Goal: Task Accomplishment & Management: Use online tool/utility

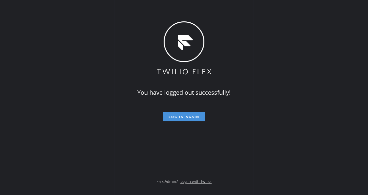
click at [174, 112] on button "Log in again" at bounding box center [183, 116] width 41 height 9
click at [174, 113] on button "Log in again" at bounding box center [183, 116] width 41 height 9
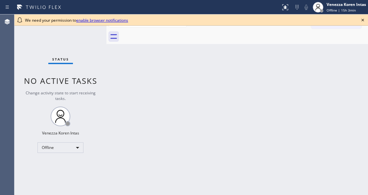
click at [144, 103] on div "Back to Dashboard Change Sender ID Customers Technicians Select a contact Outbo…" at bounding box center [236, 104] width 261 height 180
click at [359, 19] on icon at bounding box center [362, 20] width 8 height 8
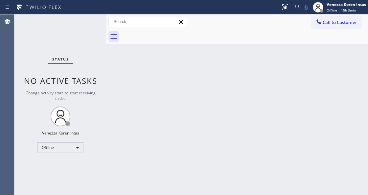
drag, startPoint x: 300, startPoint y: 75, endPoint x: 265, endPoint y: 76, distance: 34.8
click at [300, 75] on div "Back to Dashboard Change Sender ID Customers Technicians Select a contact Outbo…" at bounding box center [236, 104] width 261 height 180
click at [96, 69] on div "Status No active tasks Change activity state to start receiving tasks. Venezza …" at bounding box center [60, 104] width 92 height 180
click at [66, 150] on div "Offline" at bounding box center [60, 147] width 46 height 11
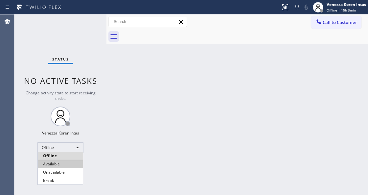
click at [68, 163] on li "Available" at bounding box center [60, 164] width 45 height 8
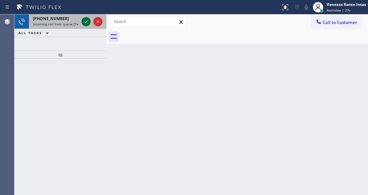
click at [83, 22] on icon at bounding box center [86, 22] width 8 height 8
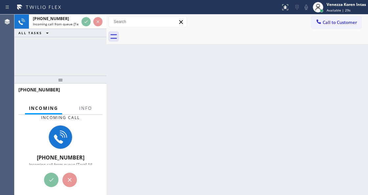
drag, startPoint x: 60, startPoint y: 60, endPoint x: 63, endPoint y: 85, distance: 25.1
click at [63, 83] on div at bounding box center [60, 79] width 92 height 8
click at [88, 106] on span "Info" at bounding box center [85, 108] width 13 height 6
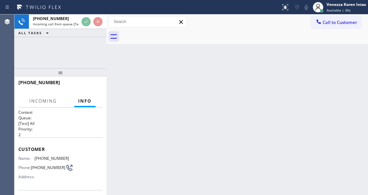
drag, startPoint x: 64, startPoint y: 80, endPoint x: 66, endPoint y: 73, distance: 7.5
click at [66, 73] on div at bounding box center [60, 72] width 92 height 8
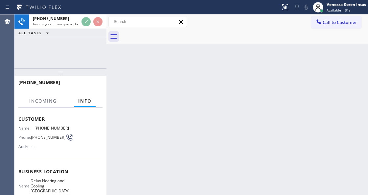
scroll to position [66, 0]
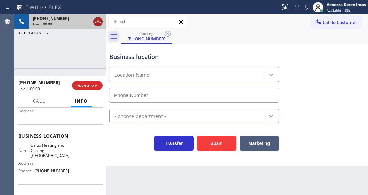
type input "(949) 449-8558"
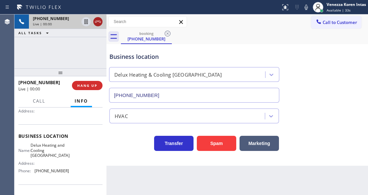
click at [98, 23] on icon at bounding box center [98, 22] width 8 height 8
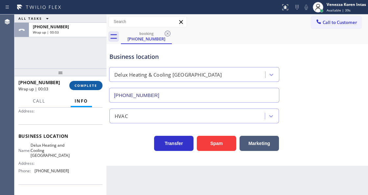
click at [97, 87] on span "COMPLETE" at bounding box center [85, 85] width 23 height 5
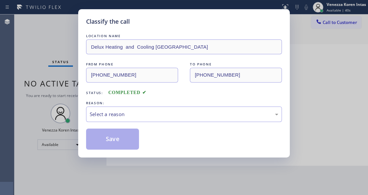
click at [161, 102] on div "REASON:" at bounding box center [184, 102] width 196 height 7
drag, startPoint x: 156, startPoint y: 113, endPoint x: 156, endPoint y: 119, distance: 5.9
click at [156, 114] on div "Select a reason" at bounding box center [184, 114] width 188 height 8
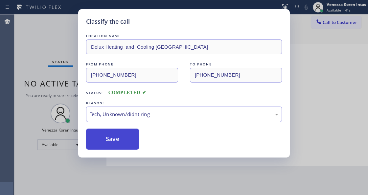
click at [126, 143] on button "Save" at bounding box center [112, 138] width 53 height 21
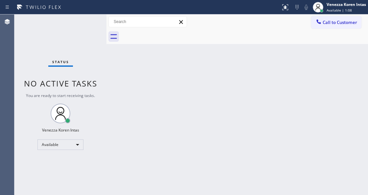
click at [166, 68] on div "Back to Dashboard Change Sender ID Customers Technicians Select a contact Outbo…" at bounding box center [236, 104] width 261 height 180
click at [76, 28] on div "Status No active tasks You are ready to start receiving tasks. Venezza Koren In…" at bounding box center [60, 104] width 92 height 180
click at [142, 74] on div "Back to Dashboard Change Sender ID Customers Technicians Select a contact Outbo…" at bounding box center [236, 104] width 261 height 180
click at [110, 86] on div "Back to Dashboard Change Sender ID Customers Technicians Select a contact Outbo…" at bounding box center [236, 104] width 261 height 180
click at [183, 87] on div "Back to Dashboard Change Sender ID Customers Technicians Select a contact Outbo…" at bounding box center [236, 104] width 261 height 180
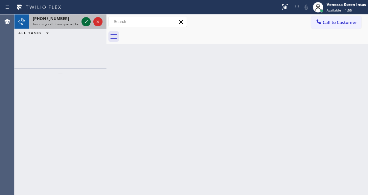
click at [87, 24] on icon at bounding box center [86, 22] width 8 height 8
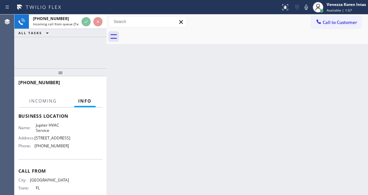
scroll to position [87, 0]
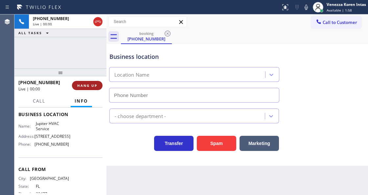
type input "(561) 250-7795"
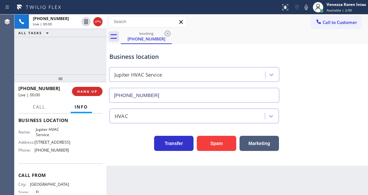
drag, startPoint x: 60, startPoint y: 74, endPoint x: 61, endPoint y: 80, distance: 6.0
click at [61, 80] on div at bounding box center [60, 78] width 92 height 8
click at [86, 55] on div "+15617148479 Live | 00:02 ALL TASKS ALL TASKS ACTIVE TASKS TASKS IN WRAP UP" at bounding box center [60, 44] width 92 height 60
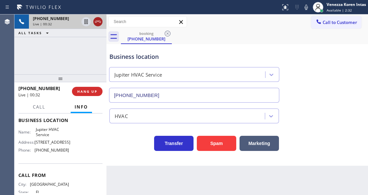
click at [99, 23] on icon at bounding box center [98, 22] width 8 height 8
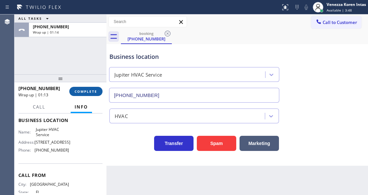
click at [99, 90] on button "COMPLETE" at bounding box center [85, 91] width 33 height 9
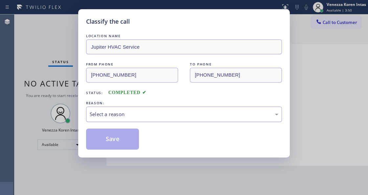
click at [147, 109] on div "Select a reason" at bounding box center [184, 113] width 196 height 15
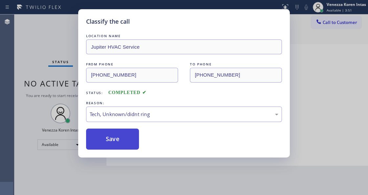
click at [131, 138] on button "Save" at bounding box center [112, 138] width 53 height 21
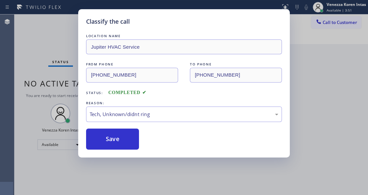
click at [137, 191] on div "Classify the call LOCATION NAME Jupiter HVAC Service FROM PHONE (561) 714-8479 …" at bounding box center [184, 97] width 368 height 195
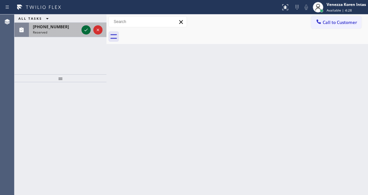
click at [89, 29] on icon at bounding box center [86, 30] width 8 height 8
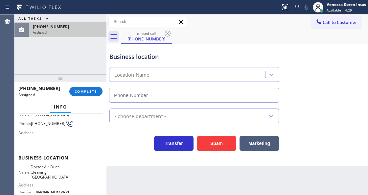
scroll to position [66, 0]
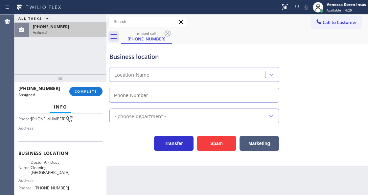
type input "(805) 608-3776"
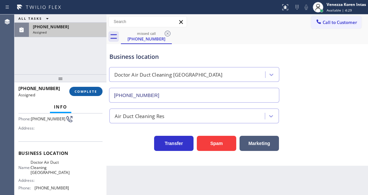
click at [94, 93] on span "COMPLETE" at bounding box center [85, 91] width 23 height 5
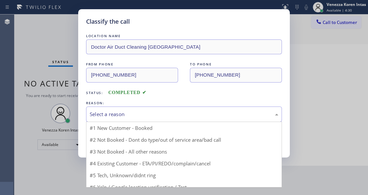
click at [158, 107] on div "Select a reason" at bounding box center [184, 113] width 196 height 15
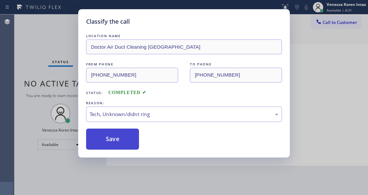
click at [118, 148] on button "Save" at bounding box center [112, 138] width 53 height 21
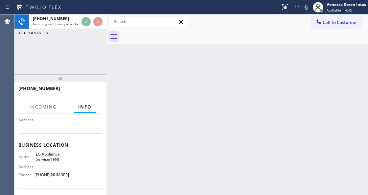
scroll to position [66, 0]
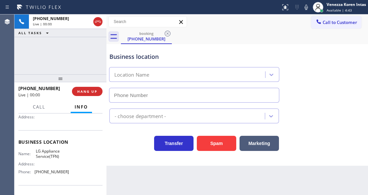
type input "(844) 462-8198"
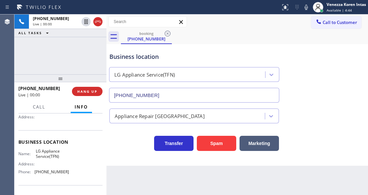
click at [64, 49] on div "+18167453910 Live | 00:00 ALL TASKS ALL TASKS ACTIVE TASKS TASKS IN WRAP UP" at bounding box center [60, 44] width 92 height 60
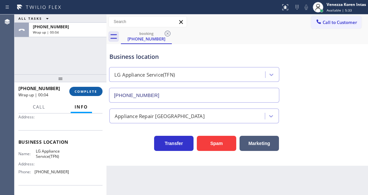
click at [90, 94] on button "COMPLETE" at bounding box center [85, 91] width 33 height 9
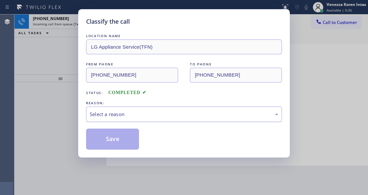
drag, startPoint x: 142, startPoint y: 116, endPoint x: 146, endPoint y: 119, distance: 4.8
click at [142, 116] on div "Select a reason" at bounding box center [184, 114] width 188 height 8
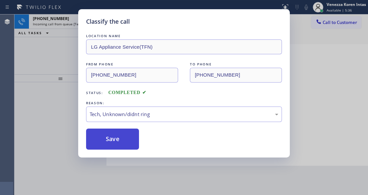
click at [128, 145] on button "Save" at bounding box center [112, 138] width 53 height 21
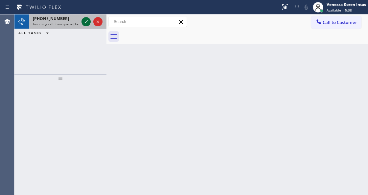
click at [85, 23] on icon at bounding box center [86, 22] width 8 height 8
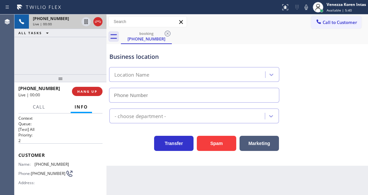
scroll to position [66, 0]
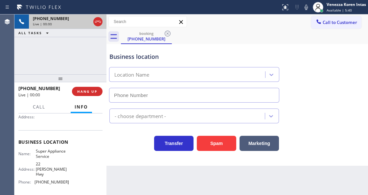
type input "(617) 459-4360"
click at [305, 6] on icon at bounding box center [306, 7] width 8 height 8
click at [305, 6] on icon at bounding box center [305, 7] width 3 height 5
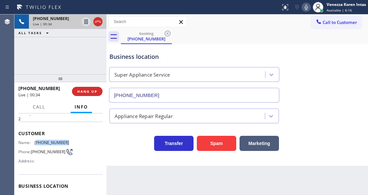
drag, startPoint x: 69, startPoint y: 143, endPoint x: 36, endPoint y: 143, distance: 32.8
click at [36, 143] on div "Name: (617) 930-1384 Phone: (617) 930-1384 Address:" at bounding box center [60, 153] width 84 height 26
copy span "617) 930-1384"
click at [209, 38] on div "booking (617) 930-1384" at bounding box center [244, 36] width 247 height 15
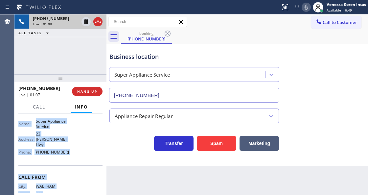
scroll to position [108, 0]
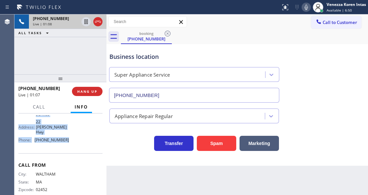
drag, startPoint x: 18, startPoint y: 131, endPoint x: 79, endPoint y: 139, distance: 61.6
click at [79, 139] on div "Context Queue: [Test] All Priority: 2 Customer Name: (617) 930-1384 Phone: (617…" at bounding box center [60, 153] width 92 height 81
copy div "Customer Name: (617) 930-1384 Phone: (617) 930-1384 Address: Business location …"
click at [45, 109] on span "Call" at bounding box center [39, 107] width 12 height 6
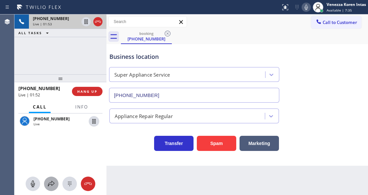
click at [48, 182] on icon at bounding box center [51, 183] width 8 height 8
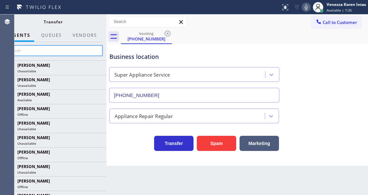
click at [73, 52] on input "text" at bounding box center [53, 50] width 99 height 11
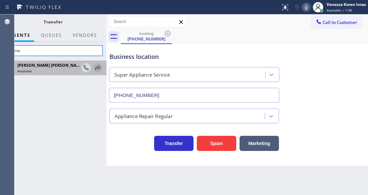
type input "shiena"
click at [99, 66] on icon at bounding box center [98, 68] width 8 height 8
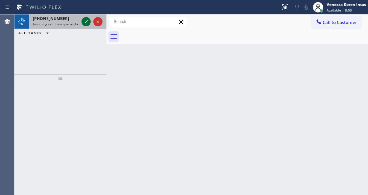
click at [88, 25] on icon at bounding box center [86, 22] width 8 height 8
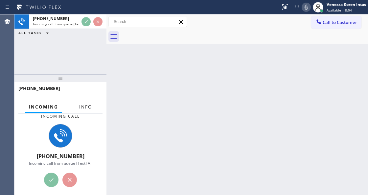
click at [95, 108] on button "Info" at bounding box center [85, 106] width 21 height 13
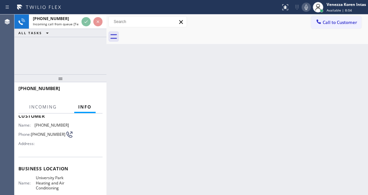
scroll to position [66, 0]
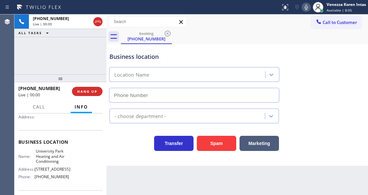
type input "(949) 239-0307"
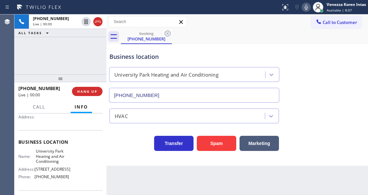
drag, startPoint x: 73, startPoint y: 52, endPoint x: 78, endPoint y: 53, distance: 5.3
click at [73, 52] on div "+19492390637 Live | 00:00 ALL TASKS ALL TASKS ACTIVE TASKS TASKS IN WRAP UP" at bounding box center [60, 44] width 92 height 60
click at [163, 46] on div "Business location University Park Heating and Air Conditioning (949) 239-0307" at bounding box center [194, 74] width 172 height 57
click at [219, 32] on div "booking (949) 239-0637" at bounding box center [244, 36] width 247 height 15
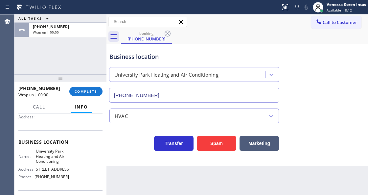
drag, startPoint x: 80, startPoint y: 92, endPoint x: 132, endPoint y: 113, distance: 56.2
click at [80, 92] on span "COMPLETE" at bounding box center [85, 91] width 23 height 5
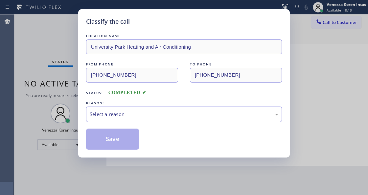
click at [158, 115] on div "Select a reason" at bounding box center [184, 114] width 188 height 8
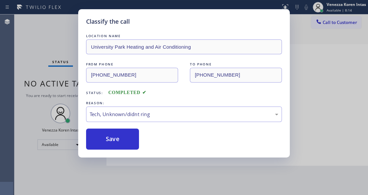
click at [114, 146] on button "Save" at bounding box center [112, 138] width 53 height 21
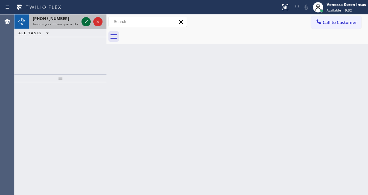
click at [85, 22] on icon at bounding box center [85, 21] width 3 height 3
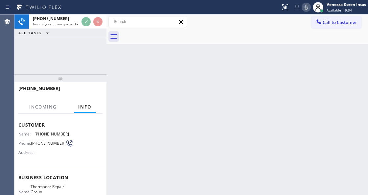
scroll to position [66, 0]
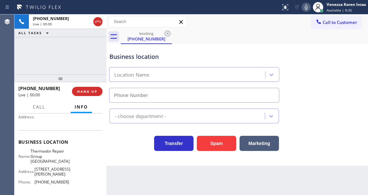
type input "(650) 243-0322"
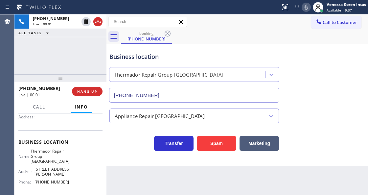
drag, startPoint x: 56, startPoint y: 48, endPoint x: 84, endPoint y: 73, distance: 37.7
click at [56, 48] on div "+12039130851 Live | 00:01 ALL TASKS ALL TASKS ACTIVE TASKS TASKS IN WRAP UP" at bounding box center [60, 44] width 92 height 60
drag, startPoint x: 35, startPoint y: 149, endPoint x: 56, endPoint y: 163, distance: 25.2
click at [56, 163] on span "Thermador Repair Group Menlo Park" at bounding box center [50, 155] width 39 height 15
copy span "Thermador Repair Group Menlo Park"
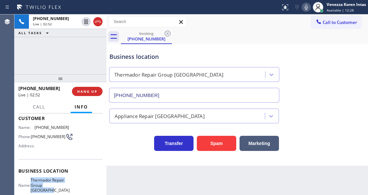
scroll to position [0, 0]
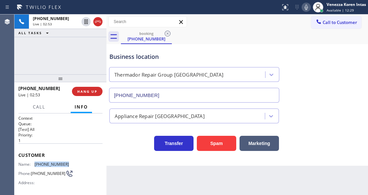
drag, startPoint x: 74, startPoint y: 164, endPoint x: 31, endPoint y: 161, distance: 42.7
click at [31, 161] on div "Name: (203) 913-0851 Phone: (203) 913-0851 Address:" at bounding box center [60, 174] width 84 height 26
copy div "(203) 913-0851"
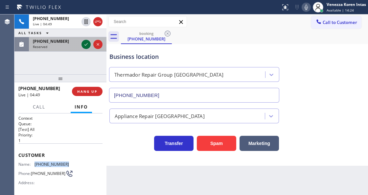
click at [87, 45] on icon at bounding box center [86, 44] width 8 height 8
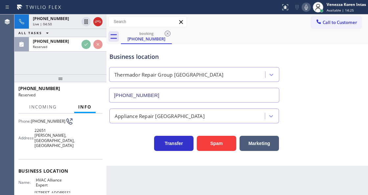
scroll to position [66, 0]
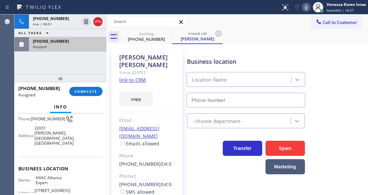
click at [86, 45] on div "Assigned" at bounding box center [68, 46] width 70 height 5
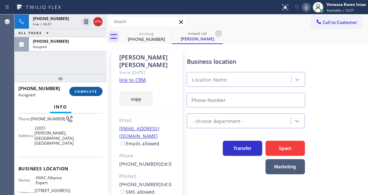
type input "(855) 999-4417"
click at [92, 93] on button "COMPLETE" at bounding box center [85, 91] width 33 height 9
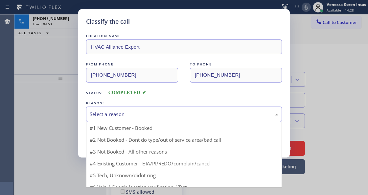
click at [138, 110] on div "Select a reason" at bounding box center [184, 113] width 196 height 15
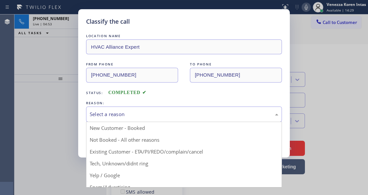
drag, startPoint x: 139, startPoint y: 162, endPoint x: 136, endPoint y: 156, distance: 7.6
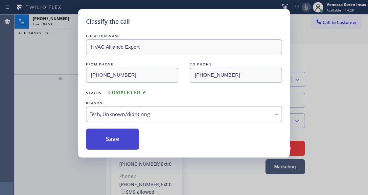
click at [130, 144] on button "Save" at bounding box center [112, 138] width 53 height 21
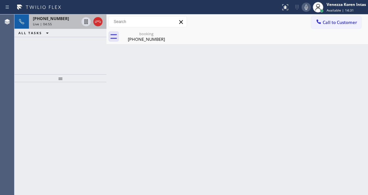
click at [61, 24] on div "Live | 04:55" at bounding box center [56, 24] width 46 height 5
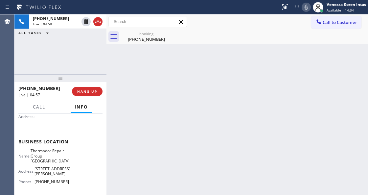
scroll to position [87, 0]
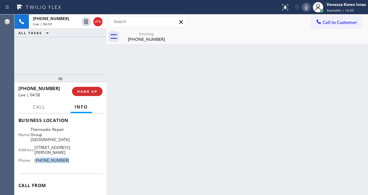
drag, startPoint x: 66, startPoint y: 154, endPoint x: 36, endPoint y: 152, distance: 29.6
click at [36, 158] on span "(650) 243-0322" at bounding box center [51, 160] width 34 height 5
copy span "650) 243-0322"
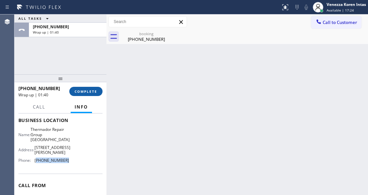
click at [84, 90] on span "COMPLETE" at bounding box center [85, 91] width 23 height 5
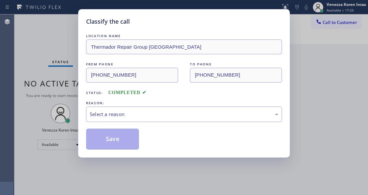
click at [137, 100] on div "REASON:" at bounding box center [184, 102] width 196 height 7
click at [140, 116] on div "Select a reason" at bounding box center [184, 114] width 188 height 8
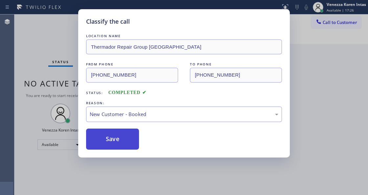
click at [134, 136] on button "Save" at bounding box center [112, 138] width 53 height 21
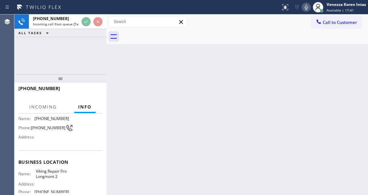
scroll to position [66, 0]
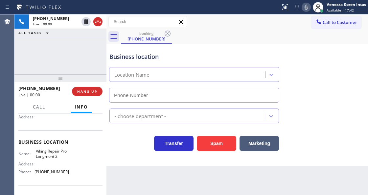
type input "(720) 637-1164"
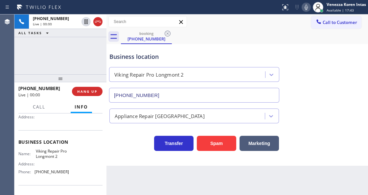
click at [74, 54] on div "+19708046379 Live | 00:00 ALL TASKS ALL TASKS ACTIVE TASKS TASKS IN WRAP UP" at bounding box center [60, 44] width 92 height 60
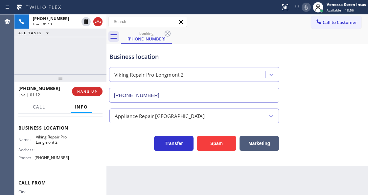
scroll to position [87, 0]
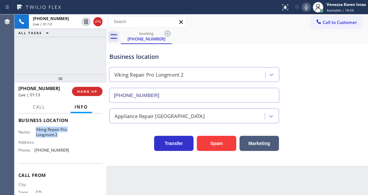
drag, startPoint x: 33, startPoint y: 125, endPoint x: 68, endPoint y: 137, distance: 37.6
click at [68, 137] on div "Business location Name: Viking Repair Pro Longmont 2 Address: Phone: (720) 637-…" at bounding box center [60, 135] width 84 height 55
copy span "Viking Repair Pro Longmont 2"
drag, startPoint x: 306, startPoint y: 6, endPoint x: 306, endPoint y: 17, distance: 10.5
click at [306, 6] on icon at bounding box center [305, 7] width 3 height 5
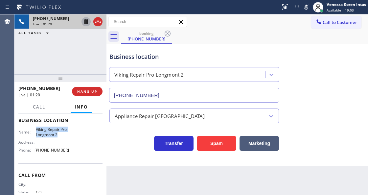
click at [87, 21] on icon at bounding box center [86, 22] width 8 height 8
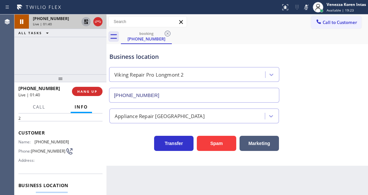
scroll to position [22, 0]
drag, startPoint x: 66, startPoint y: 141, endPoint x: 35, endPoint y: 141, distance: 31.5
click at [35, 141] on div "Name: (970) 804-6379" at bounding box center [43, 142] width 51 height 5
copy div "(970) 804-6379"
click at [305, 8] on icon at bounding box center [306, 7] width 8 height 8
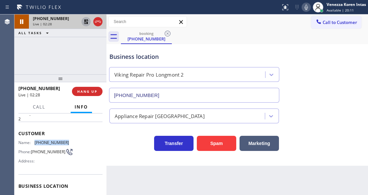
click at [83, 22] on icon at bounding box center [86, 22] width 8 height 8
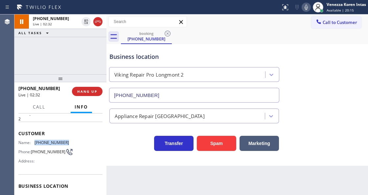
scroll to position [87, 0]
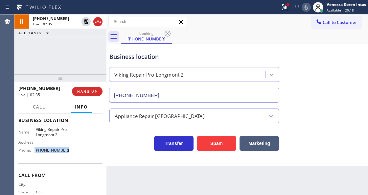
drag, startPoint x: 75, startPoint y: 146, endPoint x: 33, endPoint y: 149, distance: 41.4
click at [33, 149] on div "Name: Viking Repair Pro Longmont 2 Address: Phone: (720) 637-1164" at bounding box center [60, 141] width 84 height 28
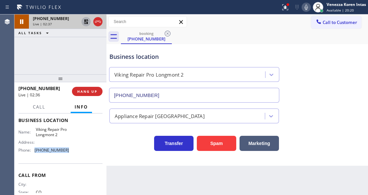
click at [87, 23] on icon at bounding box center [86, 21] width 5 height 5
copy div "(720) 637-1164"
click at [40, 107] on span "Call" at bounding box center [39, 107] width 12 height 6
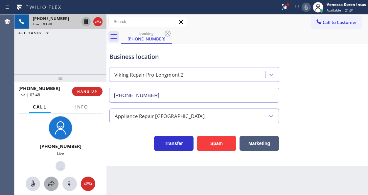
click at [51, 184] on icon at bounding box center [51, 183] width 7 height 6
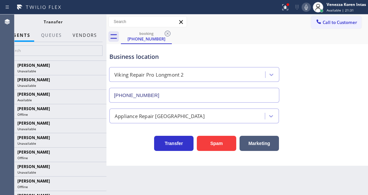
click at [93, 36] on button "Vendors" at bounding box center [85, 35] width 32 height 13
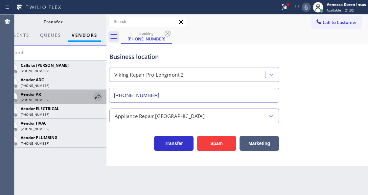
click at [96, 96] on icon at bounding box center [98, 97] width 8 height 8
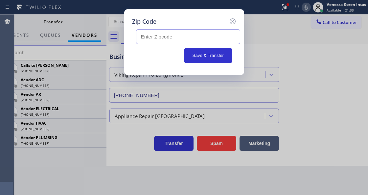
click at [164, 33] on input "text" at bounding box center [188, 36] width 104 height 15
paste input "80504"
type input "80504"
click at [206, 54] on button "Save & Transfer" at bounding box center [208, 55] width 48 height 15
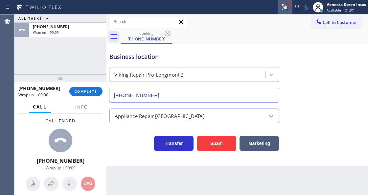
click at [284, 4] on icon at bounding box center [285, 7] width 8 height 8
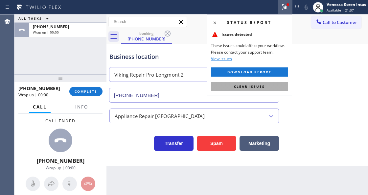
click at [268, 83] on button "Clear issues" at bounding box center [249, 86] width 77 height 9
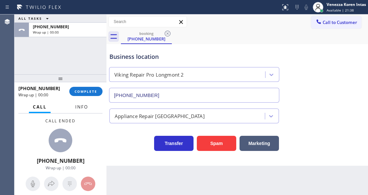
click at [78, 108] on span "Info" at bounding box center [81, 107] width 13 height 6
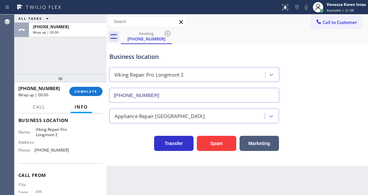
drag, startPoint x: 87, startPoint y: 96, endPoint x: 96, endPoint y: 99, distance: 10.2
click at [87, 96] on div "+19708046379 Wrap up | 00:00 COMPLETE" at bounding box center [60, 91] width 84 height 17
click at [94, 94] on button "COMPLETE" at bounding box center [85, 91] width 33 height 9
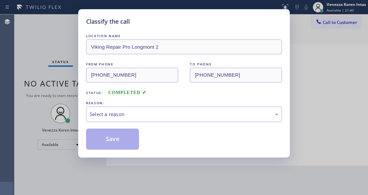
click at [159, 108] on div "Select a reason" at bounding box center [184, 113] width 196 height 15
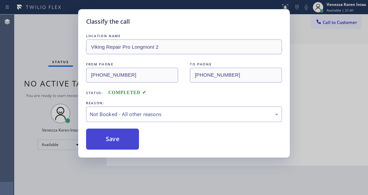
click at [111, 133] on button "Save" at bounding box center [112, 138] width 53 height 21
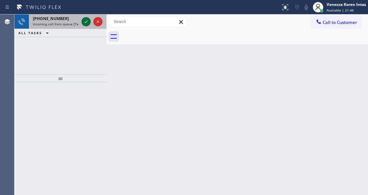
click at [85, 20] on icon at bounding box center [86, 22] width 8 height 8
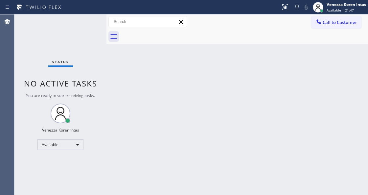
click at [87, 23] on div "Status No active tasks You are ready to start receiving tasks. Venezza Koren In…" at bounding box center [60, 104] width 92 height 180
click at [284, 7] on icon at bounding box center [285, 6] width 4 height 2
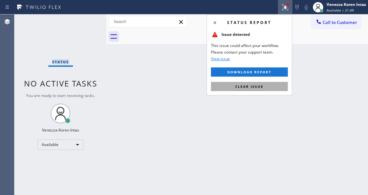
click at [267, 89] on button "Clear issue" at bounding box center [249, 86] width 77 height 9
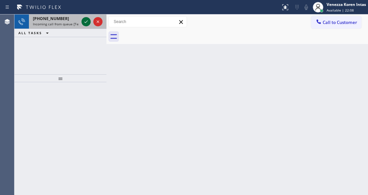
click at [86, 23] on icon at bounding box center [86, 22] width 8 height 8
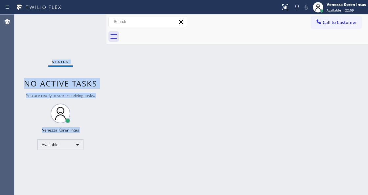
click at [86, 23] on div "Status No active tasks You are ready to start receiving tasks. Venezza Koren In…" at bounding box center [60, 104] width 92 height 180
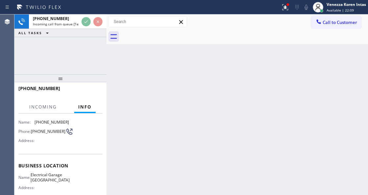
scroll to position [66, 0]
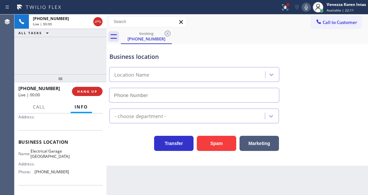
type input "(949) 506-4330"
click at [91, 96] on div "+15102291419 Live | 00:00 HANG UP" at bounding box center [60, 91] width 84 height 17
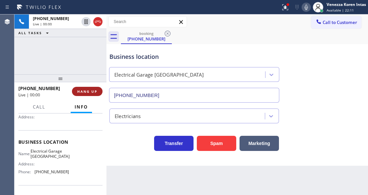
click at [94, 91] on span "HANG UP" at bounding box center [87, 91] width 20 height 5
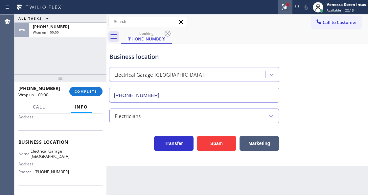
click at [282, 9] on div at bounding box center [285, 7] width 14 height 8
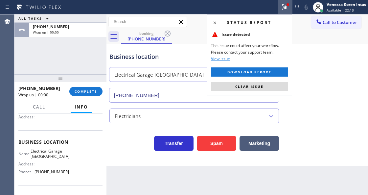
click at [261, 83] on button "Clear issue" at bounding box center [249, 86] width 77 height 9
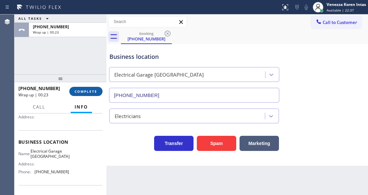
click at [100, 92] on button "COMPLETE" at bounding box center [85, 91] width 33 height 9
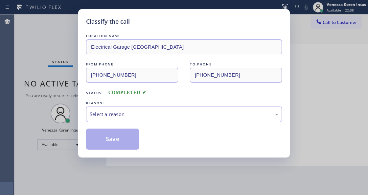
click at [132, 103] on div "REASON:" at bounding box center [184, 102] width 196 height 7
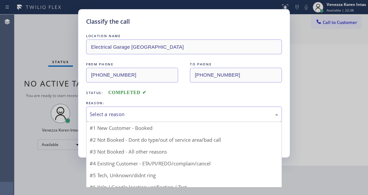
click at [133, 112] on div "Select a reason" at bounding box center [184, 114] width 188 height 8
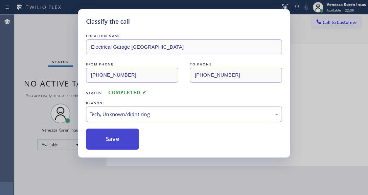
click at [121, 140] on button "Save" at bounding box center [112, 138] width 53 height 21
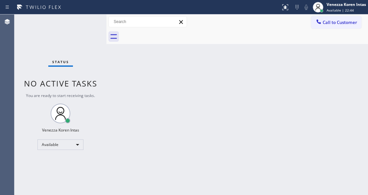
drag, startPoint x: 138, startPoint y: 74, endPoint x: 171, endPoint y: 92, distance: 37.7
click at [138, 74] on div "Back to Dashboard Change Sender ID Customers Technicians Select a contact Outbo…" at bounding box center [236, 104] width 261 height 180
click at [215, 100] on div "Back to Dashboard Change Sender ID Customers Technicians Select a contact Outbo…" at bounding box center [236, 104] width 261 height 180
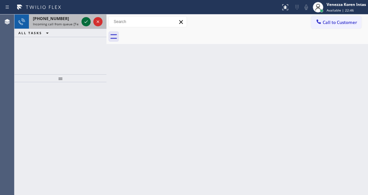
click at [86, 24] on icon at bounding box center [86, 22] width 8 height 8
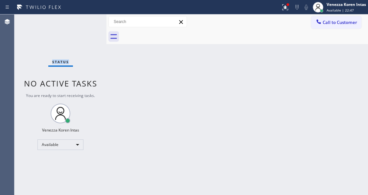
click at [86, 24] on div "Status No active tasks You are ready to start receiving tasks. Venezza Koren In…" at bounding box center [60, 104] width 92 height 180
click at [80, 31] on div "Status No active tasks You are ready to start receiving tasks. Venezza Koren In…" at bounding box center [60, 104] width 92 height 180
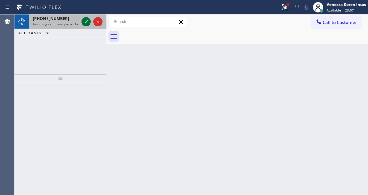
click at [85, 22] on icon at bounding box center [85, 21] width 3 height 3
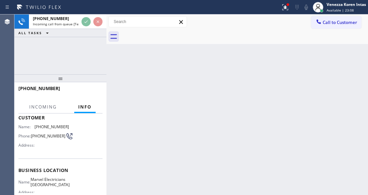
scroll to position [66, 0]
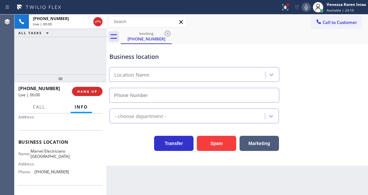
type input "(626) 467-5038"
click at [91, 86] on div "+16265178458 Live | 00:00 HANG UP" at bounding box center [60, 91] width 84 height 17
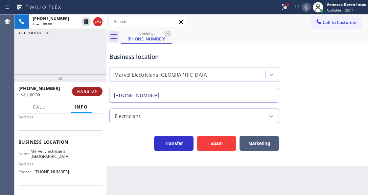
click at [91, 87] on button "HANG UP" at bounding box center [87, 91] width 31 height 9
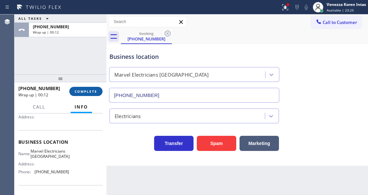
drag, startPoint x: 70, startPoint y: 87, endPoint x: 72, endPoint y: 92, distance: 5.4
click at [72, 92] on div "+16265178458 Wrap up | 00:12 COMPLETE" at bounding box center [60, 91] width 84 height 17
click at [74, 94] on button "COMPLETE" at bounding box center [85, 91] width 33 height 9
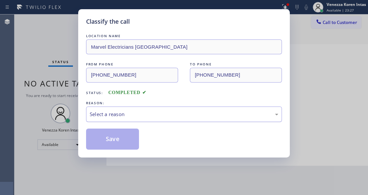
click at [149, 116] on div "Select a reason" at bounding box center [184, 114] width 188 height 8
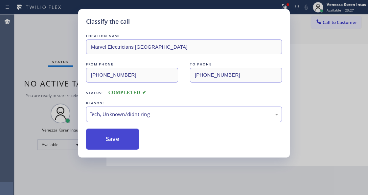
click at [117, 141] on button "Save" at bounding box center [112, 138] width 53 height 21
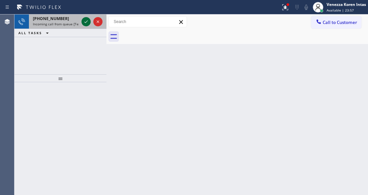
click at [85, 20] on icon at bounding box center [86, 22] width 8 height 8
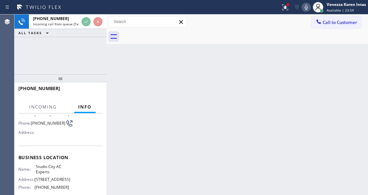
scroll to position [87, 0]
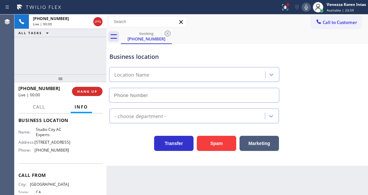
type input "(818) 643-3794"
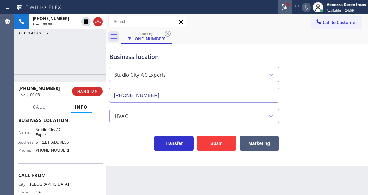
click at [280, 9] on div at bounding box center [285, 7] width 14 height 8
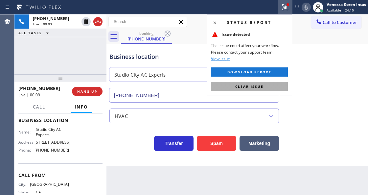
click at [263, 86] on span "Clear issue" at bounding box center [249, 86] width 28 height 5
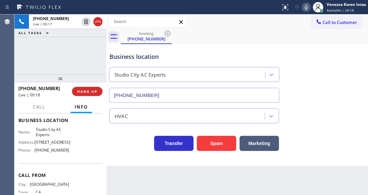
drag, startPoint x: 98, startPoint y: 25, endPoint x: 101, endPoint y: 44, distance: 18.9
click at [98, 25] on icon at bounding box center [98, 22] width 8 height 8
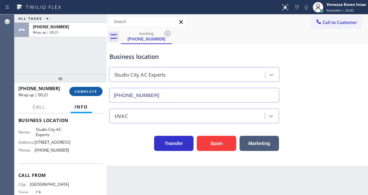
click at [94, 90] on span "COMPLETE" at bounding box center [85, 91] width 23 height 5
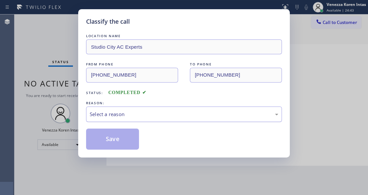
click at [163, 108] on div "Select a reason" at bounding box center [184, 113] width 196 height 15
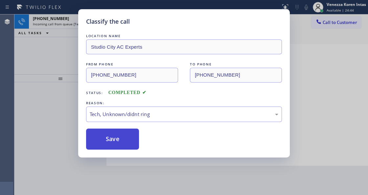
click at [133, 143] on button "Save" at bounding box center [112, 138] width 53 height 21
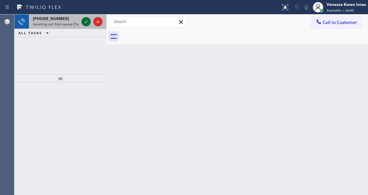
click at [87, 23] on icon at bounding box center [86, 22] width 8 height 8
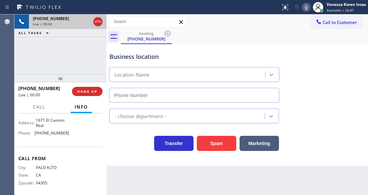
scroll to position [66, 0]
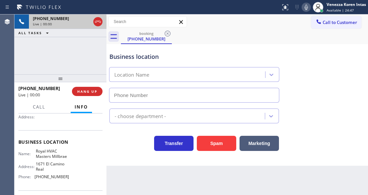
type input "(650) 490-2382"
click at [134, 55] on div "Business location" at bounding box center [193, 56] width 169 height 9
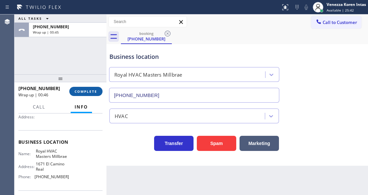
drag, startPoint x: 71, startPoint y: 83, endPoint x: 81, endPoint y: 92, distance: 14.0
click at [71, 82] on div at bounding box center [60, 78] width 92 height 8
click at [83, 93] on span "COMPLETE" at bounding box center [85, 91] width 23 height 5
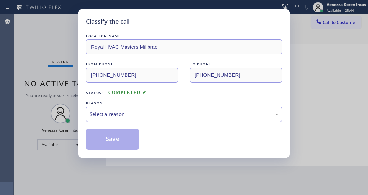
click at [116, 116] on div "Select a reason" at bounding box center [184, 114] width 188 height 8
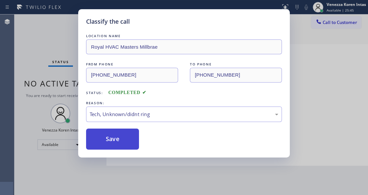
click at [116, 144] on button "Save" at bounding box center [112, 138] width 53 height 21
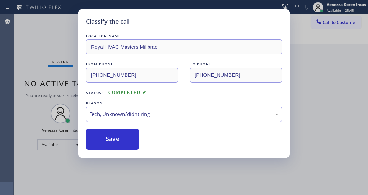
drag, startPoint x: 121, startPoint y: 192, endPoint x: 126, endPoint y: 194, distance: 5.0
click at [126, 194] on div "Classify the call LOCATION NAME Royal HVAC Masters Millbrae FROM PHONE (650) 42…" at bounding box center [184, 97] width 368 height 195
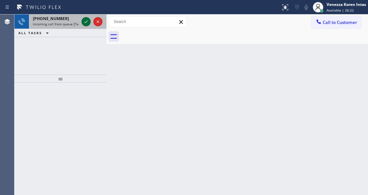
click at [85, 23] on icon at bounding box center [86, 22] width 8 height 8
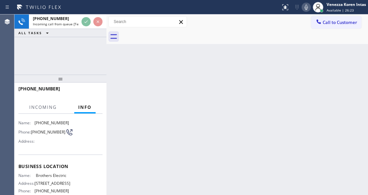
scroll to position [66, 0]
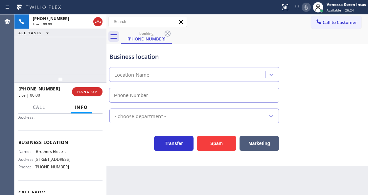
type input "(848) 315-2525"
click at [86, 92] on span "HANG UP" at bounding box center [87, 91] width 20 height 5
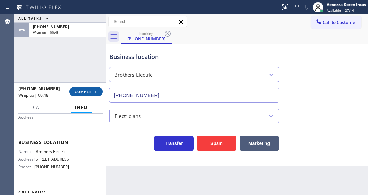
click at [83, 92] on span "COMPLETE" at bounding box center [85, 91] width 23 height 5
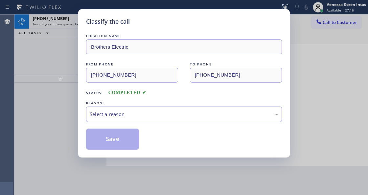
click at [163, 116] on div "Select a reason" at bounding box center [184, 114] width 188 height 8
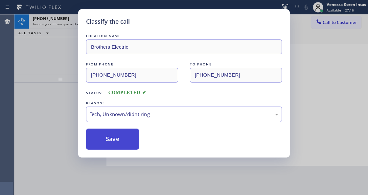
click at [126, 142] on button "Save" at bounding box center [112, 138] width 53 height 21
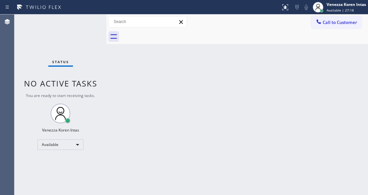
click at [83, 21] on div "Status No active tasks You are ready to start receiving tasks. Venezza Koren In…" at bounding box center [60, 104] width 92 height 180
click at [84, 23] on div "Status No active tasks You are ready to start receiving tasks. Venezza Koren In…" at bounding box center [60, 104] width 92 height 180
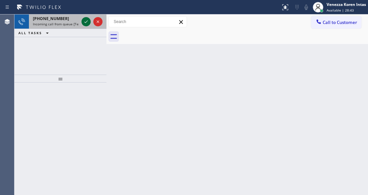
click at [84, 22] on icon at bounding box center [86, 22] width 8 height 8
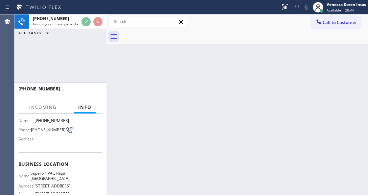
scroll to position [87, 0]
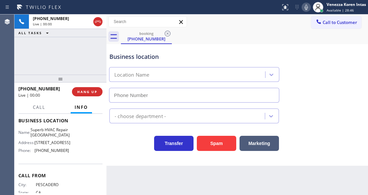
type input "(650) 603-5104"
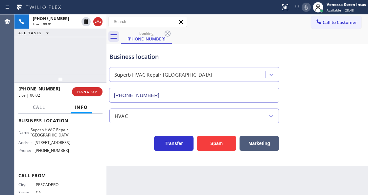
click at [40, 55] on div "+16503374404 Live | 00:01 ALL TASKS ALL TASKS ACTIVE TASKS TASKS IN WRAP UP" at bounding box center [60, 44] width 92 height 60
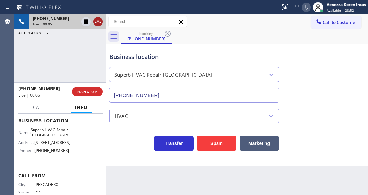
click at [99, 21] on icon at bounding box center [98, 22] width 8 height 8
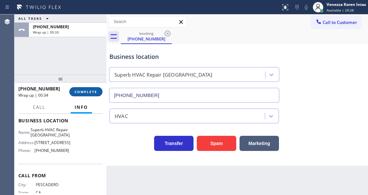
drag, startPoint x: 85, startPoint y: 87, endPoint x: 95, endPoint y: 89, distance: 10.3
click at [85, 87] on button "COMPLETE" at bounding box center [85, 91] width 33 height 9
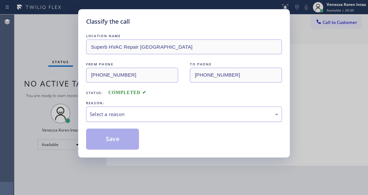
click at [137, 116] on div "Select a reason" at bounding box center [184, 114] width 188 height 8
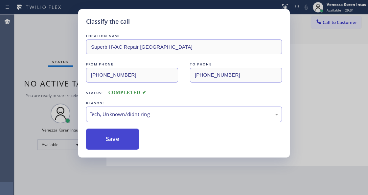
click at [128, 143] on button "Save" at bounding box center [112, 138] width 53 height 21
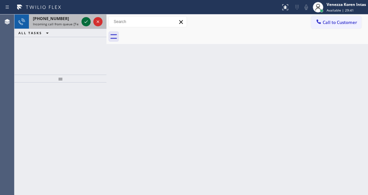
click at [83, 20] on icon at bounding box center [86, 22] width 8 height 8
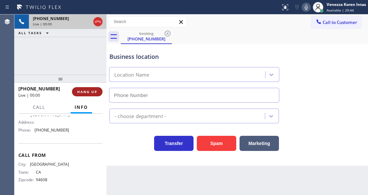
scroll to position [64, 0]
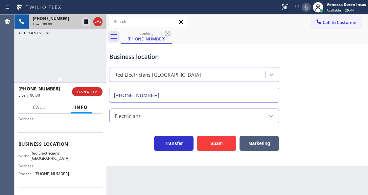
type input "(760) 388-9446"
click at [99, 25] on icon at bounding box center [98, 22] width 8 height 8
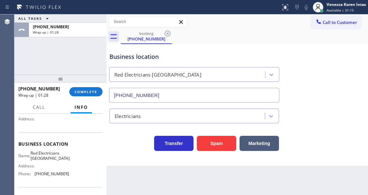
click at [74, 85] on div "+15102291419 Wrap up | 01:28 COMPLETE" at bounding box center [60, 91] width 84 height 17
click at [79, 93] on span "COMPLETE" at bounding box center [85, 91] width 23 height 5
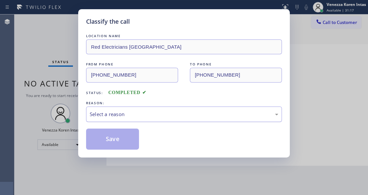
click at [174, 115] on div "Select a reason" at bounding box center [184, 114] width 188 height 8
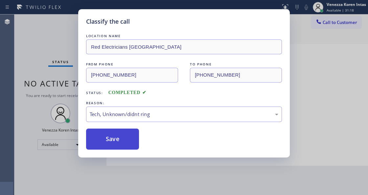
click at [127, 137] on button "Save" at bounding box center [112, 138] width 53 height 21
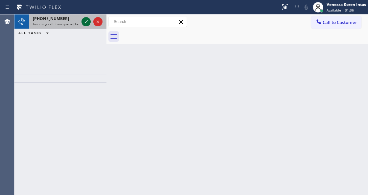
click at [85, 21] on icon at bounding box center [86, 22] width 8 height 8
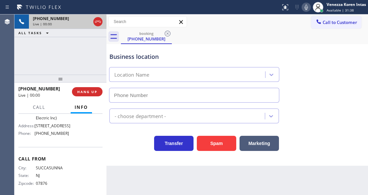
type input "(862) 972-3797"
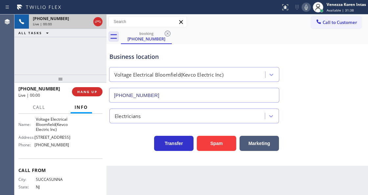
scroll to position [87, 0]
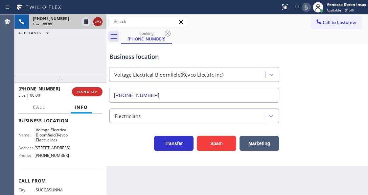
click at [98, 22] on icon at bounding box center [98, 22] width 8 height 8
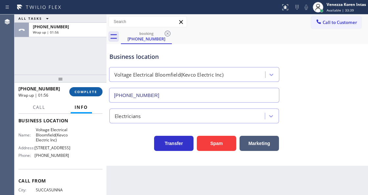
click at [91, 93] on span "COMPLETE" at bounding box center [85, 91] width 23 height 5
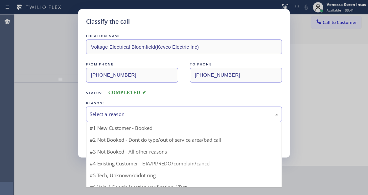
click at [153, 118] on div "Select a reason" at bounding box center [184, 114] width 188 height 8
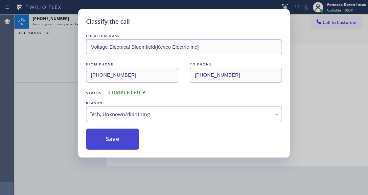
click at [130, 145] on button "Save" at bounding box center [112, 138] width 53 height 21
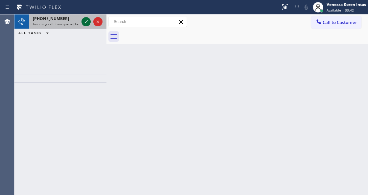
click at [90, 22] on icon at bounding box center [86, 22] width 8 height 8
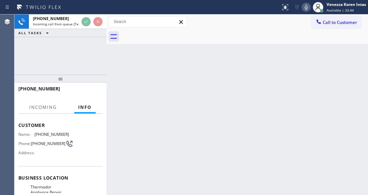
scroll to position [66, 0]
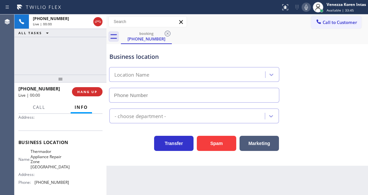
type input "(303) 529-2099"
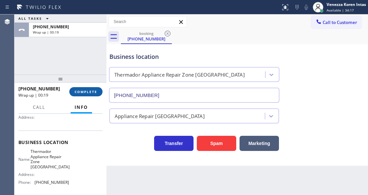
click at [96, 93] on span "COMPLETE" at bounding box center [85, 91] width 23 height 5
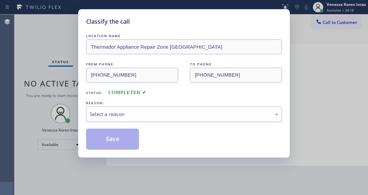
click at [150, 115] on div "Select a reason" at bounding box center [184, 114] width 188 height 8
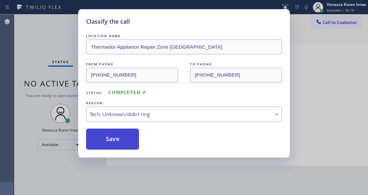
click at [132, 148] on button "Save" at bounding box center [112, 138] width 53 height 21
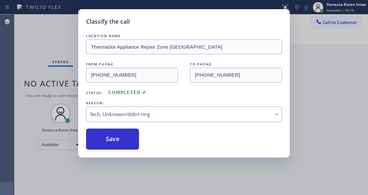
click at [140, 193] on div "Classify the call LOCATION NAME Thermador Appliance Repair Zone Lakewood FROM P…" at bounding box center [184, 97] width 368 height 195
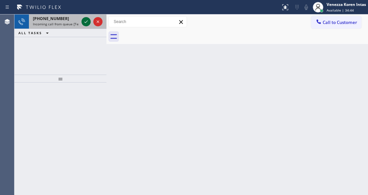
click at [87, 22] on icon at bounding box center [86, 22] width 8 height 8
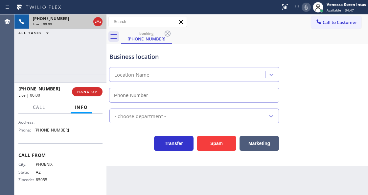
scroll to position [64, 0]
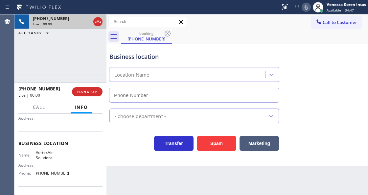
type input "(623) 292-2460"
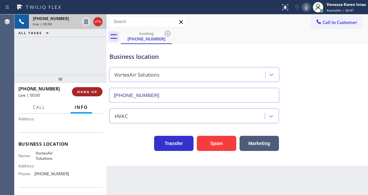
click at [94, 90] on span "HANG UP" at bounding box center [87, 91] width 20 height 5
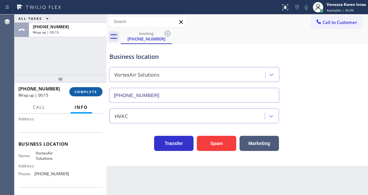
click at [90, 92] on span "COMPLETE" at bounding box center [85, 91] width 23 height 5
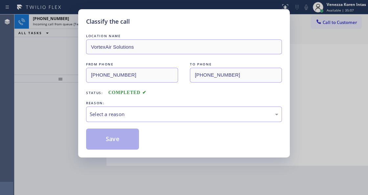
click at [135, 115] on div "Select a reason" at bounding box center [184, 114] width 188 height 8
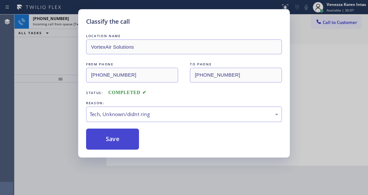
click at [120, 133] on button "Save" at bounding box center [112, 138] width 53 height 21
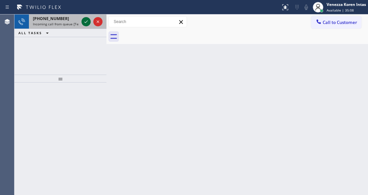
click at [83, 20] on icon at bounding box center [86, 22] width 8 height 8
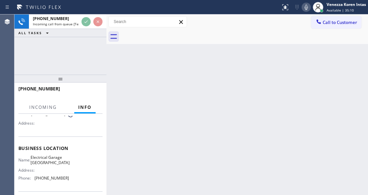
scroll to position [66, 0]
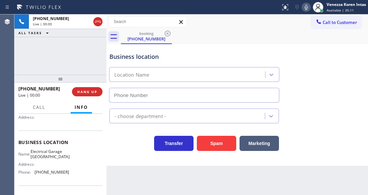
type input "(213) 348-6148"
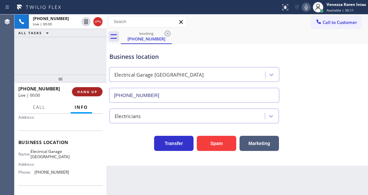
click at [98, 88] on button "HANG UP" at bounding box center [87, 91] width 31 height 9
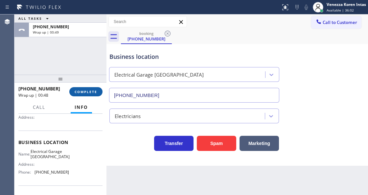
click at [97, 88] on button "COMPLETE" at bounding box center [85, 91] width 33 height 9
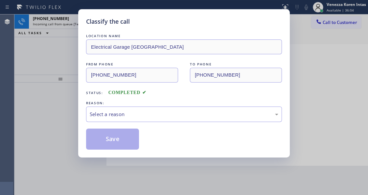
click at [150, 110] on div "Select a reason" at bounding box center [184, 114] width 188 height 8
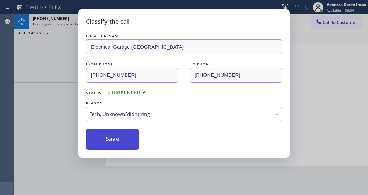
click at [130, 147] on button "Save" at bounding box center [112, 138] width 53 height 21
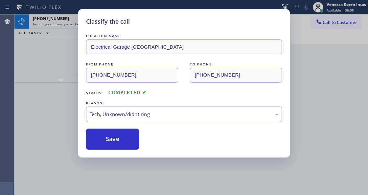
click at [81, 22] on div "Classify the call LOCATION NAME Delux Heating and Cooling Ladera Ranch FROM PHO…" at bounding box center [190, 104] width 353 height 180
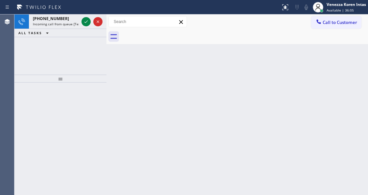
click at [81, 22] on div at bounding box center [85, 22] width 9 height 8
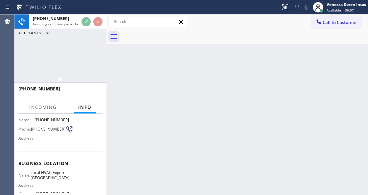
scroll to position [66, 0]
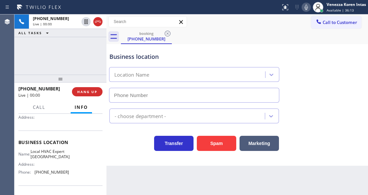
type input "(760) 259-1999"
drag, startPoint x: 91, startPoint y: 89, endPoint x: 103, endPoint y: 97, distance: 14.4
click at [91, 89] on span "HANG UP" at bounding box center [87, 91] width 20 height 5
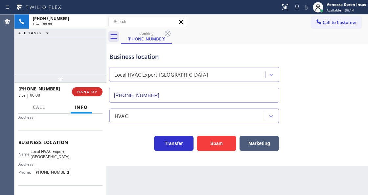
click at [146, 193] on div "Back to Dashboard Change Sender ID Customers Technicians Select a contact Outbo…" at bounding box center [236, 104] width 261 height 180
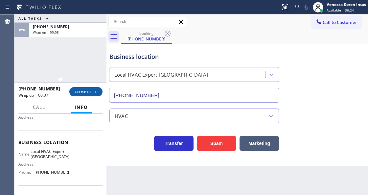
click at [94, 90] on span "COMPLETE" at bounding box center [85, 91] width 23 height 5
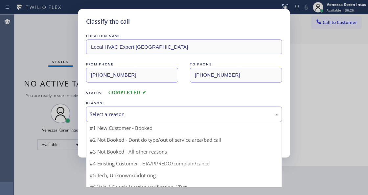
click at [156, 117] on div "Select a reason" at bounding box center [184, 114] width 188 height 8
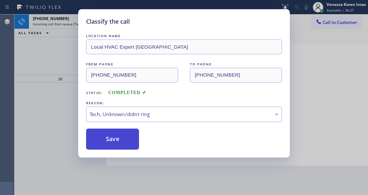
drag, startPoint x: 138, startPoint y: 139, endPoint x: 136, endPoint y: 142, distance: 3.5
click at [138, 139] on button "Save" at bounding box center [112, 138] width 53 height 21
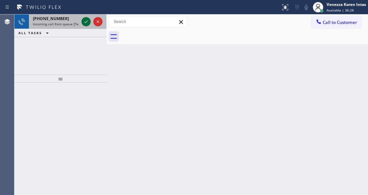
click at [82, 22] on icon at bounding box center [86, 22] width 8 height 8
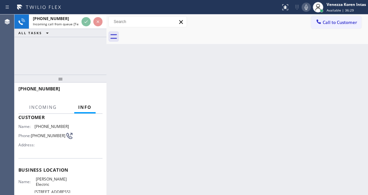
scroll to position [87, 0]
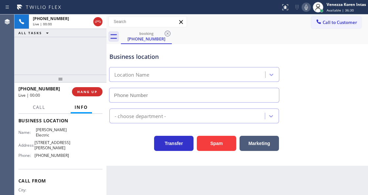
type input "(346) 486-4410"
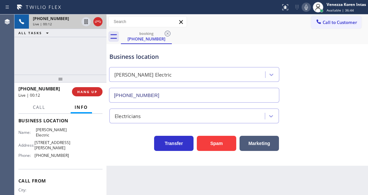
click at [100, 24] on icon at bounding box center [98, 22] width 8 height 8
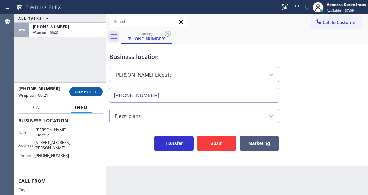
click at [88, 91] on span "COMPLETE" at bounding box center [85, 91] width 23 height 5
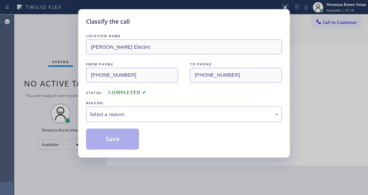
click at [128, 104] on div "REASON:" at bounding box center [184, 102] width 196 height 7
click at [133, 114] on div "Select a reason" at bounding box center [184, 114] width 188 height 8
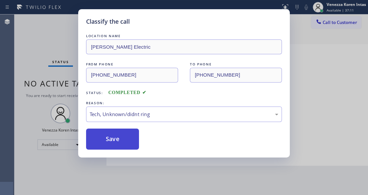
click at [127, 149] on button "Save" at bounding box center [112, 138] width 53 height 21
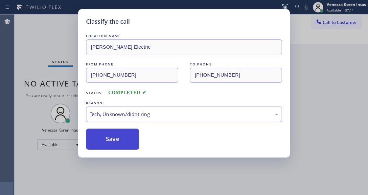
click at [126, 145] on button "Save" at bounding box center [112, 138] width 53 height 21
drag, startPoint x: 41, startPoint y: 60, endPoint x: 46, endPoint y: 64, distance: 6.3
click at [41, 60] on div "Classify the call LOCATION NAME Delux Heating and Cooling Ladera Ranch FROM PHO…" at bounding box center [190, 104] width 353 height 180
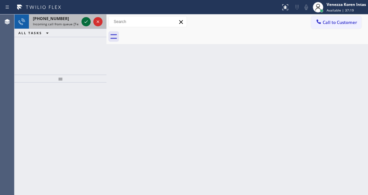
click at [85, 22] on icon at bounding box center [85, 21] width 3 height 3
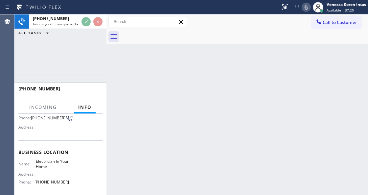
scroll to position [87, 0]
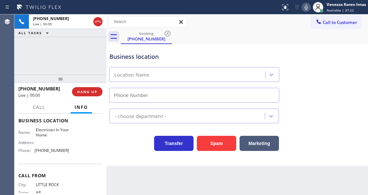
click at [97, 22] on icon at bounding box center [98, 22] width 8 height 8
type input "(844) 730-4275"
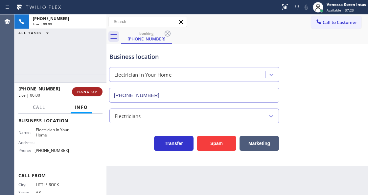
click at [94, 95] on button "HANG UP" at bounding box center [87, 91] width 31 height 9
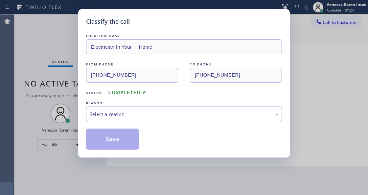
drag, startPoint x: 138, startPoint y: 111, endPoint x: 139, endPoint y: 118, distance: 8.0
click at [138, 112] on div "Select a reason" at bounding box center [184, 113] width 196 height 15
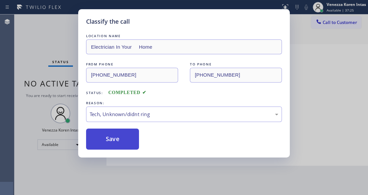
click at [132, 139] on button "Save" at bounding box center [112, 138] width 53 height 21
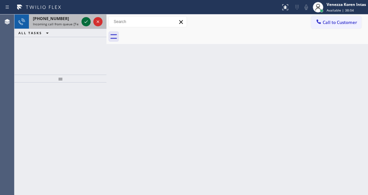
click at [86, 23] on icon at bounding box center [86, 22] width 8 height 8
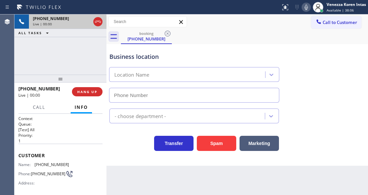
type input "(888) 992-3457"
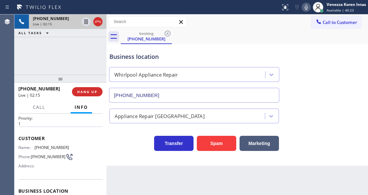
scroll to position [44, 0]
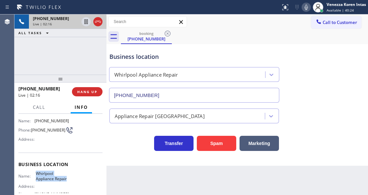
drag, startPoint x: 34, startPoint y: 170, endPoint x: 67, endPoint y: 179, distance: 34.2
click at [67, 179] on div "Business location Name: Whirlpool Appliance Repair Address: Phone: (888) 992-34…" at bounding box center [60, 179] width 84 height 55
copy span "Whirlpool Appliance Repair"
click at [304, 8] on icon at bounding box center [306, 7] width 8 height 8
click at [88, 24] on icon at bounding box center [86, 22] width 8 height 8
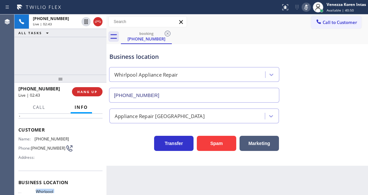
scroll to position [0, 0]
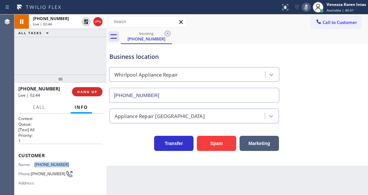
drag, startPoint x: 64, startPoint y: 162, endPoint x: 34, endPoint y: 160, distance: 29.6
click at [34, 162] on div "Name: (661) 330-4471" at bounding box center [43, 164] width 51 height 5
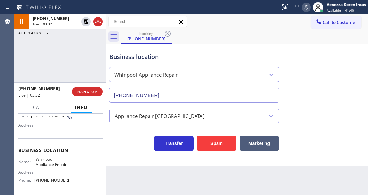
scroll to position [66, 0]
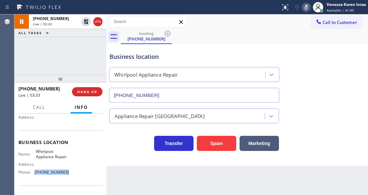
drag, startPoint x: 70, startPoint y: 173, endPoint x: 35, endPoint y: 172, distance: 34.5
click at [35, 172] on div "Name: Whirlpool Appliance Repair Address: Phone: (888) 992-3457" at bounding box center [60, 163] width 84 height 28
click at [303, 7] on icon at bounding box center [306, 7] width 8 height 8
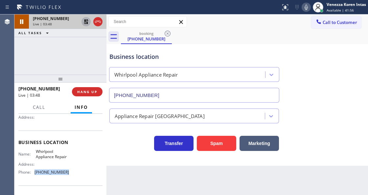
click at [87, 22] on icon at bounding box center [86, 22] width 8 height 8
click at [24, 53] on div "+16613304471 Live | 04:56 ALL TASKS ALL TASKS ACTIVE TASKS TASKS IN WRAP UP" at bounding box center [60, 44] width 92 height 60
click at [41, 111] on button "Call" at bounding box center [39, 107] width 20 height 13
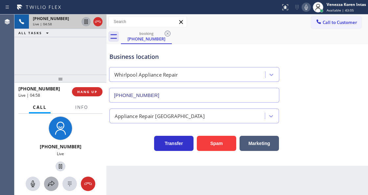
click at [54, 177] on button at bounding box center [51, 183] width 14 height 14
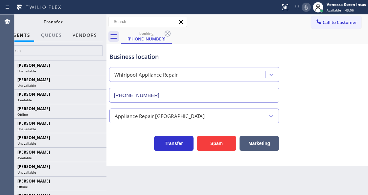
click at [94, 39] on button "Vendors" at bounding box center [85, 35] width 32 height 13
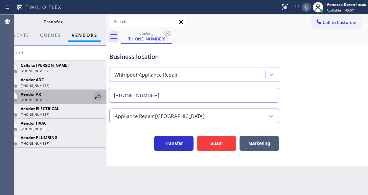
click at [99, 94] on icon at bounding box center [98, 97] width 8 height 8
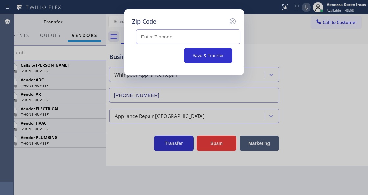
click at [147, 26] on div at bounding box center [184, 35] width 104 height 18
click at [149, 35] on input "text" at bounding box center [188, 36] width 104 height 15
paste input "80921"
type input "80921"
click at [214, 54] on button "Save & Transfer" at bounding box center [208, 55] width 48 height 15
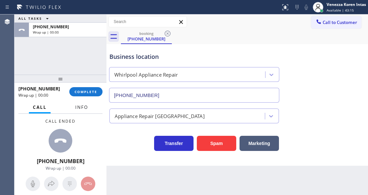
click at [81, 106] on span "Info" at bounding box center [81, 107] width 13 height 6
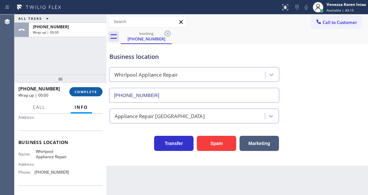
click at [87, 95] on button "COMPLETE" at bounding box center [85, 91] width 33 height 9
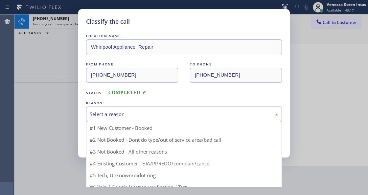
click at [141, 119] on div "Select a reason" at bounding box center [184, 113] width 196 height 15
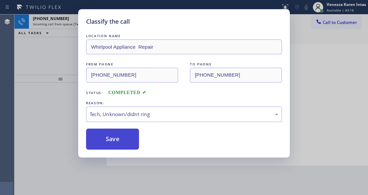
click at [133, 143] on button "Save" at bounding box center [112, 138] width 53 height 21
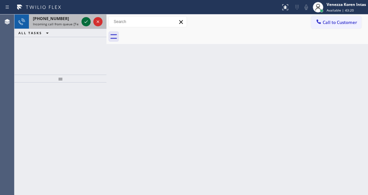
click at [85, 23] on icon at bounding box center [86, 22] width 8 height 8
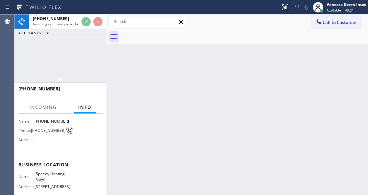
scroll to position [87, 0]
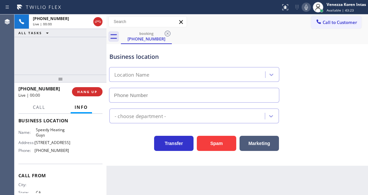
type input "(949) 647-4293"
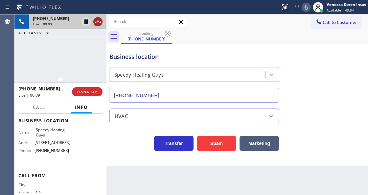
click at [97, 23] on icon at bounding box center [98, 22] width 8 height 8
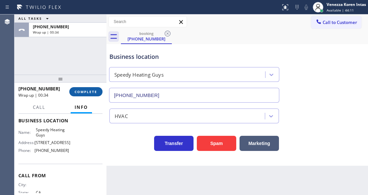
click at [81, 88] on button "COMPLETE" at bounding box center [85, 91] width 33 height 9
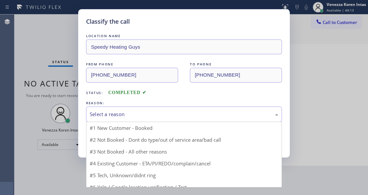
click at [152, 112] on div "Select a reason" at bounding box center [184, 114] width 188 height 8
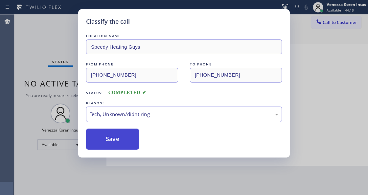
click at [135, 138] on button "Save" at bounding box center [112, 138] width 53 height 21
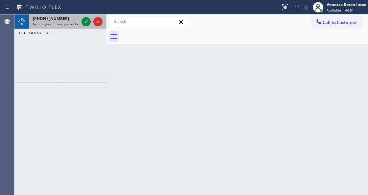
click at [70, 24] on span "Incoming call from queue [Test] All" at bounding box center [60, 24] width 54 height 5
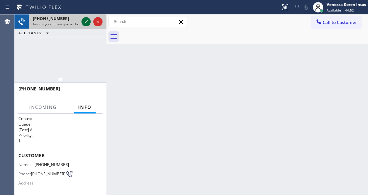
click at [87, 24] on icon at bounding box center [86, 22] width 8 height 8
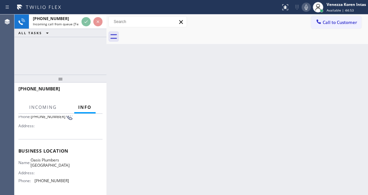
scroll to position [87, 0]
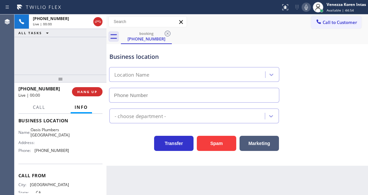
type input "(949) 635-7337"
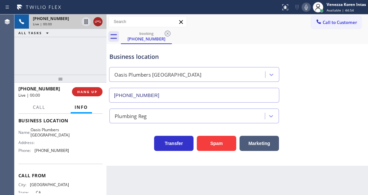
click at [96, 20] on icon at bounding box center [98, 22] width 8 height 8
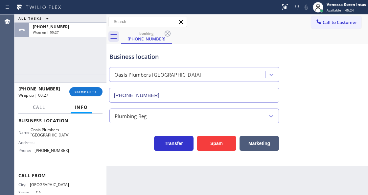
drag, startPoint x: 84, startPoint y: 90, endPoint x: 126, endPoint y: 108, distance: 45.1
click at [84, 90] on span "COMPLETE" at bounding box center [85, 91] width 23 height 5
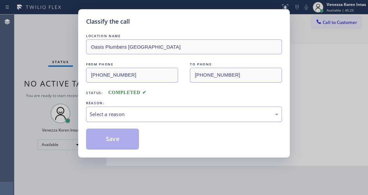
click at [140, 113] on div "Select a reason" at bounding box center [184, 114] width 188 height 8
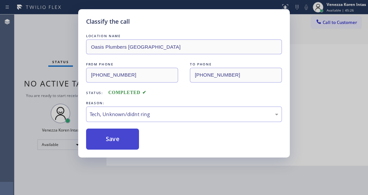
click at [125, 139] on button "Save" at bounding box center [112, 138] width 53 height 21
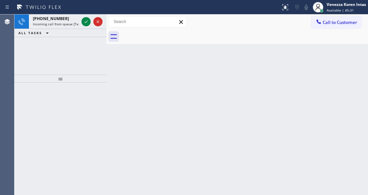
click at [132, 94] on div "Back to Dashboard Change Sender ID Customers Technicians Select a contact Outbo…" at bounding box center [236, 104] width 261 height 180
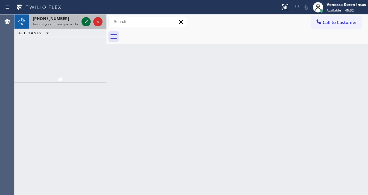
click at [87, 21] on icon at bounding box center [86, 22] width 8 height 8
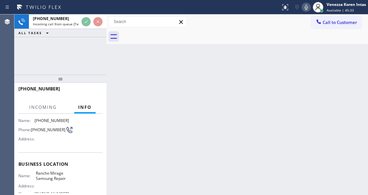
scroll to position [66, 0]
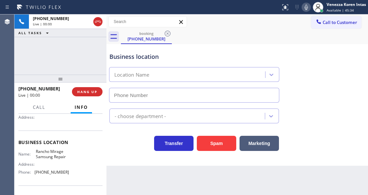
type input "(760) 313-7744"
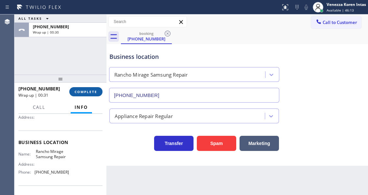
click at [98, 88] on button "COMPLETE" at bounding box center [85, 91] width 33 height 9
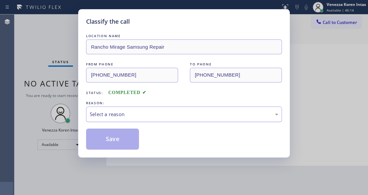
click at [138, 111] on div "Select a reason" at bounding box center [184, 114] width 188 height 8
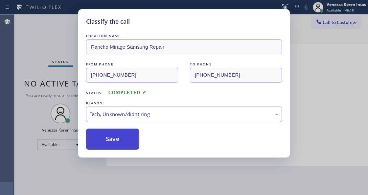
click at [133, 137] on button "Save" at bounding box center [112, 138] width 53 height 21
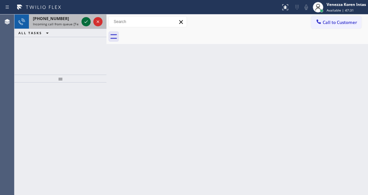
click at [87, 22] on icon at bounding box center [86, 22] width 8 height 8
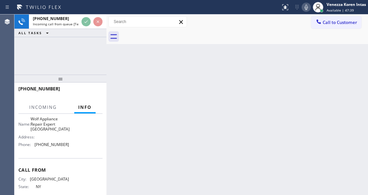
scroll to position [113, 0]
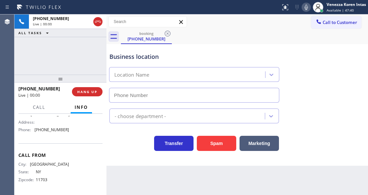
type input "(312) 945-0384"
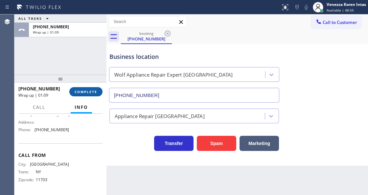
click at [82, 89] on button "COMPLETE" at bounding box center [85, 91] width 33 height 9
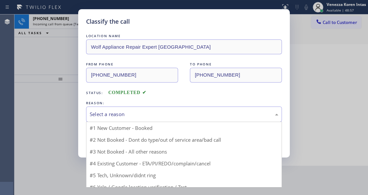
click at [153, 113] on div "Select a reason" at bounding box center [184, 114] width 188 height 8
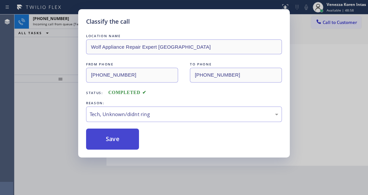
click at [137, 137] on button "Save" at bounding box center [112, 138] width 53 height 21
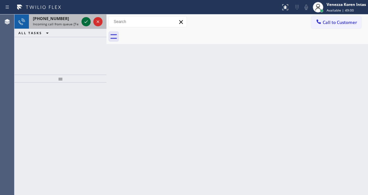
click at [86, 24] on icon at bounding box center [86, 22] width 8 height 8
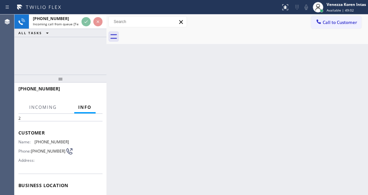
scroll to position [66, 0]
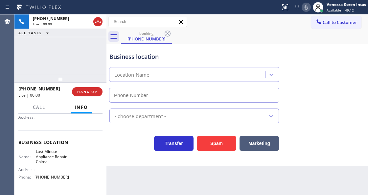
type input "(415) 842-1011"
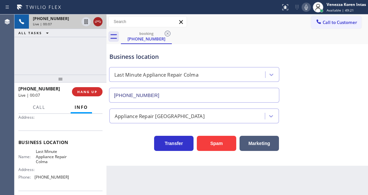
click at [97, 22] on icon at bounding box center [98, 22] width 8 height 8
click at [90, 86] on div "+14154902668 Live | 00:07 HANG UP" at bounding box center [60, 91] width 84 height 17
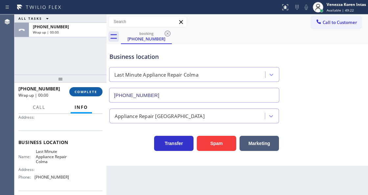
click at [87, 92] on span "COMPLETE" at bounding box center [85, 91] width 23 height 5
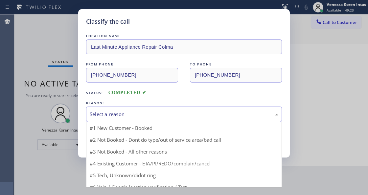
click at [159, 120] on div "Select a reason" at bounding box center [184, 113] width 196 height 15
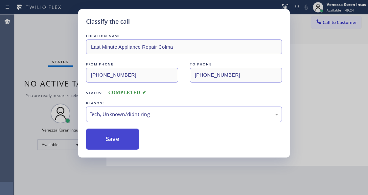
click at [128, 145] on button "Save" at bounding box center [112, 138] width 53 height 21
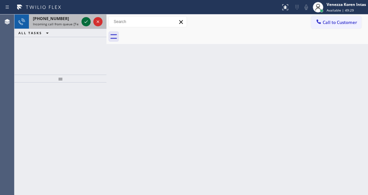
click at [81, 20] on div at bounding box center [85, 22] width 9 height 8
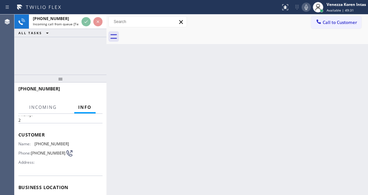
scroll to position [44, 0]
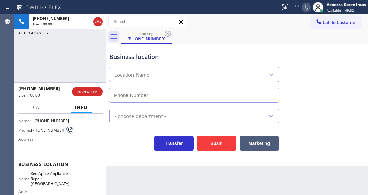
type input "(425) 363-9661"
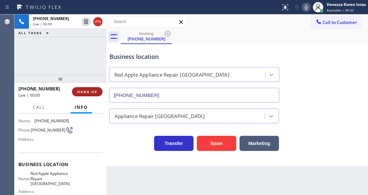
drag, startPoint x: 80, startPoint y: 91, endPoint x: 138, endPoint y: 191, distance: 115.7
click at [80, 91] on span "HANG UP" at bounding box center [87, 91] width 20 height 5
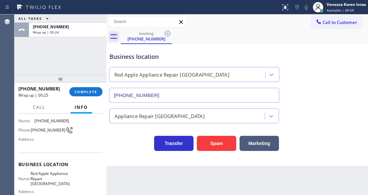
drag, startPoint x: 83, startPoint y: 95, endPoint x: 114, endPoint y: 98, distance: 30.3
click at [83, 95] on button "COMPLETE" at bounding box center [85, 91] width 33 height 9
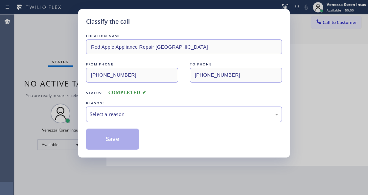
click at [141, 110] on div "Select a reason" at bounding box center [184, 113] width 196 height 15
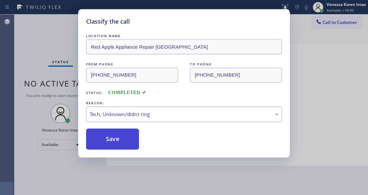
click at [131, 146] on button "Save" at bounding box center [112, 138] width 53 height 21
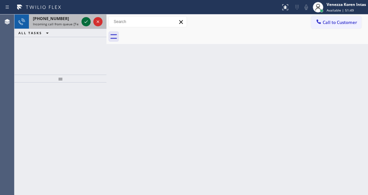
click at [87, 21] on icon at bounding box center [85, 21] width 3 height 3
click at [87, 22] on icon at bounding box center [86, 22] width 8 height 8
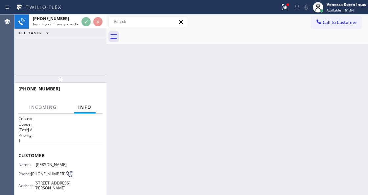
scroll to position [66, 0]
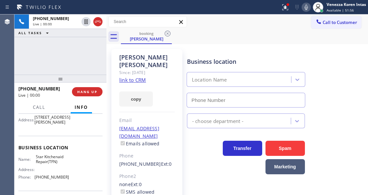
type input "(888) 431-7814"
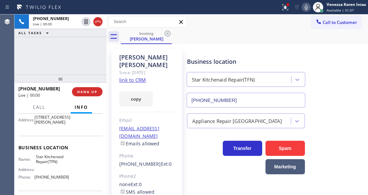
click at [132, 76] on link "link to CRM" at bounding box center [132, 79] width 27 height 7
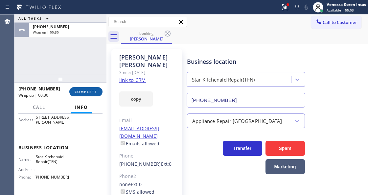
click at [93, 93] on span "COMPLETE" at bounding box center [85, 91] width 23 height 5
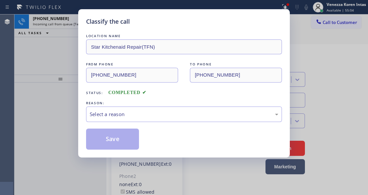
click at [158, 106] on div "REASON:" at bounding box center [184, 102] width 196 height 7
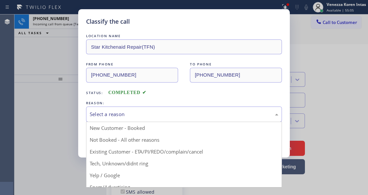
click at [177, 117] on div "Select a reason" at bounding box center [184, 114] width 188 height 8
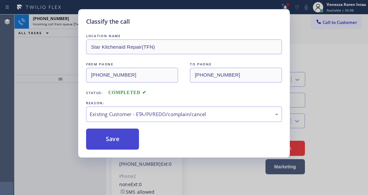
click at [131, 143] on button "Save" at bounding box center [112, 138] width 53 height 21
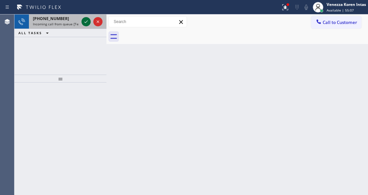
click at [84, 24] on icon at bounding box center [86, 22] width 8 height 8
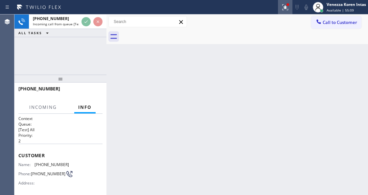
click at [280, 10] on div at bounding box center [285, 7] width 14 height 8
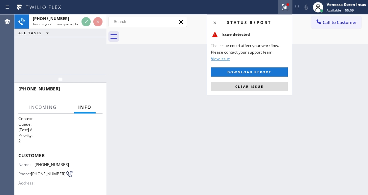
drag, startPoint x: 260, startPoint y: 88, endPoint x: 224, endPoint y: 101, distance: 38.6
click at [260, 87] on span "Clear issue" at bounding box center [249, 86] width 28 height 5
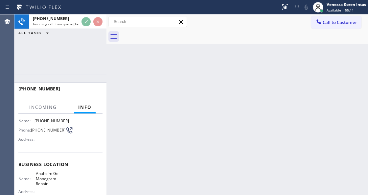
scroll to position [66, 0]
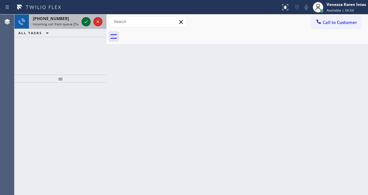
click at [85, 26] on button at bounding box center [85, 21] width 9 height 9
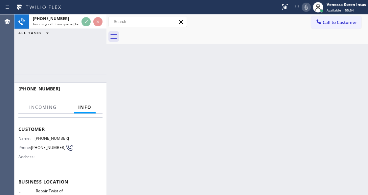
scroll to position [66, 0]
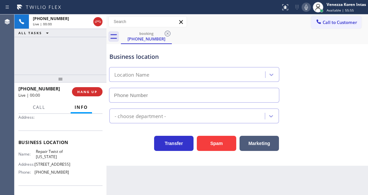
type input "(347) 284-6179"
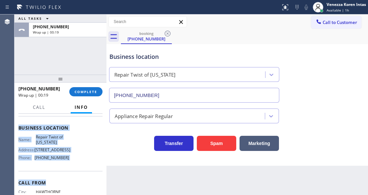
scroll to position [99, 0]
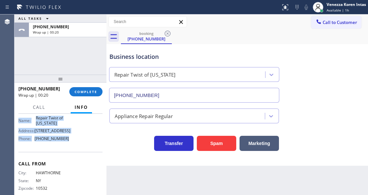
drag, startPoint x: 18, startPoint y: 152, endPoint x: 77, endPoint y: 151, distance: 59.4
click at [77, 151] on div "Context Queue: [Test] All Priority: 2 Customer Name: (347) 355-4306 Phone: (347…" at bounding box center [60, 154] width 92 height 81
drag, startPoint x: 83, startPoint y: 92, endPoint x: 129, endPoint y: 102, distance: 46.7
click at [83, 92] on span "COMPLETE" at bounding box center [85, 91] width 23 height 5
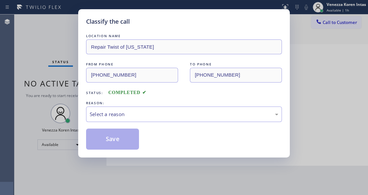
click at [160, 116] on div "Select a reason" at bounding box center [184, 114] width 188 height 8
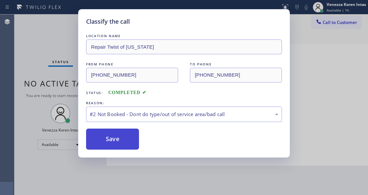
click at [134, 134] on button "Save" at bounding box center [112, 138] width 53 height 21
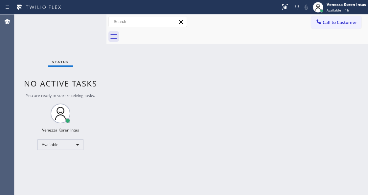
click at [326, 10] on span "Available | 1h" at bounding box center [337, 10] width 22 height 5
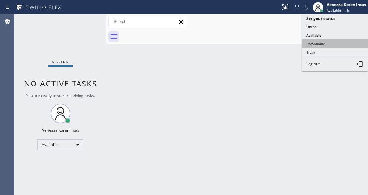
click at [319, 42] on button "Unavailable" at bounding box center [335, 43] width 66 height 9
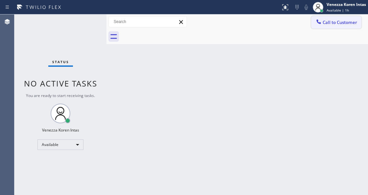
click at [329, 22] on span "Call to Customer" at bounding box center [339, 22] width 34 height 6
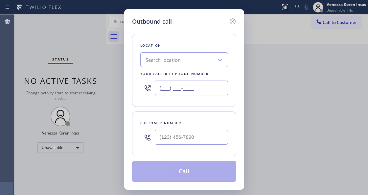
click at [174, 90] on input "(___) ___-____" at bounding box center [191, 87] width 73 height 15
paste input "347) 284-6179"
type input "(347) 284-6179"
click at [161, 138] on input "(___) ___-____" at bounding box center [191, 137] width 73 height 15
paste input "347) 355-4306"
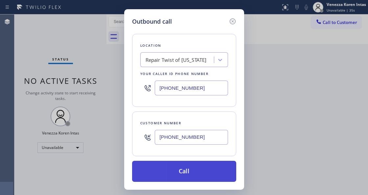
type input "(347) 355-4306"
click at [184, 175] on button "Call" at bounding box center [184, 170] width 104 height 21
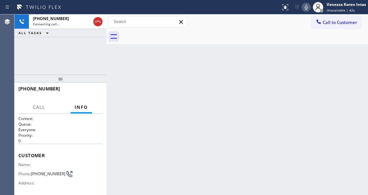
click at [305, 11] on icon at bounding box center [306, 7] width 8 height 8
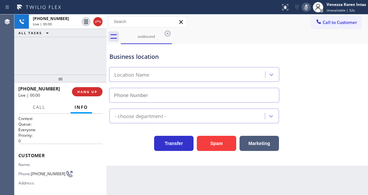
type input "(347) 284-6179"
click at [305, 11] on icon at bounding box center [306, 7] width 8 height 8
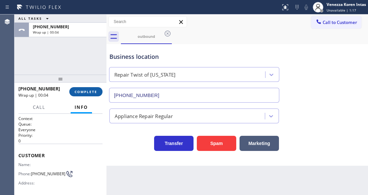
click at [86, 92] on span "COMPLETE" at bounding box center [85, 91] width 23 height 5
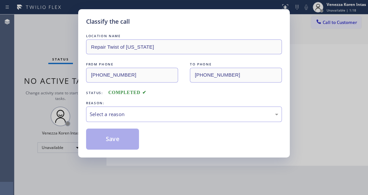
click at [153, 116] on div "Select a reason" at bounding box center [184, 114] width 188 height 8
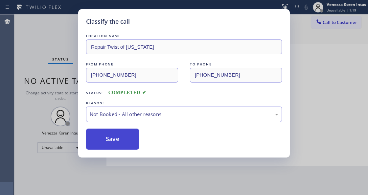
click at [121, 138] on button "Save" at bounding box center [112, 138] width 53 height 21
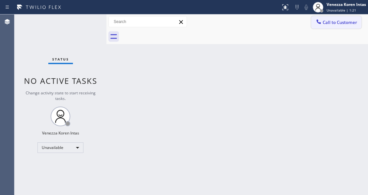
click at [322, 26] on button "Call to Customer" at bounding box center [336, 22] width 50 height 12
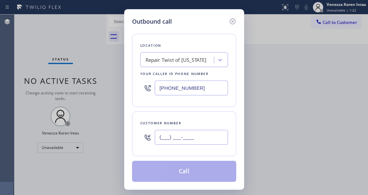
click at [163, 138] on input "(___) ___-____" at bounding box center [191, 137] width 73 height 15
paste input "347) 355-4306"
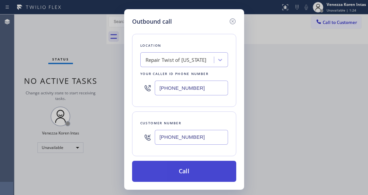
type input "(347) 355-4306"
click at [185, 168] on button "Call" at bounding box center [184, 170] width 104 height 21
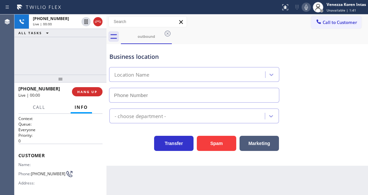
type input "(347) 284-6179"
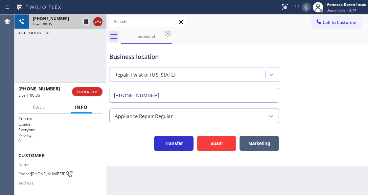
click at [97, 24] on icon at bounding box center [98, 22] width 8 height 8
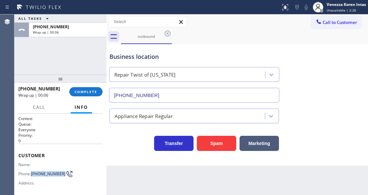
drag, startPoint x: 42, startPoint y: 177, endPoint x: 32, endPoint y: 167, distance: 14.4
click at [32, 167] on div "Name: Phone: (347) 355-4306 Address:" at bounding box center [43, 175] width 51 height 26
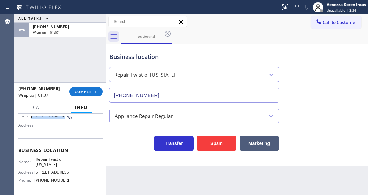
scroll to position [66, 0]
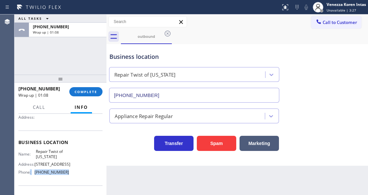
drag, startPoint x: 66, startPoint y: 181, endPoint x: 30, endPoint y: 183, distance: 36.1
click at [30, 174] on div "Phone: (347) 284-6179" at bounding box center [43, 171] width 51 height 5
click at [50, 174] on span "(347) 284-6179" at bounding box center [51, 171] width 34 height 5
drag, startPoint x: 66, startPoint y: 181, endPoint x: 36, endPoint y: 180, distance: 29.9
click at [36, 174] on span "(347) 284-6179" at bounding box center [51, 171] width 34 height 5
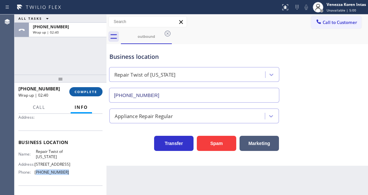
click at [77, 95] on button "COMPLETE" at bounding box center [85, 91] width 33 height 9
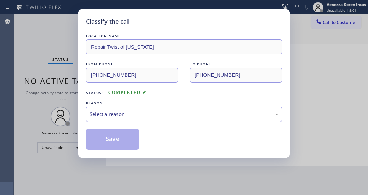
click at [155, 112] on div "Select a reason" at bounding box center [184, 113] width 196 height 15
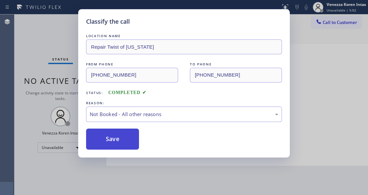
click at [118, 138] on button "Save" at bounding box center [112, 138] width 53 height 21
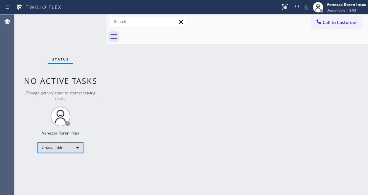
click at [70, 147] on div "Unavailable" at bounding box center [60, 147] width 46 height 11
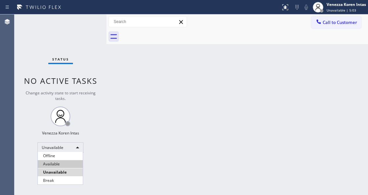
click at [68, 164] on li "Available" at bounding box center [60, 164] width 45 height 8
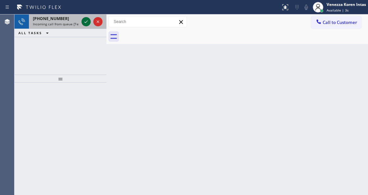
click at [87, 24] on icon at bounding box center [86, 22] width 8 height 8
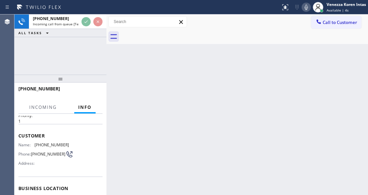
scroll to position [66, 0]
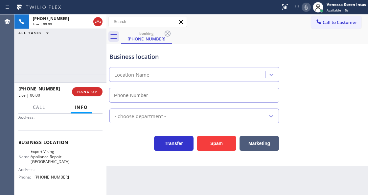
type input "(725) 234-4948"
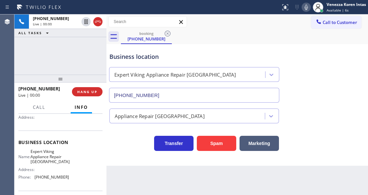
click at [78, 82] on div at bounding box center [60, 78] width 92 height 8
click at [83, 89] on button "HANG UP" at bounding box center [87, 91] width 31 height 9
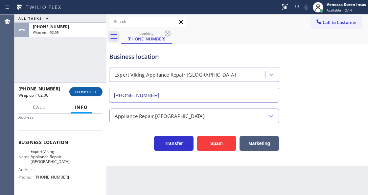
click at [83, 92] on span "COMPLETE" at bounding box center [85, 91] width 23 height 5
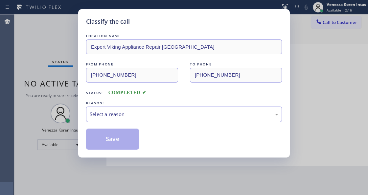
click at [171, 110] on div "Select a reason" at bounding box center [184, 113] width 196 height 15
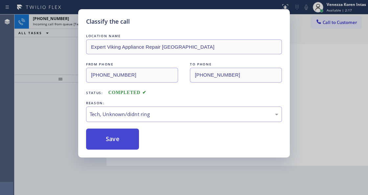
click at [132, 144] on button "Save" at bounding box center [112, 138] width 53 height 21
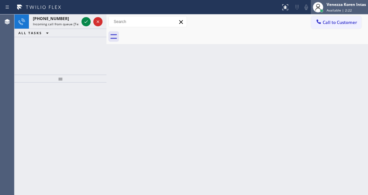
click at [330, 8] on div "Venezza Koren Intas Available | 2:22" at bounding box center [346, 6] width 43 height 11
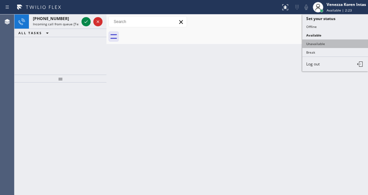
click at [329, 42] on button "Unavailable" at bounding box center [335, 43] width 66 height 9
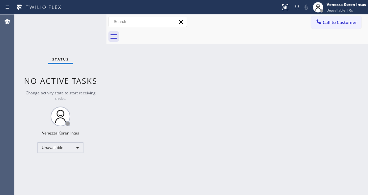
click at [163, 86] on div "Back to Dashboard Change Sender ID Customers Technicians Select a contact Outbo…" at bounding box center [236, 104] width 261 height 180
click at [341, 6] on div "Venezza Koren Intas" at bounding box center [345, 5] width 39 height 6
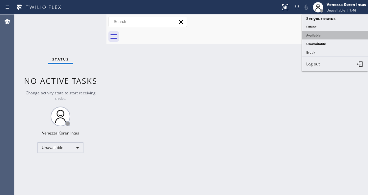
click at [323, 35] on button "Available" at bounding box center [335, 35] width 66 height 9
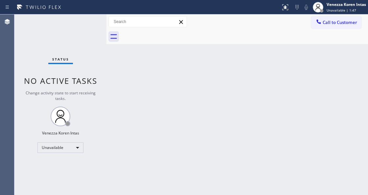
drag, startPoint x: 158, startPoint y: 83, endPoint x: 22, endPoint y: 40, distance: 142.5
click at [153, 84] on div "Back to Dashboard Change Sender ID Customers Technicians Select a contact Outbo…" at bounding box center [236, 104] width 261 height 180
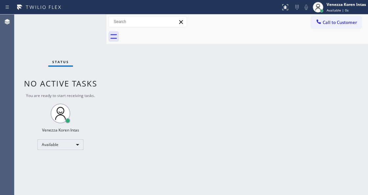
click at [79, 27] on div "Status No active tasks You are ready to start receiving tasks. Venezza Koren In…" at bounding box center [60, 104] width 92 height 180
click at [78, 30] on div "Status No active tasks You are ready to start receiving tasks. Venezza Koren In…" at bounding box center [60, 104] width 92 height 180
click at [85, 20] on div "Status No active tasks You are ready to start receiving tasks. Venezza Koren In…" at bounding box center [60, 104] width 92 height 180
click at [82, 26] on div "Status No active tasks You are ready to start receiving tasks. Venezza Koren In…" at bounding box center [60, 104] width 92 height 180
click at [63, 24] on div "Status No active tasks You are ready to start receiving tasks. Venezza Koren In…" at bounding box center [60, 104] width 92 height 180
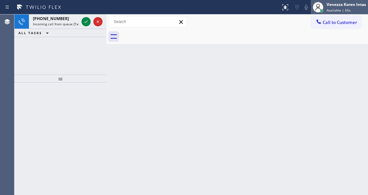
click at [339, 10] on span "Available | 55s" at bounding box center [338, 10] width 24 height 5
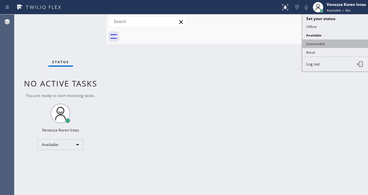
click at [329, 44] on button "Unavailable" at bounding box center [335, 43] width 66 height 9
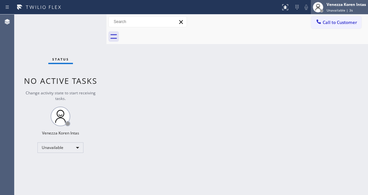
click at [338, 9] on span "Unavailable | 3s" at bounding box center [339, 10] width 26 height 5
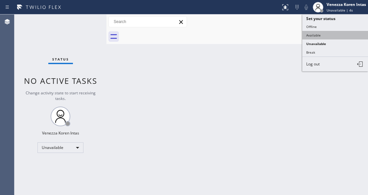
click at [322, 33] on button "Available" at bounding box center [335, 35] width 66 height 9
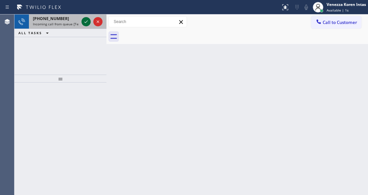
click at [85, 23] on icon at bounding box center [86, 22] width 8 height 8
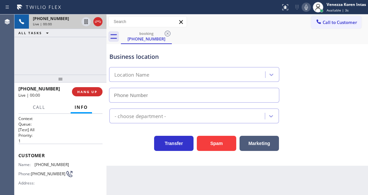
scroll to position [44, 0]
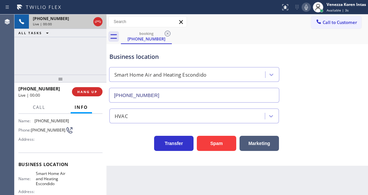
type input "(760) 493-6063"
drag, startPoint x: 92, startPoint y: 84, endPoint x: 92, endPoint y: 92, distance: 7.9
click at [92, 84] on div "+15102291419 Live | 00:00 HANG UP" at bounding box center [60, 91] width 84 height 17
click at [92, 92] on span "HANG UP" at bounding box center [87, 91] width 20 height 5
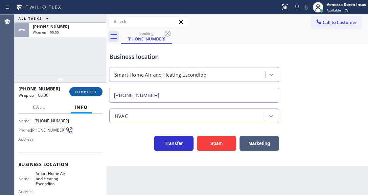
click at [90, 91] on span "COMPLETE" at bounding box center [85, 91] width 23 height 5
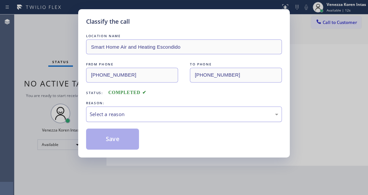
click at [134, 117] on div "Select a reason" at bounding box center [184, 114] width 188 height 8
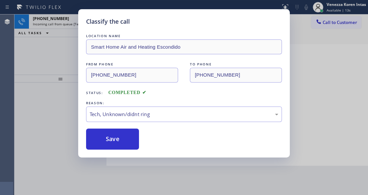
click at [124, 153] on div "Classify the call LOCATION NAME Smart Home Air and Heating Escondido FROM PHONE…" at bounding box center [183, 83] width 211 height 148
click at [125, 141] on button "Save" at bounding box center [112, 138] width 53 height 21
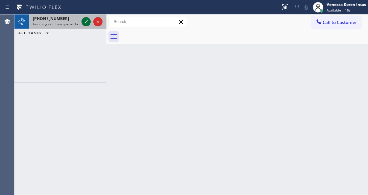
click at [87, 16] on div at bounding box center [92, 21] width 24 height 14
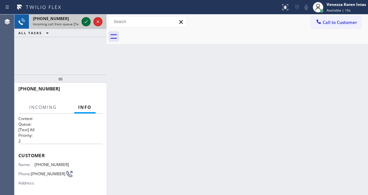
click at [86, 22] on icon at bounding box center [85, 21] width 3 height 3
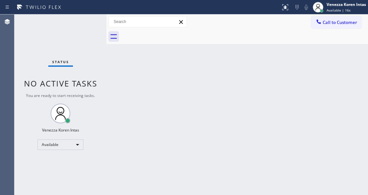
click at [86, 22] on div "Status No active tasks You are ready to start receiving tasks. Venezza Koren In…" at bounding box center [60, 104] width 92 height 180
drag, startPoint x: 273, startPoint y: 9, endPoint x: 279, endPoint y: 17, distance: 10.6
click at [273, 9] on div at bounding box center [140, 7] width 275 height 11
drag, startPoint x: 281, startPoint y: 10, endPoint x: 268, endPoint y: 114, distance: 105.5
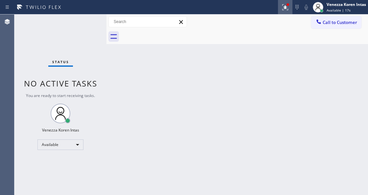
click at [281, 11] on button at bounding box center [285, 7] width 14 height 14
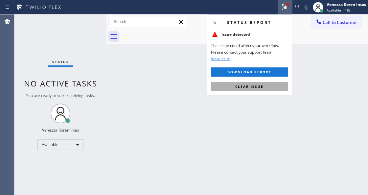
click at [250, 88] on span "Clear issue" at bounding box center [249, 86] width 28 height 5
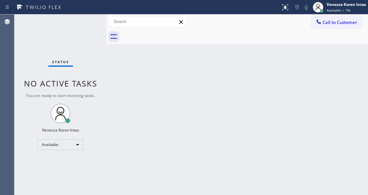
click at [227, 158] on div "Back to Dashboard Change Sender ID Customers Technicians Select a contact Outbo…" at bounding box center [236, 104] width 261 height 180
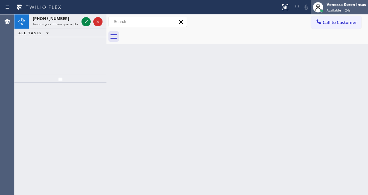
click at [330, 11] on span "Available | 24s" at bounding box center [338, 10] width 24 height 5
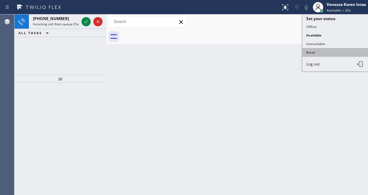
click at [318, 51] on button "Break" at bounding box center [335, 52] width 66 height 9
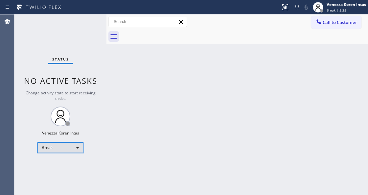
click at [60, 145] on div "Break" at bounding box center [60, 147] width 46 height 11
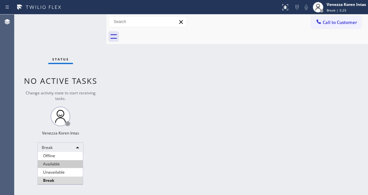
click at [63, 163] on li "Available" at bounding box center [60, 164] width 45 height 8
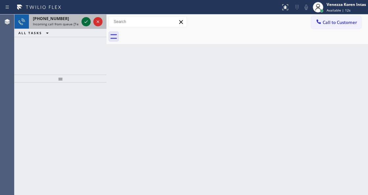
click at [83, 21] on icon at bounding box center [86, 22] width 8 height 8
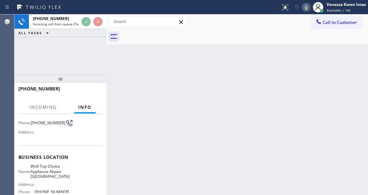
scroll to position [87, 0]
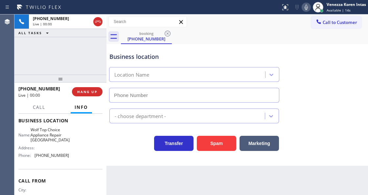
type input "(971) 287-7161"
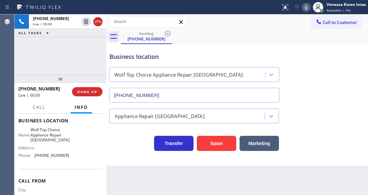
click at [104, 94] on div "+19713154442 Live | 00:00 HANG UP" at bounding box center [60, 91] width 92 height 18
click at [92, 91] on span "HANG UP" at bounding box center [87, 91] width 20 height 5
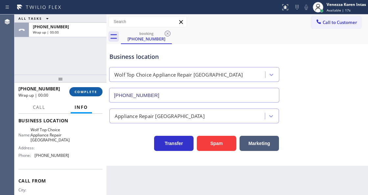
click at [86, 91] on span "COMPLETE" at bounding box center [85, 91] width 23 height 5
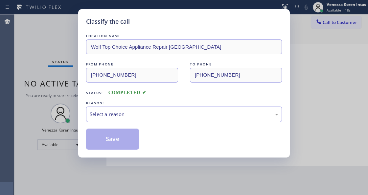
click at [140, 104] on div "REASON:" at bounding box center [184, 102] width 196 height 7
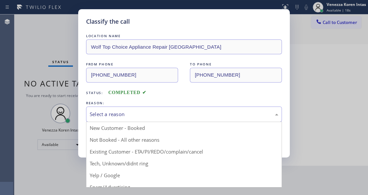
click at [144, 113] on div "Select a reason" at bounding box center [184, 114] width 188 height 8
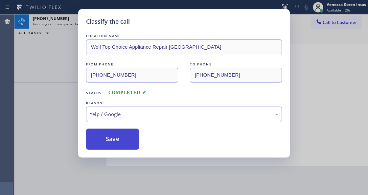
click at [119, 142] on button "Save" at bounding box center [112, 138] width 53 height 21
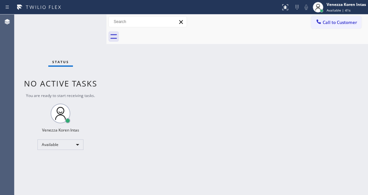
click at [87, 71] on div "Status No active tasks You are ready to start receiving tasks. Venezza Koren In…" at bounding box center [60, 104] width 92 height 180
click at [75, 39] on div "Status No active tasks You are ready to start receiving tasks. Venezza Koren In…" at bounding box center [60, 104] width 92 height 180
click at [73, 35] on div "Status No active tasks You are ready to start receiving tasks. Venezza Koren In…" at bounding box center [60, 104] width 92 height 180
click at [83, 35] on div "Status No active tasks You are ready to start receiving tasks. Venezza Koren In…" at bounding box center [60, 104] width 92 height 180
click at [84, 35] on div "Status No active tasks You are ready to start receiving tasks. Venezza Koren In…" at bounding box center [60, 104] width 92 height 180
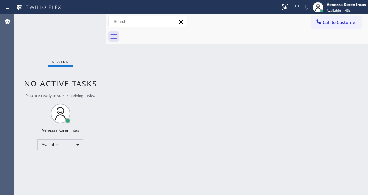
click at [84, 35] on div "Status No active tasks You are ready to start receiving tasks. Venezza Koren In…" at bounding box center [60, 104] width 92 height 180
click at [43, 39] on div "Status No active tasks You are ready to start receiving tasks. Venezza Koren In…" at bounding box center [60, 104] width 92 height 180
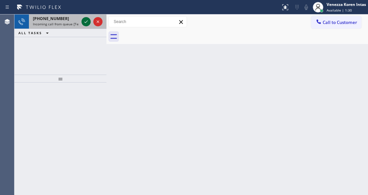
click at [84, 21] on icon at bounding box center [86, 22] width 8 height 8
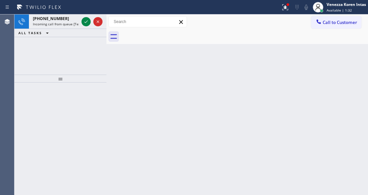
click at [84, 21] on icon at bounding box center [86, 22] width 8 height 8
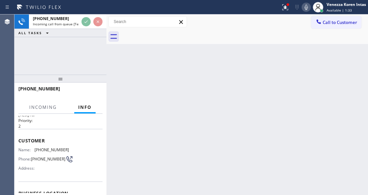
scroll to position [66, 0]
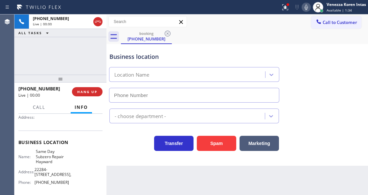
type input "(510) 822-6206"
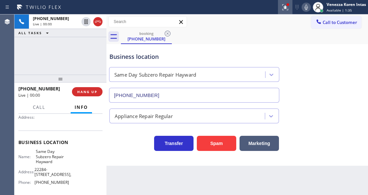
click at [282, 5] on icon at bounding box center [284, 6] width 4 height 5
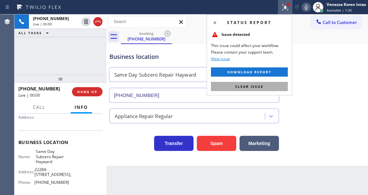
click at [266, 82] on button "Clear issue" at bounding box center [249, 86] width 77 height 9
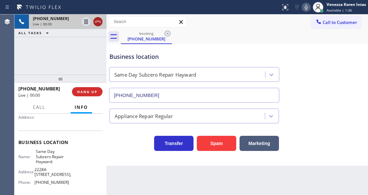
click at [96, 21] on icon at bounding box center [98, 22] width 6 height 2
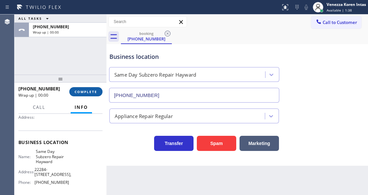
click at [82, 95] on button "COMPLETE" at bounding box center [85, 91] width 33 height 9
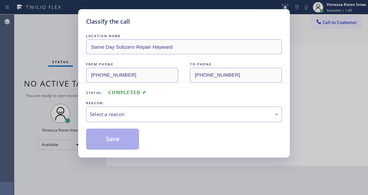
click at [129, 106] on div "REASON:" at bounding box center [184, 102] width 196 height 7
click at [131, 113] on div "Select a reason" at bounding box center [184, 114] width 188 height 8
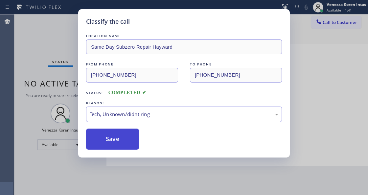
click at [126, 142] on button "Save" at bounding box center [112, 138] width 53 height 21
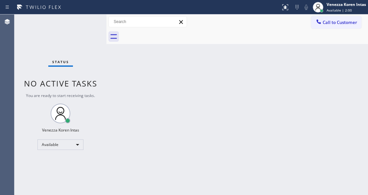
click at [91, 32] on div "Status No active tasks You are ready to start receiving tasks. Venezza Koren In…" at bounding box center [60, 104] width 92 height 180
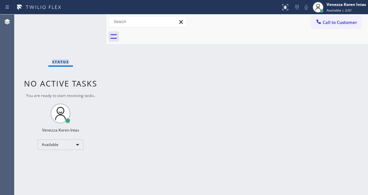
click at [62, 35] on div "Status No active tasks You are ready to start receiving tasks. Venezza Koren In…" at bounding box center [60, 104] width 92 height 180
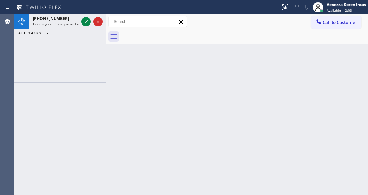
click at [66, 33] on div "ALL TASKS ALL TASKS ACTIVE TASKS TASKS IN WRAP UP" at bounding box center [60, 33] width 92 height 8
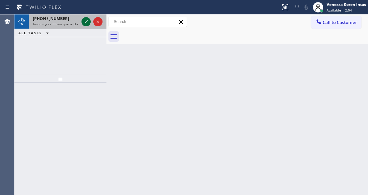
click at [87, 22] on icon at bounding box center [86, 22] width 8 height 8
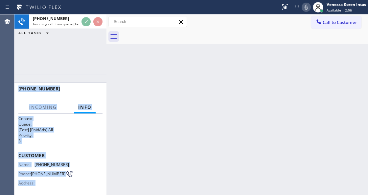
click at [75, 156] on span "Customer" at bounding box center [60, 155] width 84 height 6
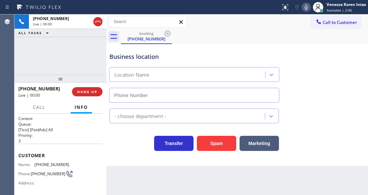
type input "(206) 825-6821"
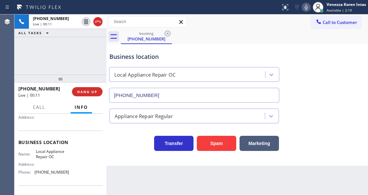
click at [135, 154] on div "Business location Local Appliance Repair OC (206) 825-6821 Appliance Repair Reg…" at bounding box center [236, 104] width 261 height 121
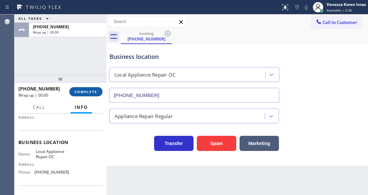
click at [85, 88] on button "COMPLETE" at bounding box center [85, 91] width 33 height 9
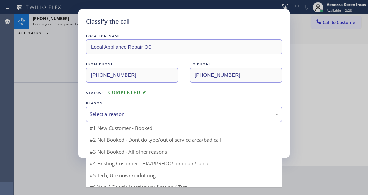
click at [155, 112] on div "Select a reason" at bounding box center [184, 114] width 188 height 8
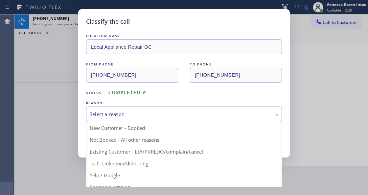
drag, startPoint x: 148, startPoint y: 167, endPoint x: 117, endPoint y: 139, distance: 42.1
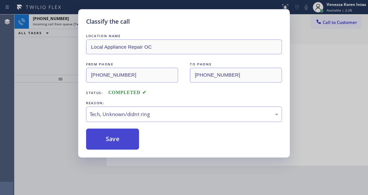
click at [117, 139] on button "Save" at bounding box center [112, 138] width 53 height 21
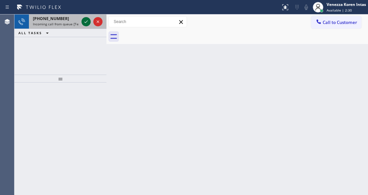
click at [83, 18] on icon at bounding box center [86, 22] width 8 height 8
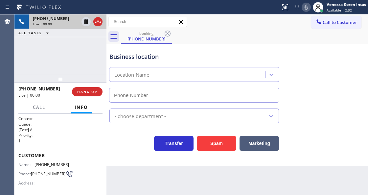
scroll to position [87, 0]
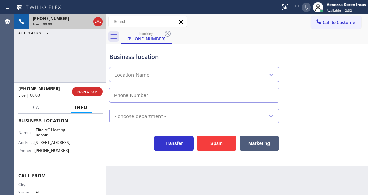
type input "(305) 239-8487"
click at [97, 22] on icon at bounding box center [98, 22] width 8 height 8
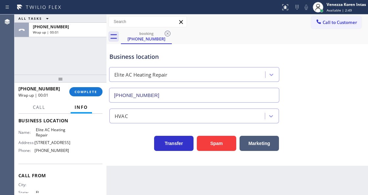
drag, startPoint x: 92, startPoint y: 92, endPoint x: 144, endPoint y: 92, distance: 52.2
click at [92, 92] on span "COMPLETE" at bounding box center [85, 91] width 23 height 5
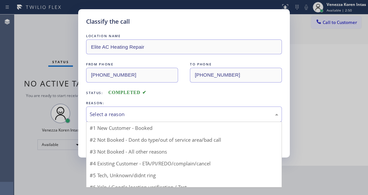
click at [167, 116] on div "Select a reason" at bounding box center [184, 114] width 188 height 8
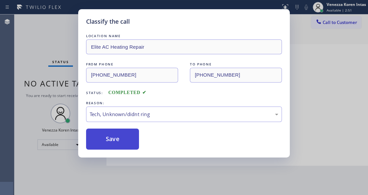
click at [118, 143] on button "Save" at bounding box center [112, 138] width 53 height 21
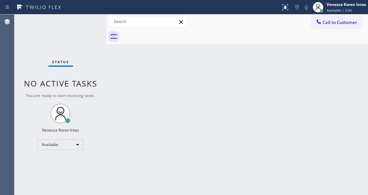
click at [75, 31] on div "Status No active tasks You are ready to start receiving tasks. Venezza Koren In…" at bounding box center [60, 104] width 92 height 180
click at [78, 30] on div "Status No active tasks You are ready to start receiving tasks. Venezza Koren In…" at bounding box center [60, 104] width 92 height 180
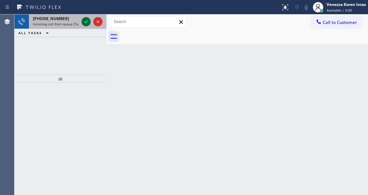
click at [85, 19] on icon at bounding box center [86, 22] width 8 height 8
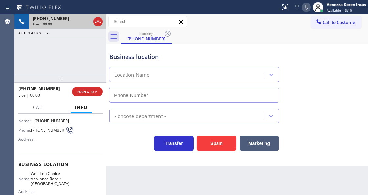
scroll to position [87, 0]
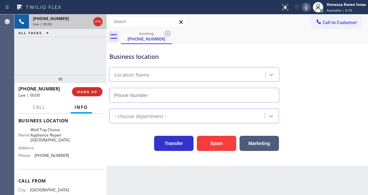
type input "(510) 399-1452"
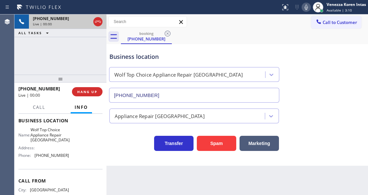
click at [88, 87] on div "+13232101264 Live | 00:00 HANG UP" at bounding box center [60, 91] width 84 height 17
click at [95, 93] on span "HANG UP" at bounding box center [87, 91] width 20 height 5
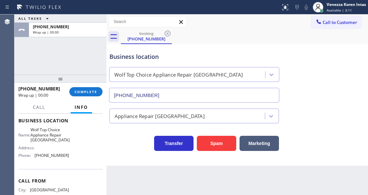
drag, startPoint x: 91, startPoint y: 90, endPoint x: 109, endPoint y: 109, distance: 26.0
click at [92, 91] on span "COMPLETE" at bounding box center [85, 91] width 23 height 5
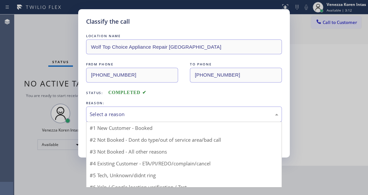
drag, startPoint x: 154, startPoint y: 109, endPoint x: 147, endPoint y: 159, distance: 50.1
click at [154, 110] on div "Select a reason" at bounding box center [184, 113] width 196 height 15
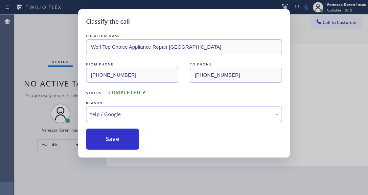
click at [147, 124] on div "LOCATION NAME Wolf Top Choice Appliance Repair Russel City FROM PHONE (323) 210…" at bounding box center [184, 90] width 196 height 117
click at [148, 119] on div "Yelp / Google" at bounding box center [184, 113] width 196 height 15
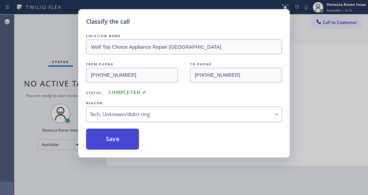
click at [136, 143] on button "Save" at bounding box center [112, 138] width 53 height 21
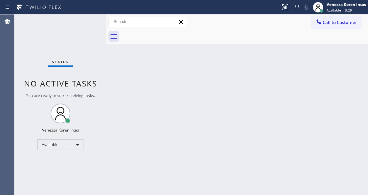
drag, startPoint x: 87, startPoint y: 15, endPoint x: 87, endPoint y: 35, distance: 19.4
click at [87, 15] on div "Status No active tasks You are ready to start receiving tasks. Venezza Koren In…" at bounding box center [60, 104] width 92 height 180
drag, startPoint x: 87, startPoint y: 38, endPoint x: 16, endPoint y: 66, distance: 76.0
click at [87, 38] on div "Status No active tasks You are ready to start receiving tasks. Venezza Koren In…" at bounding box center [60, 104] width 92 height 180
click at [101, 27] on div "Status No active tasks You are ready to start receiving tasks. Venezza Koren In…" at bounding box center [60, 104] width 92 height 180
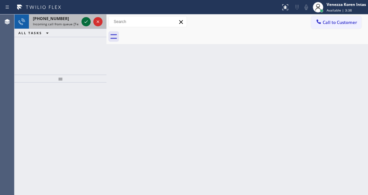
click at [88, 20] on icon at bounding box center [86, 22] width 8 height 8
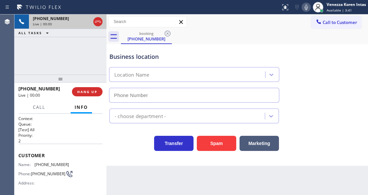
type input "(760) 388-9533"
click at [100, 20] on icon at bounding box center [98, 22] width 8 height 8
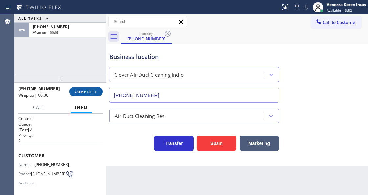
click at [93, 94] on button "COMPLETE" at bounding box center [85, 91] width 33 height 9
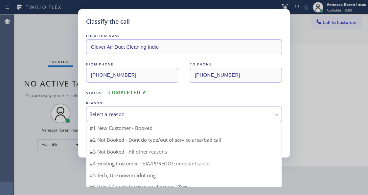
click at [137, 118] on div "Select a reason" at bounding box center [184, 113] width 196 height 15
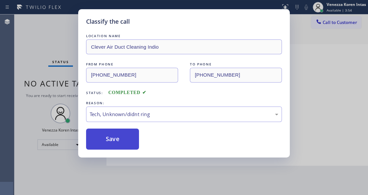
click at [122, 139] on button "Save" at bounding box center [112, 138] width 53 height 21
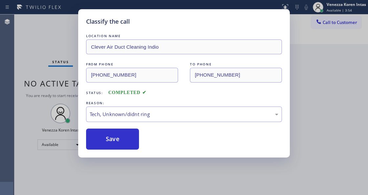
click at [60, 56] on div "Classify the call LOCATION NAME Clever Air Duct Cleaning Indio FROM PHONE (760)…" at bounding box center [184, 97] width 368 height 195
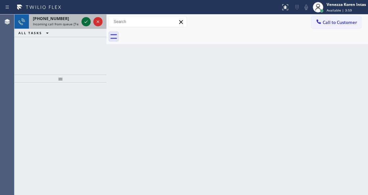
click at [85, 22] on icon at bounding box center [86, 22] width 8 height 8
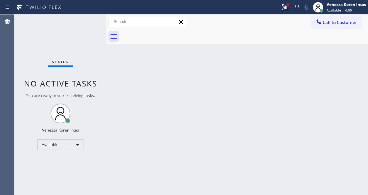
click at [83, 23] on div "Status No active tasks You are ready to start receiving tasks. Venezza Koren In…" at bounding box center [60, 104] width 92 height 180
drag, startPoint x: 96, startPoint y: 31, endPoint x: 108, endPoint y: 36, distance: 12.8
click at [96, 31] on div "Status No active tasks You are ready to start receiving tasks. Venezza Koren In…" at bounding box center [60, 104] width 92 height 180
click at [278, 7] on div at bounding box center [285, 7] width 14 height 8
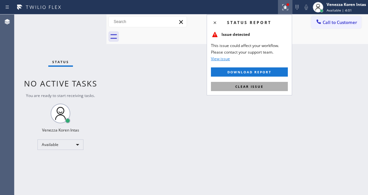
click at [278, 86] on button "Clear issue" at bounding box center [249, 86] width 77 height 9
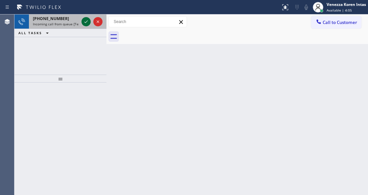
click at [89, 23] on icon at bounding box center [86, 22] width 8 height 8
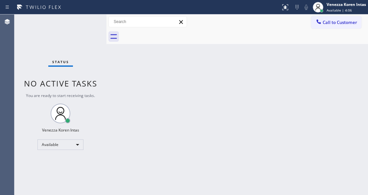
click at [87, 22] on div "Status No active tasks You are ready to start receiving tasks. Venezza Koren In…" at bounding box center [60, 104] width 92 height 180
click at [84, 23] on div "Status No active tasks You are ready to start receiving tasks. Venezza Koren In…" at bounding box center [60, 104] width 92 height 180
click at [83, 26] on div "Status No active tasks You are ready to start receiving tasks. Venezza Koren In…" at bounding box center [60, 104] width 92 height 180
click at [283, 3] on icon at bounding box center [285, 7] width 8 height 8
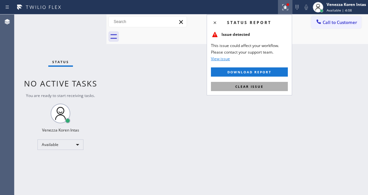
click at [278, 84] on button "Clear issue" at bounding box center [249, 86] width 77 height 9
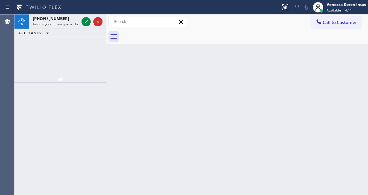
drag, startPoint x: 129, startPoint y: 88, endPoint x: 117, endPoint y: 93, distance: 12.2
click at [128, 88] on div "Back to Dashboard Change Sender ID Customers Technicians Select a contact Outbo…" at bounding box center [236, 104] width 261 height 180
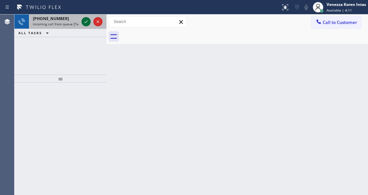
drag, startPoint x: 87, startPoint y: 19, endPoint x: 87, endPoint y: 23, distance: 3.9
click at [87, 22] on icon at bounding box center [86, 22] width 8 height 8
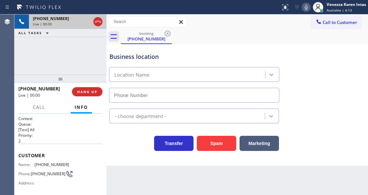
scroll to position [22, 0]
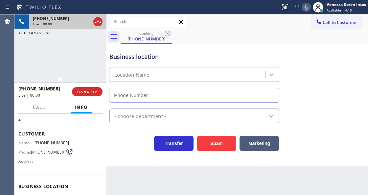
type input "(510) 588-1373"
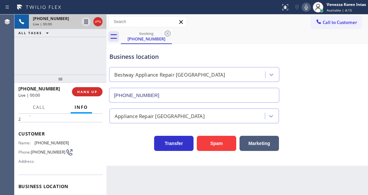
click at [98, 62] on div "+15105905894 Live | 00:00 ALL TASKS ALL TASKS ACTIVE TASKS TASKS IN WRAP UP" at bounding box center [60, 44] width 92 height 60
click at [94, 132] on span "Customer" at bounding box center [60, 133] width 84 height 6
click at [95, 92] on span "HANG UP" at bounding box center [87, 91] width 20 height 5
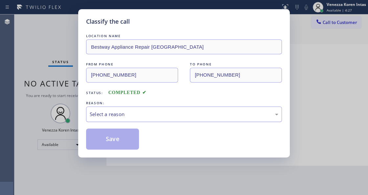
click at [128, 115] on div "Select a reason" at bounding box center [184, 114] width 188 height 8
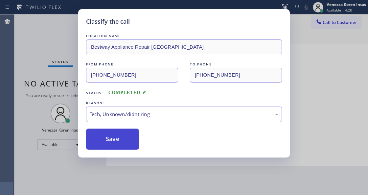
drag, startPoint x: 119, startPoint y: 137, endPoint x: 137, endPoint y: 164, distance: 32.8
click at [119, 137] on button "Save" at bounding box center [112, 138] width 53 height 21
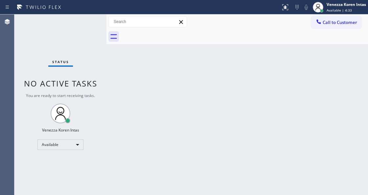
click at [121, 110] on div "Back to Dashboard Change Sender ID Customers Technicians Select a contact Outbo…" at bounding box center [236, 104] width 261 height 180
click at [106, 70] on div at bounding box center [106, 104] width 0 height 180
click at [109, 65] on div "Back to Dashboard Change Sender ID Customers Technicians Select a contact Outbo…" at bounding box center [236, 104] width 261 height 180
click at [206, 83] on div "Back to Dashboard Change Sender ID Customers Technicians Select a contact Outbo…" at bounding box center [236, 104] width 261 height 180
click at [170, 66] on div "Back to Dashboard Change Sender ID Customers Technicians Select a contact Outbo…" at bounding box center [236, 104] width 261 height 180
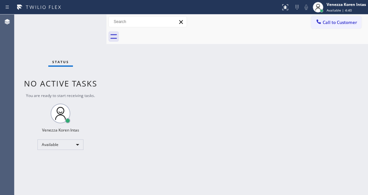
click at [170, 66] on div "Back to Dashboard Change Sender ID Customers Technicians Select a contact Outbo…" at bounding box center [236, 104] width 261 height 180
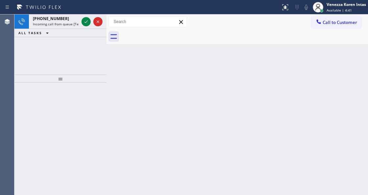
click at [170, 64] on div "Back to Dashboard Change Sender ID Customers Technicians Select a contact Outbo…" at bounding box center [236, 104] width 261 height 180
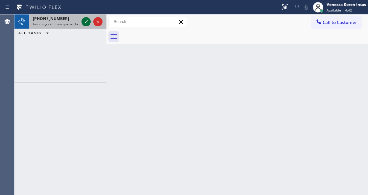
click at [86, 25] on icon at bounding box center [86, 22] width 8 height 8
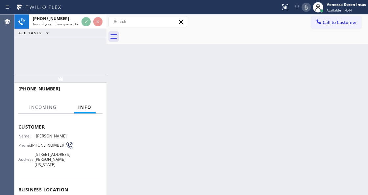
scroll to position [66, 0]
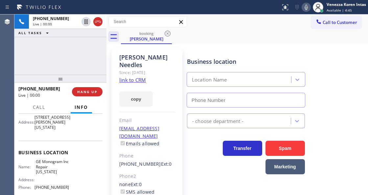
type input "(332) 456-0495"
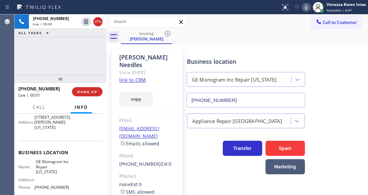
click at [132, 76] on link "link to CRM" at bounding box center [132, 79] width 27 height 7
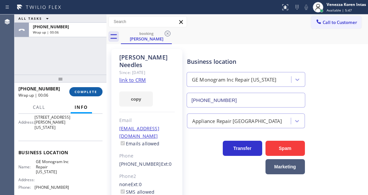
click at [97, 91] on button "COMPLETE" at bounding box center [85, 91] width 33 height 9
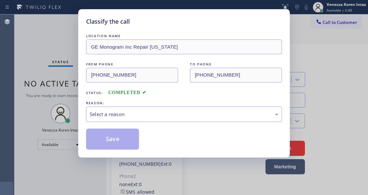
drag, startPoint x: 167, startPoint y: 109, endPoint x: 166, endPoint y: 114, distance: 5.0
click at [166, 113] on div "Select a reason" at bounding box center [184, 114] width 188 height 8
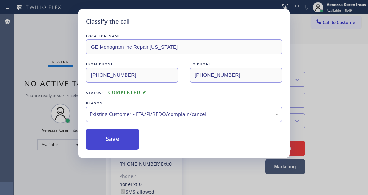
drag, startPoint x: 173, startPoint y: 152, endPoint x: 115, endPoint y: 132, distance: 61.5
click at [115, 132] on button "Save" at bounding box center [112, 138] width 53 height 21
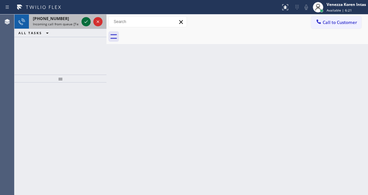
click at [87, 22] on icon at bounding box center [85, 21] width 3 height 3
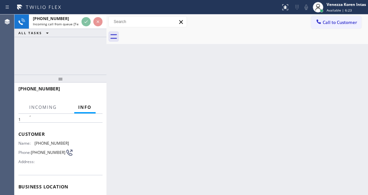
scroll to position [66, 0]
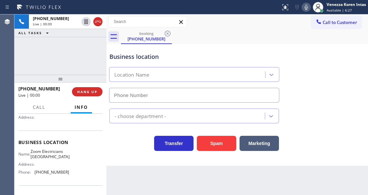
type input "(949) 328-5668"
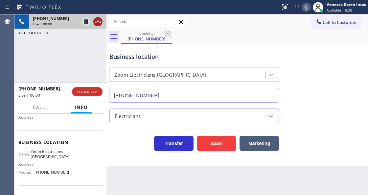
click at [98, 21] on icon at bounding box center [98, 22] width 8 height 8
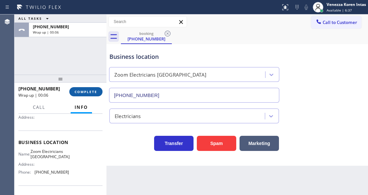
click at [92, 90] on span "COMPLETE" at bounding box center [85, 91] width 23 height 5
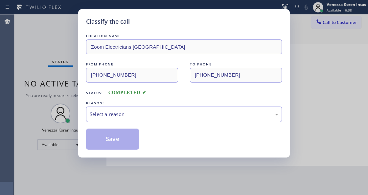
drag, startPoint x: 159, startPoint y: 115, endPoint x: 158, endPoint y: 119, distance: 4.7
click at [159, 115] on div "Select a reason" at bounding box center [184, 114] width 188 height 8
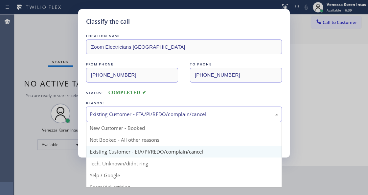
drag, startPoint x: 137, startPoint y: 115, endPoint x: 137, endPoint y: 162, distance: 46.9
click at [137, 116] on div "Existing Customer - ETA/PI/REDO/complain/cancel" at bounding box center [184, 114] width 188 height 8
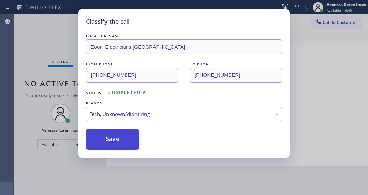
click at [124, 140] on button "Save" at bounding box center [112, 138] width 53 height 21
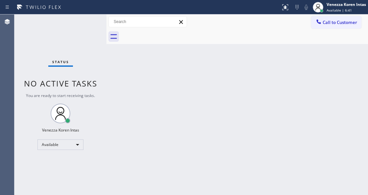
click at [66, 46] on div "Status No active tasks You are ready to start receiving tasks. Venezza Koren In…" at bounding box center [60, 104] width 92 height 180
click at [116, 59] on div "Back to Dashboard Change Sender ID Customers Technicians Select a contact Outbo…" at bounding box center [236, 104] width 261 height 180
click at [158, 74] on div "Back to Dashboard Change Sender ID Customers Technicians Select a contact Outbo…" at bounding box center [236, 104] width 261 height 180
drag, startPoint x: 156, startPoint y: 73, endPoint x: 158, endPoint y: 95, distance: 22.8
click at [156, 74] on div "Back to Dashboard Change Sender ID Customers Technicians Select a contact Outbo…" at bounding box center [236, 104] width 261 height 180
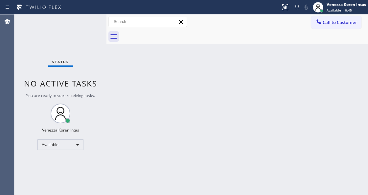
click at [135, 194] on div "Back to Dashboard Change Sender ID Customers Technicians Select a contact Outbo…" at bounding box center [236, 104] width 261 height 180
click at [85, 25] on div "Status No active tasks You are ready to start receiving tasks. Venezza Koren In…" at bounding box center [60, 104] width 92 height 180
click at [84, 22] on div "Status No active tasks You are ready to start receiving tasks. Venezza Koren In…" at bounding box center [60, 104] width 92 height 180
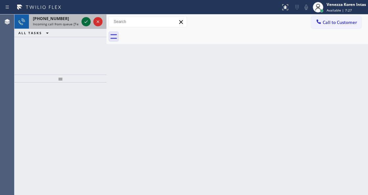
click at [86, 22] on icon at bounding box center [85, 21] width 3 height 3
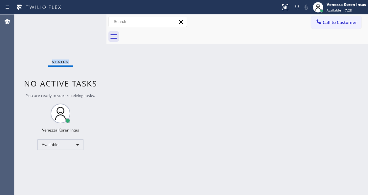
drag, startPoint x: 87, startPoint y: 21, endPoint x: 103, endPoint y: 57, distance: 39.4
click at [84, 21] on div "Status No active tasks You are ready to start receiving tasks. Venezza Koren In…" at bounding box center [60, 104] width 92 height 180
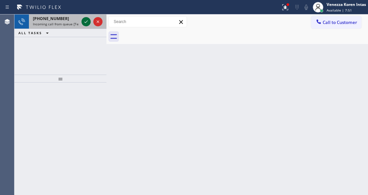
click at [87, 22] on icon at bounding box center [86, 22] width 8 height 8
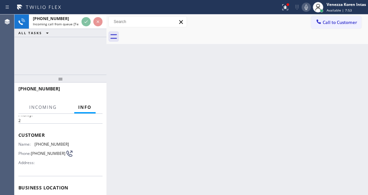
scroll to position [44, 0]
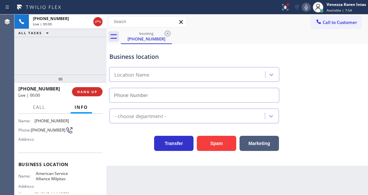
type input "(408) 708-2277"
click at [97, 21] on icon at bounding box center [98, 22] width 6 height 2
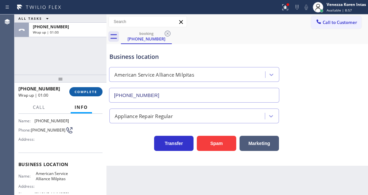
click at [96, 88] on button "COMPLETE" at bounding box center [85, 91] width 33 height 9
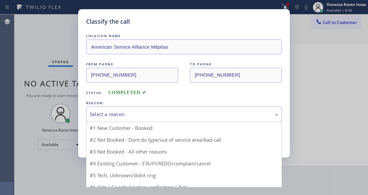
click at [148, 118] on div "Select a reason" at bounding box center [184, 114] width 188 height 8
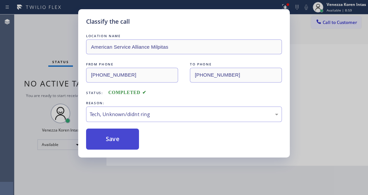
click at [131, 143] on button "Save" at bounding box center [112, 138] width 53 height 21
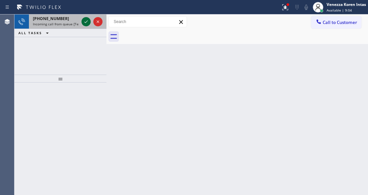
click at [86, 24] on icon at bounding box center [86, 22] width 8 height 8
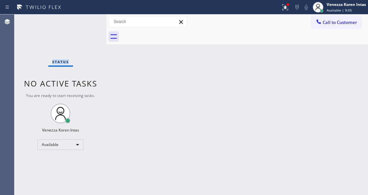
click at [86, 24] on div "Status No active tasks You are ready to start receiving tasks. Venezza Koren In…" at bounding box center [60, 104] width 92 height 180
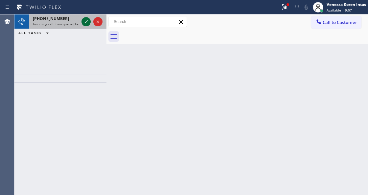
click at [86, 22] on icon at bounding box center [85, 21] width 3 height 3
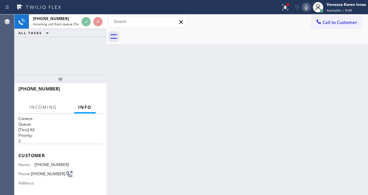
scroll to position [66, 0]
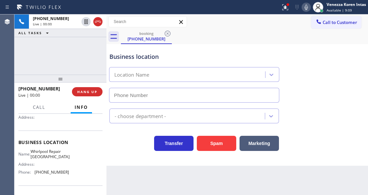
type input "(206) 208-7284"
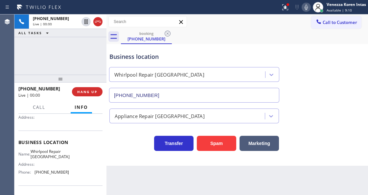
drag, startPoint x: 100, startPoint y: 21, endPoint x: 133, endPoint y: 72, distance: 59.9
click at [100, 21] on icon at bounding box center [98, 22] width 6 height 2
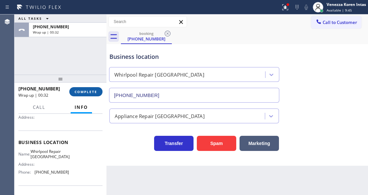
click at [95, 91] on span "COMPLETE" at bounding box center [85, 91] width 23 height 5
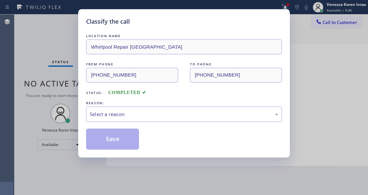
click at [145, 112] on div "Select a reason" at bounding box center [184, 114] width 188 height 8
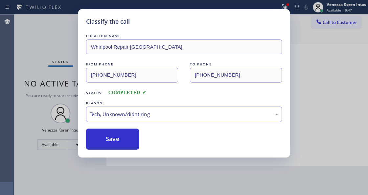
click at [130, 144] on button "Save" at bounding box center [112, 138] width 53 height 21
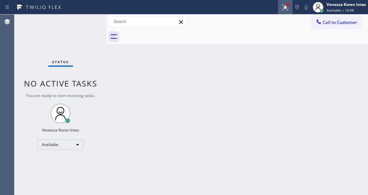
click at [288, 10] on icon at bounding box center [285, 7] width 8 height 8
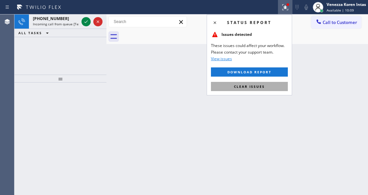
click at [264, 89] on button "Clear issues" at bounding box center [249, 86] width 77 height 9
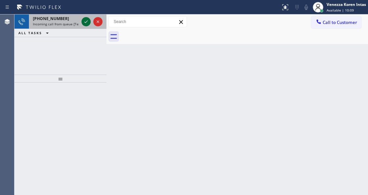
click at [84, 21] on icon at bounding box center [86, 22] width 8 height 8
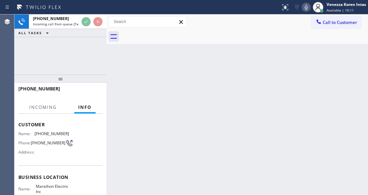
scroll to position [66, 0]
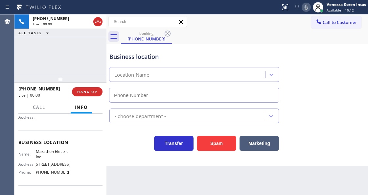
type input "(848) 266-6504"
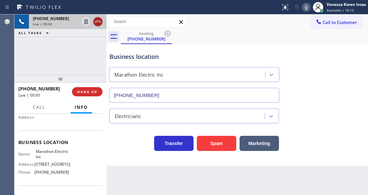
click at [96, 24] on icon at bounding box center [98, 22] width 8 height 8
click at [87, 93] on span "HANG UP" at bounding box center [87, 91] width 20 height 5
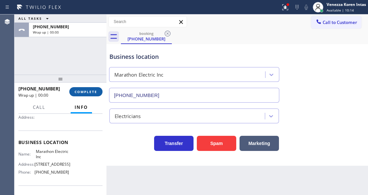
click at [94, 95] on button "COMPLETE" at bounding box center [85, 91] width 33 height 9
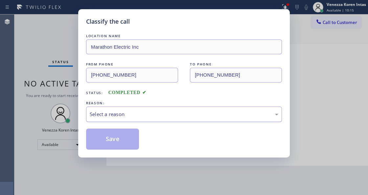
click at [149, 115] on div "Select a reason" at bounding box center [184, 114] width 188 height 8
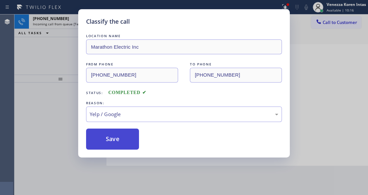
drag, startPoint x: 114, startPoint y: 130, endPoint x: 124, endPoint y: 142, distance: 15.2
click at [114, 130] on button "Save" at bounding box center [112, 138] width 53 height 21
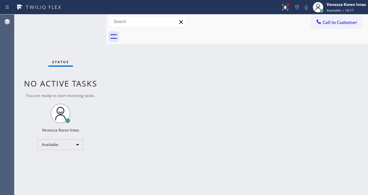
click at [84, 23] on div "Status No active tasks You are ready to start receiving tasks. Venezza Koren In…" at bounding box center [60, 104] width 92 height 180
click at [100, 96] on div "Status No active tasks You are ready to start receiving tasks. Venezza Koren In…" at bounding box center [60, 104] width 92 height 180
click at [91, 29] on div "Status No active tasks You are ready to start receiving tasks. Venezza Koren In…" at bounding box center [60, 104] width 92 height 180
click at [91, 26] on div "Status No active tasks You are ready to start receiving tasks. Venezza Koren In…" at bounding box center [60, 104] width 92 height 180
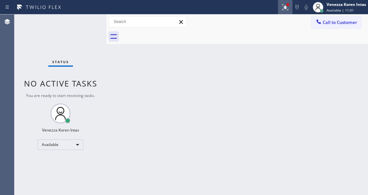
click at [280, 11] on div at bounding box center [285, 7] width 14 height 8
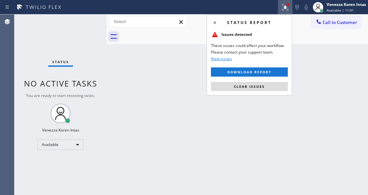
click at [271, 86] on button "Clear issues" at bounding box center [249, 86] width 77 height 9
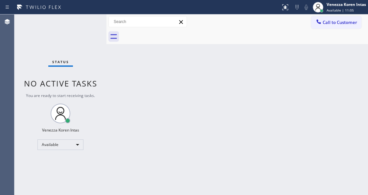
drag, startPoint x: 119, startPoint y: 66, endPoint x: 34, endPoint y: 38, distance: 89.8
click at [117, 67] on div "Back to Dashboard Change Sender ID Customers Technicians Select a contact Outbo…" at bounding box center [236, 104] width 261 height 180
click at [85, 25] on div "Status No active tasks You are ready to start receiving tasks. Venezza Koren In…" at bounding box center [60, 104] width 92 height 180
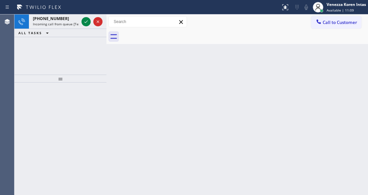
click at [176, 87] on div "Back to Dashboard Change Sender ID Customers Technicians Select a contact Outbo…" at bounding box center [236, 104] width 261 height 180
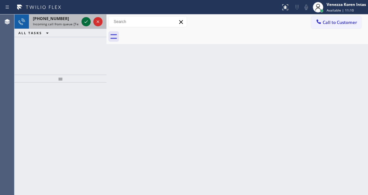
drag, startPoint x: 80, startPoint y: 17, endPoint x: 82, endPoint y: 24, distance: 7.5
click at [81, 22] on div at bounding box center [92, 21] width 24 height 14
drag, startPoint x: 82, startPoint y: 24, endPoint x: 85, endPoint y: 20, distance: 4.9
click at [82, 24] on icon at bounding box center [86, 22] width 8 height 8
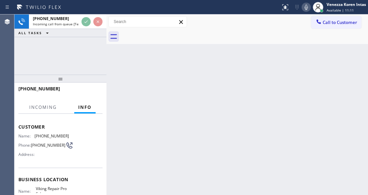
scroll to position [44, 0]
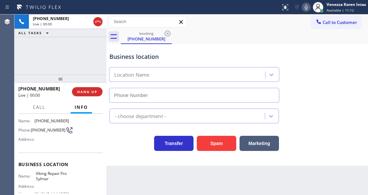
type input "(818) 748-1979"
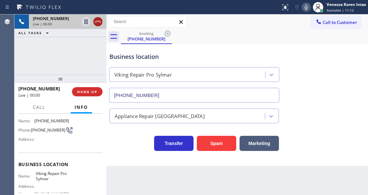
drag, startPoint x: 98, startPoint y: 19, endPoint x: 100, endPoint y: 24, distance: 5.6
click at [99, 23] on div at bounding box center [92, 21] width 24 height 14
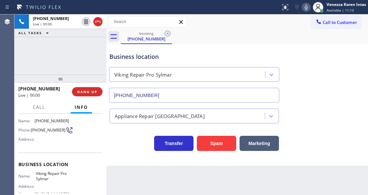
drag, startPoint x: 97, startPoint y: 20, endPoint x: 109, endPoint y: 66, distance: 48.2
click at [97, 20] on icon at bounding box center [98, 22] width 8 height 8
click at [100, 93] on button "HANG UP" at bounding box center [87, 91] width 31 height 9
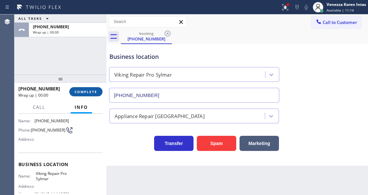
click at [85, 94] on button "COMPLETE" at bounding box center [85, 91] width 33 height 9
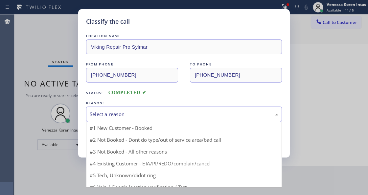
drag, startPoint x: 149, startPoint y: 116, endPoint x: 137, endPoint y: 165, distance: 50.9
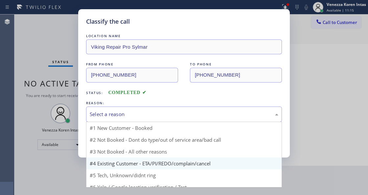
click at [149, 117] on div "Select a reason" at bounding box center [184, 114] width 188 height 8
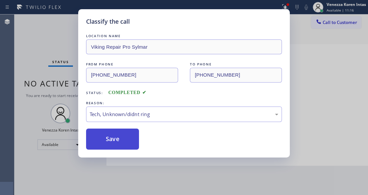
click at [133, 137] on button "Save" at bounding box center [112, 138] width 53 height 21
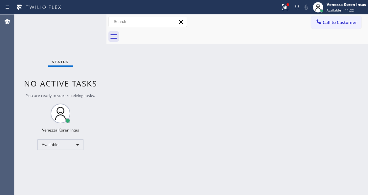
drag, startPoint x: 284, startPoint y: 13, endPoint x: 285, endPoint y: 55, distance: 42.0
click at [284, 14] on div "Status report Issues detected These issues could affect your workflow. Please c…" at bounding box center [184, 97] width 368 height 195
click at [287, 8] on icon at bounding box center [285, 7] width 8 height 8
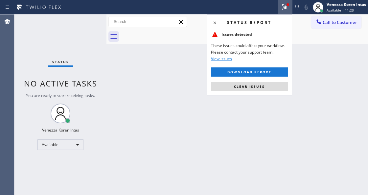
click at [277, 81] on div "Status report Issues detected These issues could affect your workflow. Please c…" at bounding box center [248, 54] width 85 height 81
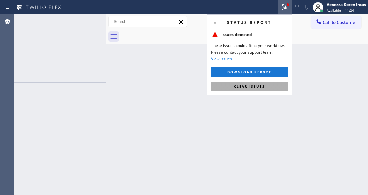
click at [277, 83] on button "Clear issues" at bounding box center [249, 86] width 77 height 9
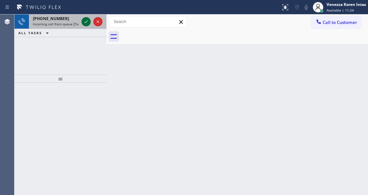
click at [87, 23] on icon at bounding box center [86, 22] width 8 height 8
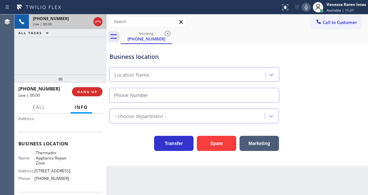
scroll to position [87, 0]
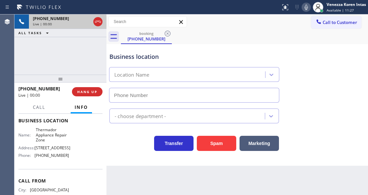
type input "(855) 719-3434"
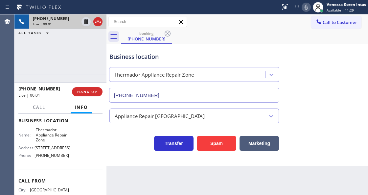
click at [70, 57] on div "+13037484770 Live | 00:01 ALL TASKS ALL TASKS ACTIVE TASKS TASKS IN WRAP UP" at bounding box center [60, 44] width 92 height 60
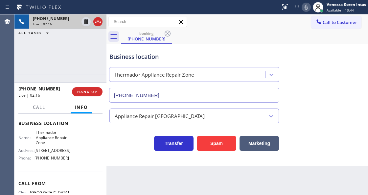
scroll to position [74, 0]
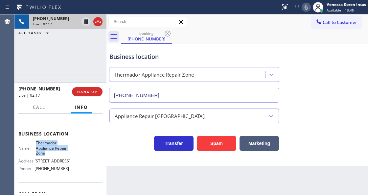
drag, startPoint x: 34, startPoint y: 141, endPoint x: 49, endPoint y: 153, distance: 18.9
click at [49, 153] on div "Name: Thermador Appliance Repair Zone" at bounding box center [43, 147] width 51 height 15
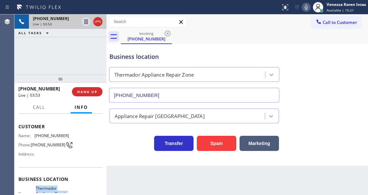
scroll to position [9, 0]
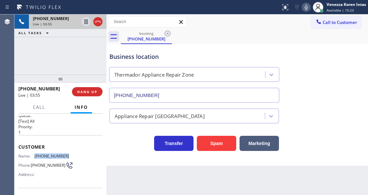
drag, startPoint x: 67, startPoint y: 154, endPoint x: 35, endPoint y: 152, distance: 32.6
click at [35, 153] on div "Name: (303) 748-4770 Phone: (303) 748-4770 Address:" at bounding box center [60, 166] width 84 height 26
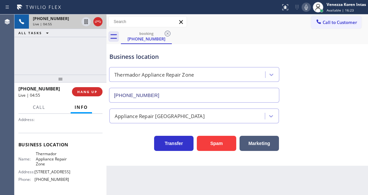
scroll to position [74, 0]
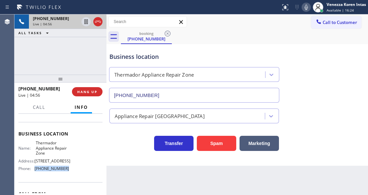
drag, startPoint x: 68, startPoint y: 173, endPoint x: 32, endPoint y: 174, distance: 36.1
click at [32, 173] on div "Name: Thermador Appliance Repair Zone Address: 1265 Oakridge Dr Phone: (855) 71…" at bounding box center [60, 156] width 84 height 33
click at [311, 10] on div at bounding box center [317, 7] width 14 height 14
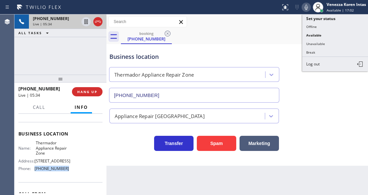
click at [308, 9] on icon at bounding box center [306, 7] width 8 height 8
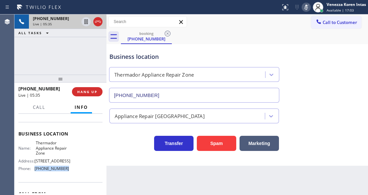
click at [308, 9] on icon at bounding box center [306, 7] width 8 height 8
click at [301, 54] on div "Business location Thermador Appliance Repair Zone (855) 719-3434" at bounding box center [237, 72] width 258 height 59
click at [307, 10] on icon at bounding box center [306, 7] width 8 height 8
click at [87, 24] on icon at bounding box center [86, 22] width 8 height 8
drag, startPoint x: 307, startPoint y: 7, endPoint x: 264, endPoint y: 32, distance: 49.1
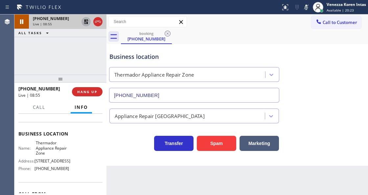
click at [307, 7] on icon at bounding box center [305, 7] width 3 height 5
click at [86, 21] on icon at bounding box center [86, 22] width 8 height 8
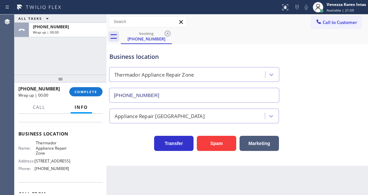
drag, startPoint x: 95, startPoint y: 92, endPoint x: 131, endPoint y: 95, distance: 36.3
click at [95, 92] on span "COMPLETE" at bounding box center [85, 91] width 23 height 5
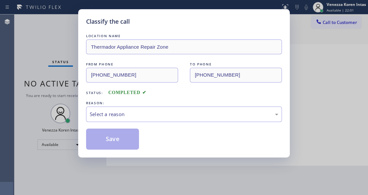
click at [145, 113] on div "Select a reason" at bounding box center [184, 114] width 188 height 8
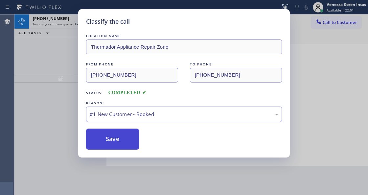
click at [133, 135] on button "Save" at bounding box center [112, 138] width 53 height 21
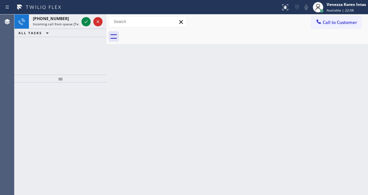
drag, startPoint x: 330, startPoint y: 6, endPoint x: 328, endPoint y: 14, distance: 8.8
click at [330, 10] on div "Venezza Koren Intas Available | 22:08" at bounding box center [346, 6] width 43 height 11
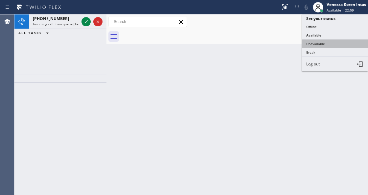
click at [320, 41] on button "Unavailable" at bounding box center [335, 43] width 66 height 9
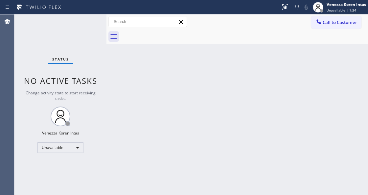
drag, startPoint x: 123, startPoint y: 94, endPoint x: 123, endPoint y: 101, distance: 7.2
click at [123, 94] on div "Back to Dashboard Change Sender ID Customers Technicians Select a contact Outbo…" at bounding box center [236, 104] width 261 height 180
click at [74, 145] on div "Unavailable" at bounding box center [60, 147] width 46 height 11
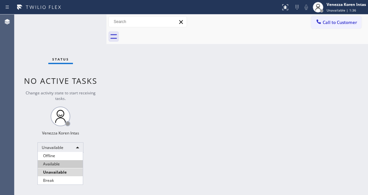
click at [71, 160] on li "Available" at bounding box center [60, 164] width 45 height 8
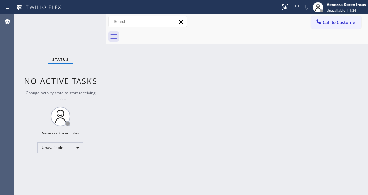
drag, startPoint x: 138, startPoint y: 94, endPoint x: 18, endPoint y: 75, distance: 122.1
click at [137, 94] on div "Back to Dashboard Change Sender ID Customers Technicians Select a contact Outbo…" at bounding box center [236, 104] width 261 height 180
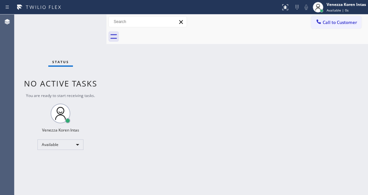
click at [106, 59] on div at bounding box center [106, 104] width 0 height 180
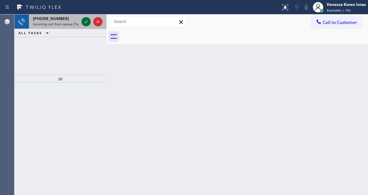
click at [86, 19] on icon at bounding box center [86, 22] width 8 height 8
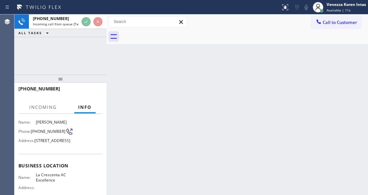
scroll to position [87, 0]
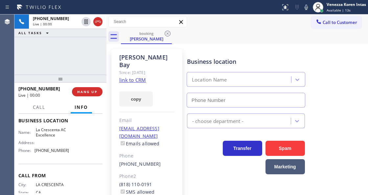
type input "(818) 798-3325"
click at [136, 76] on link "link to CRM" at bounding box center [132, 79] width 27 height 7
click at [305, 9] on icon at bounding box center [305, 7] width 3 height 5
click at [43, 109] on span "Call" at bounding box center [39, 107] width 12 height 6
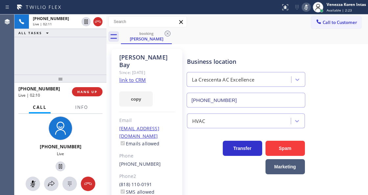
click at [304, 9] on rect at bounding box center [306, 6] width 5 height 5
click at [53, 182] on icon at bounding box center [51, 183] width 8 height 8
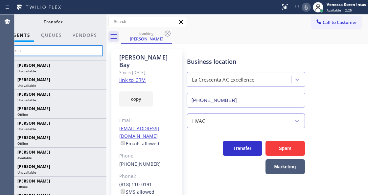
click at [81, 50] on input "text" at bounding box center [53, 50] width 99 height 11
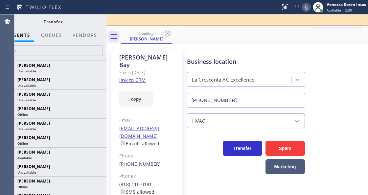
click at [69, 55] on div "lapa" at bounding box center [53, 51] width 107 height 18
click at [69, 53] on input "lapa" at bounding box center [53, 50] width 99 height 11
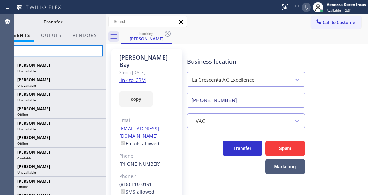
type input "l"
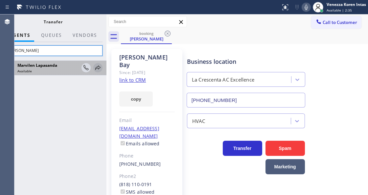
type input "marvil"
click at [96, 68] on icon at bounding box center [98, 68] width 8 height 8
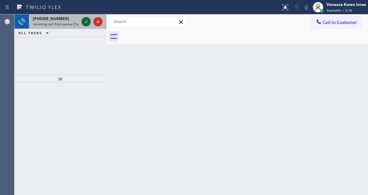
click at [85, 24] on icon at bounding box center [86, 22] width 8 height 8
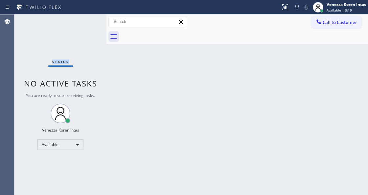
click at [85, 24] on div "Status No active tasks You are ready to start receiving tasks. Venezza Koren In…" at bounding box center [60, 104] width 92 height 180
click at [288, 8] on icon at bounding box center [285, 7] width 8 height 8
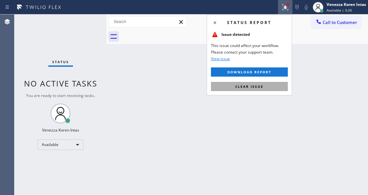
click at [270, 81] on div "Status report Issue detected This issue could affect your workflow. Please cont…" at bounding box center [248, 54] width 85 height 81
click at [271, 84] on button "Clear issue" at bounding box center [249, 86] width 77 height 9
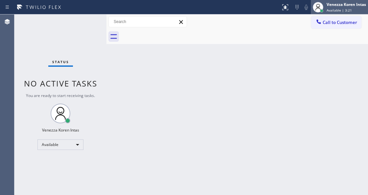
click at [337, 8] on div "Venezza Koren Intas Available | 3:21" at bounding box center [346, 6] width 43 height 11
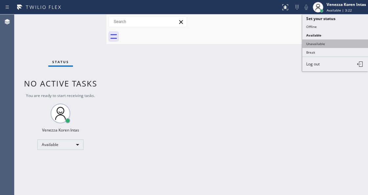
click at [325, 44] on button "Unavailable" at bounding box center [335, 43] width 66 height 9
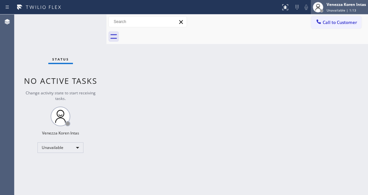
click at [333, 6] on div "Venezza Koren Intas" at bounding box center [345, 5] width 39 height 6
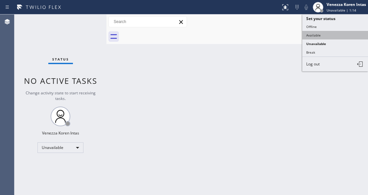
click at [331, 35] on button "Available" at bounding box center [335, 35] width 66 height 9
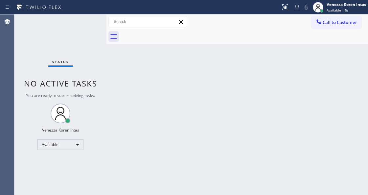
click at [85, 21] on div "Status No active tasks You are ready to start receiving tasks. Venezza Koren In…" at bounding box center [60, 104] width 92 height 180
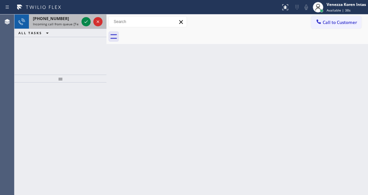
click at [61, 19] on div "+13232091516" at bounding box center [56, 19] width 46 height 6
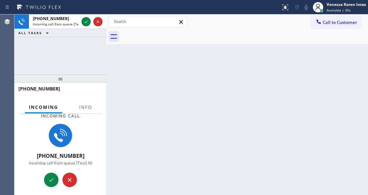
scroll to position [1, 0]
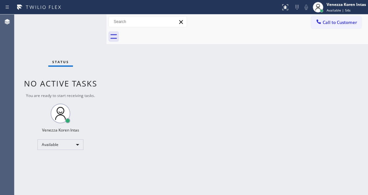
drag, startPoint x: 145, startPoint y: 131, endPoint x: 142, endPoint y: 137, distance: 7.2
click at [145, 131] on div "Back to Dashboard Change Sender ID Customers Technicians Select a contact Outbo…" at bounding box center [236, 104] width 261 height 180
drag, startPoint x: 75, startPoint y: 48, endPoint x: 139, endPoint y: 186, distance: 152.0
click at [76, 49] on div "Status No active tasks You are ready to start receiving tasks. Venezza Koren In…" at bounding box center [60, 104] width 92 height 180
drag, startPoint x: 103, startPoint y: 51, endPoint x: 31, endPoint y: 39, distance: 72.8
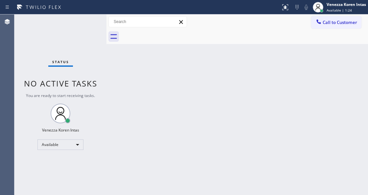
click at [102, 51] on div "Status No active tasks You are ready to start receiving tasks. Venezza Koren In…" at bounding box center [60, 104] width 92 height 180
click at [73, 35] on div "Status No active tasks You are ready to start receiving tasks. Venezza Koren In…" at bounding box center [60, 104] width 92 height 180
click at [82, 41] on div "Status No active tasks You are ready to start receiving tasks. Venezza Koren In…" at bounding box center [60, 104] width 92 height 180
click at [88, 58] on div "Status No active tasks You are ready to start receiving tasks. Venezza Koren In…" at bounding box center [60, 104] width 92 height 180
click at [97, 35] on div "Status No active tasks You are ready to start receiving tasks. Venezza Koren In…" at bounding box center [60, 104] width 92 height 180
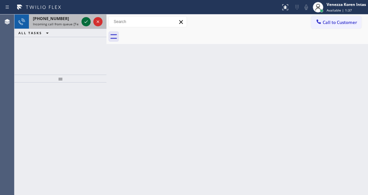
click at [85, 22] on icon at bounding box center [86, 22] width 8 height 8
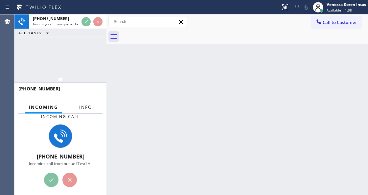
click at [90, 108] on span "Info" at bounding box center [85, 107] width 13 height 6
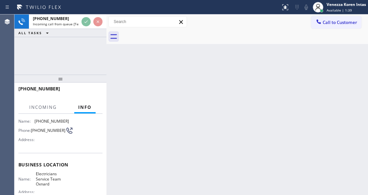
scroll to position [66, 0]
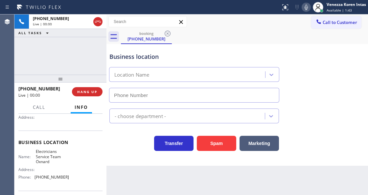
type input "(805) 600-5518"
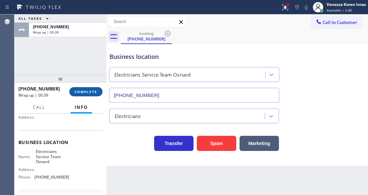
click at [100, 91] on button "COMPLETE" at bounding box center [85, 91] width 33 height 9
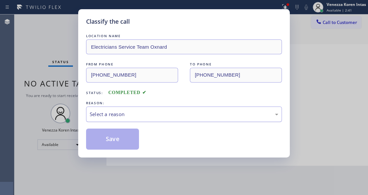
click at [147, 119] on div "Select a reason" at bounding box center [184, 113] width 196 height 15
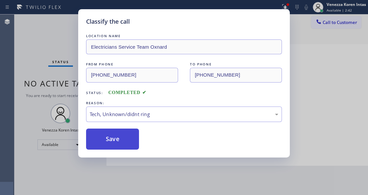
drag, startPoint x: 131, startPoint y: 130, endPoint x: 135, endPoint y: 132, distance: 4.3
click at [131, 130] on button "Save" at bounding box center [112, 138] width 53 height 21
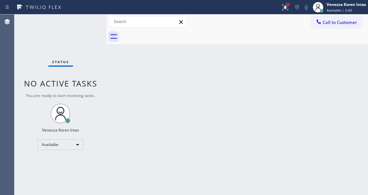
click at [286, 5] on div at bounding box center [287, 4] width 3 height 3
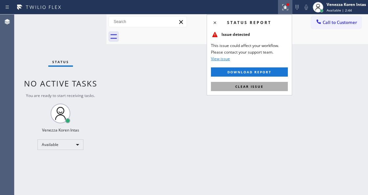
drag, startPoint x: 283, startPoint y: 84, endPoint x: 291, endPoint y: 83, distance: 8.9
click at [282, 85] on button "Clear issue" at bounding box center [249, 86] width 77 height 9
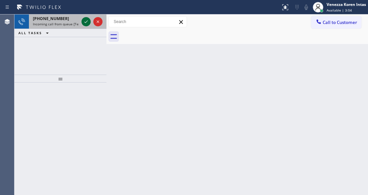
drag, startPoint x: 82, startPoint y: 18, endPoint x: 86, endPoint y: 21, distance: 5.1
click at [82, 18] on icon at bounding box center [86, 22] width 8 height 8
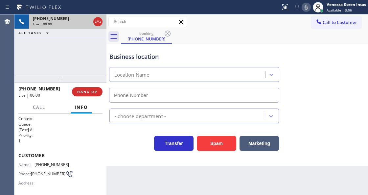
type input "(609) 710-8354"
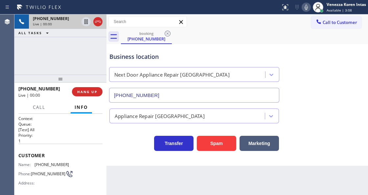
click at [179, 53] on div "Business location" at bounding box center [193, 56] width 169 height 9
click at [253, 32] on div "booking (646) 734-7916" at bounding box center [244, 36] width 247 height 15
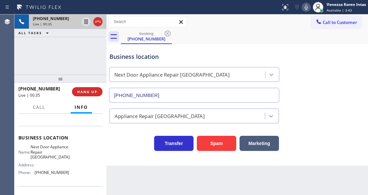
scroll to position [69, 0]
drag, startPoint x: 305, startPoint y: 6, endPoint x: 294, endPoint y: 18, distance: 16.0
click at [303, 10] on icon at bounding box center [306, 7] width 8 height 8
click at [87, 22] on icon at bounding box center [86, 22] width 8 height 8
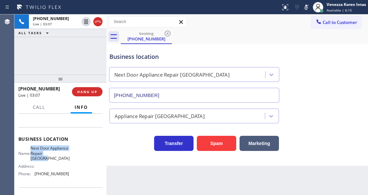
drag, startPoint x: 35, startPoint y: 146, endPoint x: 49, endPoint y: 158, distance: 17.2
click at [49, 158] on span "Next Door Appliance Repair Trenton" at bounding box center [50, 152] width 39 height 15
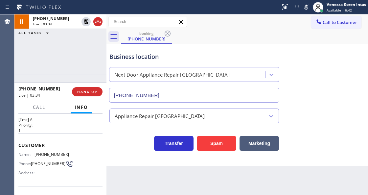
scroll to position [0, 0]
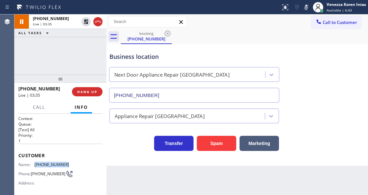
drag, startPoint x: 70, startPoint y: 159, endPoint x: 35, endPoint y: 160, distance: 34.8
click at [35, 160] on div "Customer Name: (646) 734-7916 Phone: (646) 734-7916 Address:" at bounding box center [60, 169] width 84 height 53
click at [311, 6] on div at bounding box center [317, 7] width 14 height 14
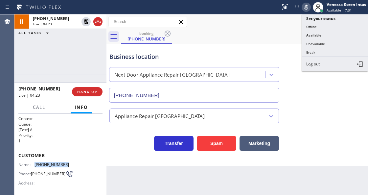
click at [309, 6] on div at bounding box center [305, 7] width 9 height 8
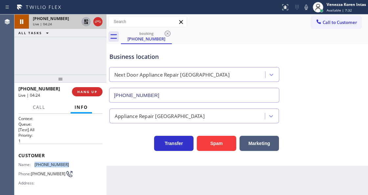
click at [87, 23] on icon at bounding box center [86, 21] width 5 height 5
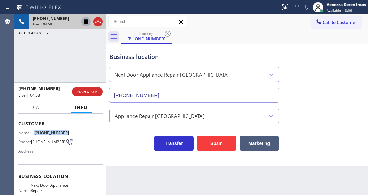
scroll to position [66, 0]
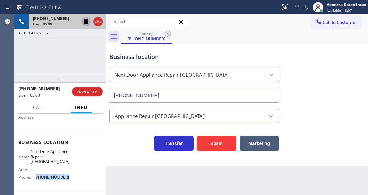
drag, startPoint x: 61, startPoint y: 175, endPoint x: 36, endPoint y: 175, distance: 25.3
click at [36, 175] on span "(609) 710-8354" at bounding box center [51, 176] width 34 height 5
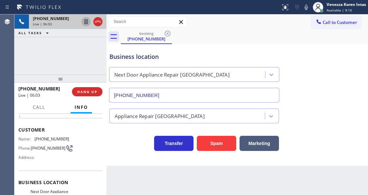
scroll to position [22, 0]
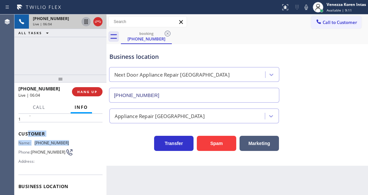
drag, startPoint x: 67, startPoint y: 141, endPoint x: 28, endPoint y: 135, distance: 39.5
click at [28, 135] on div "Customer Name: (646) 734-7916 Phone: (646) 734-7916 Address:" at bounding box center [60, 148] width 84 height 53
click at [50, 140] on span "(646) 734-7916" at bounding box center [51, 142] width 34 height 5
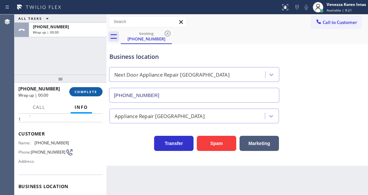
click at [85, 92] on span "COMPLETE" at bounding box center [85, 91] width 23 height 5
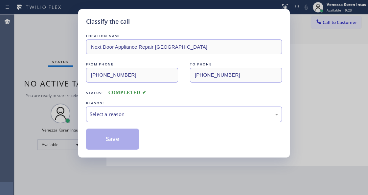
click at [144, 113] on div "Select a reason" at bounding box center [184, 114] width 188 height 8
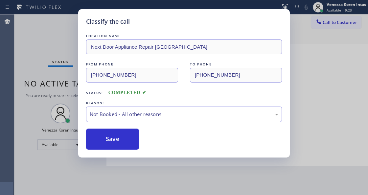
drag, startPoint x: 138, startPoint y: 138, endPoint x: 123, endPoint y: 136, distance: 14.9
click at [123, 136] on button "Save" at bounding box center [112, 138] width 53 height 21
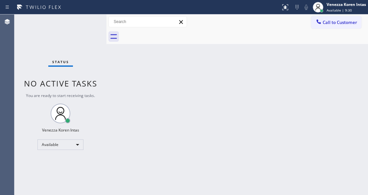
click at [85, 23] on div "Status No active tasks You are ready to start receiving tasks. Venezza Koren In…" at bounding box center [60, 104] width 92 height 180
click at [77, 30] on div "Status No active tasks You are ready to start receiving tasks. Venezza Koren In…" at bounding box center [60, 104] width 92 height 180
click at [129, 126] on div "Back to Dashboard Change Sender ID Customers Technicians Select a contact Outbo…" at bounding box center [236, 104] width 261 height 180
drag, startPoint x: 214, startPoint y: 136, endPoint x: 150, endPoint y: 185, distance: 80.5
click at [215, 137] on div "Back to Dashboard Change Sender ID Customers Technicians Select a contact Outbo…" at bounding box center [236, 104] width 261 height 180
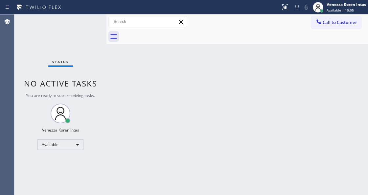
click at [136, 194] on html "Status report No issues detected If you experience an issue, please download th…" at bounding box center [184, 97] width 368 height 195
click at [134, 102] on div "Back to Dashboard Change Sender ID Customers Technicians Select a contact Outbo…" at bounding box center [236, 104] width 261 height 180
drag, startPoint x: 112, startPoint y: 74, endPoint x: 45, endPoint y: 57, distance: 69.7
click at [112, 74] on div "Back to Dashboard Change Sender ID Customers Technicians Select a contact Outbo…" at bounding box center [236, 104] width 261 height 180
drag, startPoint x: 78, startPoint y: 26, endPoint x: 82, endPoint y: 26, distance: 3.9
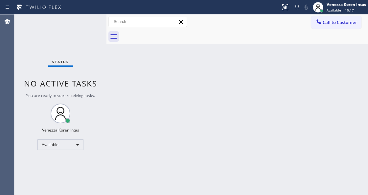
click at [78, 26] on div "Status No active tasks You are ready to start receiving tasks. Venezza Koren In…" at bounding box center [60, 104] width 92 height 180
click at [84, 26] on div "Status No active tasks You are ready to start receiving tasks. Venezza Koren In…" at bounding box center [60, 104] width 92 height 180
drag, startPoint x: 114, startPoint y: 104, endPoint x: 124, endPoint y: 99, distance: 11.0
click at [114, 104] on div "Back to Dashboard Change Sender ID Customers Technicians Select a contact Outbo…" at bounding box center [236, 104] width 261 height 180
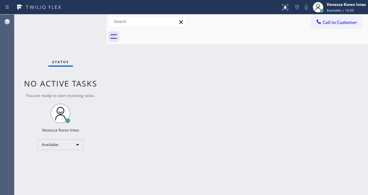
click at [135, 100] on div "Back to Dashboard Change Sender ID Customers Technicians Select a contact Outbo…" at bounding box center [236, 104] width 261 height 180
drag, startPoint x: 129, startPoint y: 101, endPoint x: 107, endPoint y: 154, distance: 57.5
click at [128, 101] on div "Back to Dashboard Change Sender ID Customers Technicians Select a contact Outbo…" at bounding box center [236, 104] width 261 height 180
click at [163, 105] on div "Back to Dashboard Change Sender ID Customers Technicians Select a contact Outbo…" at bounding box center [236, 104] width 261 height 180
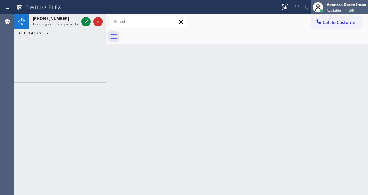
click at [325, 7] on div "Venezza Koren Intas Available | 11:05" at bounding box center [346, 6] width 43 height 11
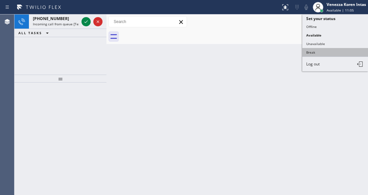
click at [314, 48] on button "Break" at bounding box center [335, 52] width 66 height 9
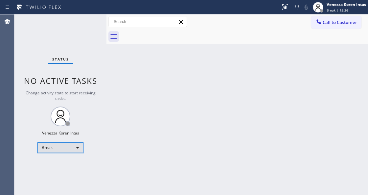
click at [57, 147] on div "Break" at bounding box center [60, 147] width 46 height 11
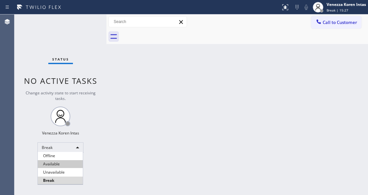
click at [60, 162] on li "Available" at bounding box center [60, 164] width 45 height 8
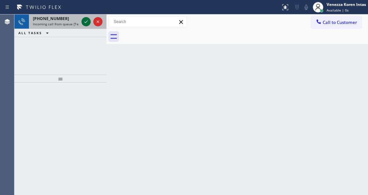
click at [86, 19] on icon at bounding box center [86, 22] width 8 height 8
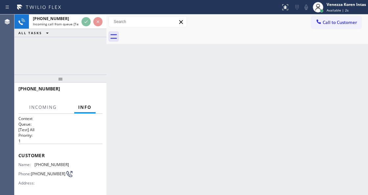
drag, startPoint x: 181, startPoint y: 112, endPoint x: 180, endPoint y: 125, distance: 12.5
click at [181, 112] on div "Back to Dashboard Change Sender ID Customers Technicians Select a contact Outbo…" at bounding box center [236, 104] width 261 height 180
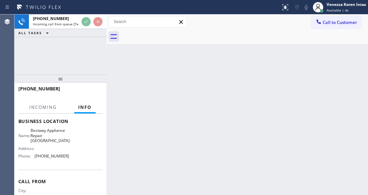
scroll to position [87, 0]
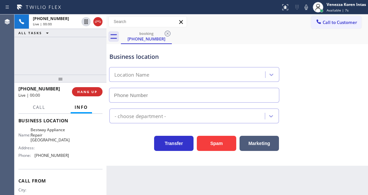
type input "(510) 588-1373"
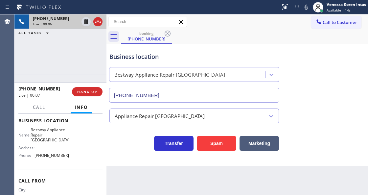
click at [99, 20] on icon at bounding box center [98, 22] width 8 height 8
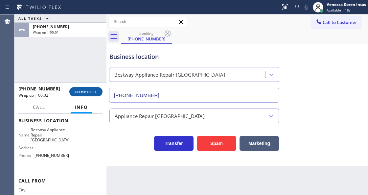
drag, startPoint x: 95, startPoint y: 91, endPoint x: 100, endPoint y: 94, distance: 6.6
click at [95, 91] on span "COMPLETE" at bounding box center [85, 91] width 23 height 5
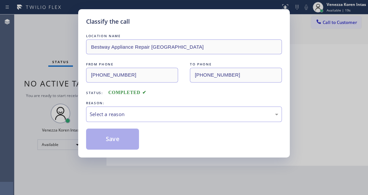
click at [140, 110] on div "Select a reason" at bounding box center [184, 113] width 196 height 15
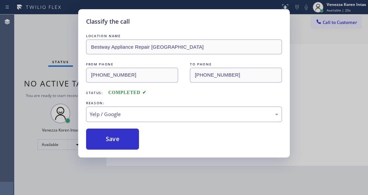
drag, startPoint x: 142, startPoint y: 173, endPoint x: 123, endPoint y: 155, distance: 26.2
drag, startPoint x: 122, startPoint y: 148, endPoint x: 126, endPoint y: 177, distance: 28.9
click at [122, 147] on button "Save" at bounding box center [112, 138] width 53 height 21
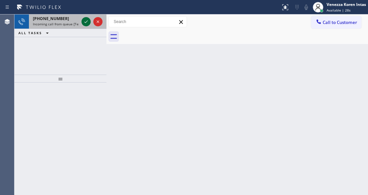
click at [86, 22] on icon at bounding box center [85, 21] width 3 height 3
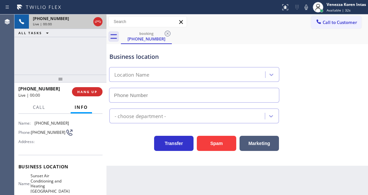
scroll to position [87, 0]
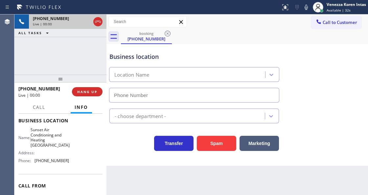
type input "(949) 506-5878"
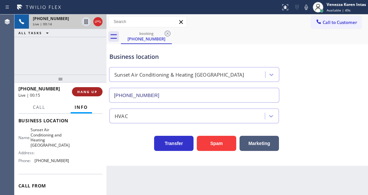
click at [99, 94] on button "HANG UP" at bounding box center [87, 91] width 31 height 9
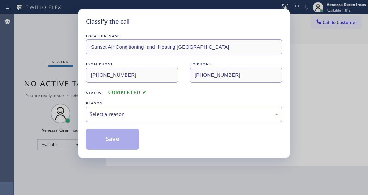
click at [142, 112] on div "Select a reason" at bounding box center [184, 114] width 188 height 8
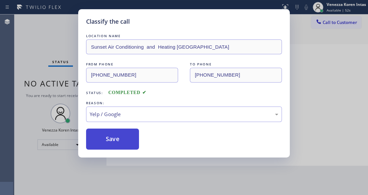
click at [121, 143] on button "Save" at bounding box center [112, 138] width 53 height 21
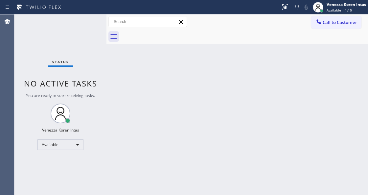
click at [92, 23] on div "Status No active tasks You are ready to start receiving tasks. Venezza Koren In…" at bounding box center [60, 104] width 92 height 180
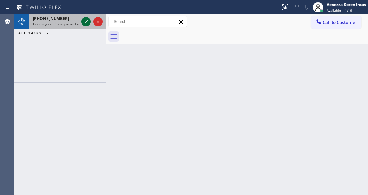
click at [85, 22] on icon at bounding box center [86, 22] width 8 height 8
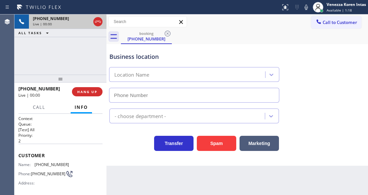
type input "(626) 768-1402"
click at [204, 34] on div "booking (626) 481-6049" at bounding box center [244, 36] width 247 height 15
drag, startPoint x: 55, startPoint y: 41, endPoint x: 66, endPoint y: 52, distance: 15.5
click at [55, 41] on div "+16264816049 Live | 00:01 ALL TASKS ALL TASKS ACTIVE TASKS TASKS IN WRAP UP" at bounding box center [60, 44] width 92 height 60
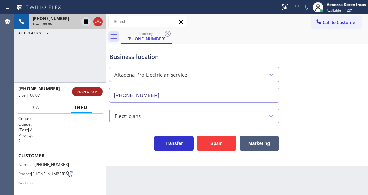
click at [80, 95] on button "HANG UP" at bounding box center [87, 91] width 31 height 9
click at [87, 94] on button "HANG UP" at bounding box center [87, 91] width 31 height 9
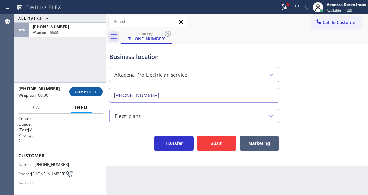
click at [100, 94] on button "COMPLETE" at bounding box center [85, 91] width 33 height 9
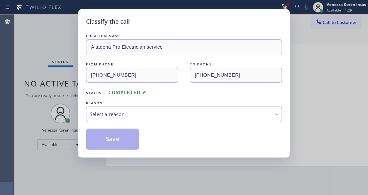
click at [151, 119] on div "Select a reason" at bounding box center [184, 113] width 196 height 15
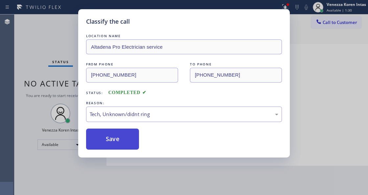
click at [110, 145] on button "Save" at bounding box center [112, 138] width 53 height 21
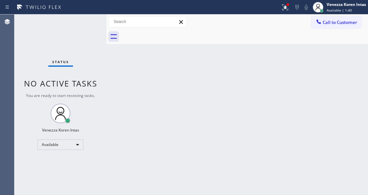
click at [88, 23] on div "Status No active tasks You are ready to start receiving tasks. Venezza Koren In…" at bounding box center [60, 104] width 92 height 180
drag, startPoint x: 285, startPoint y: 10, endPoint x: 290, endPoint y: 46, distance: 36.4
click at [285, 10] on icon at bounding box center [285, 7] width 8 height 8
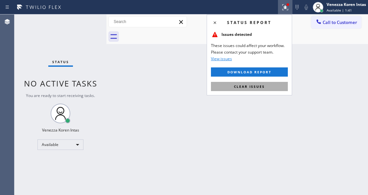
drag, startPoint x: 274, startPoint y: 88, endPoint x: 152, endPoint y: 74, distance: 122.8
click at [274, 88] on button "Clear issues" at bounding box center [249, 86] width 77 height 9
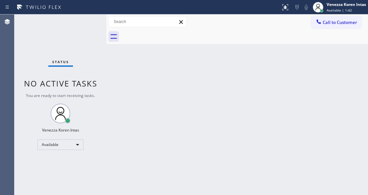
click at [81, 20] on div "Status No active tasks You are ready to start receiving tasks. Venezza Koren In…" at bounding box center [60, 104] width 92 height 180
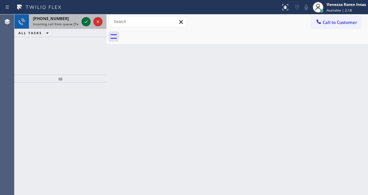
click at [86, 24] on icon at bounding box center [86, 22] width 8 height 8
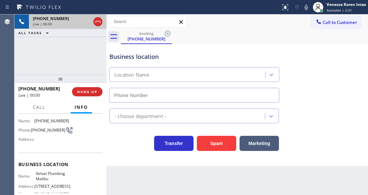
type input "(310) 388-3916"
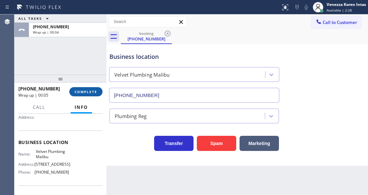
click at [96, 93] on span "COMPLETE" at bounding box center [85, 91] width 23 height 5
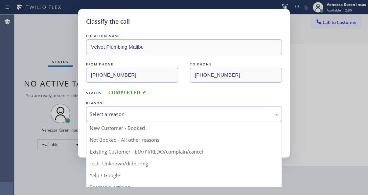
click at [193, 115] on div "Select a reason" at bounding box center [184, 114] width 188 height 8
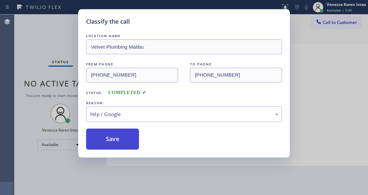
click at [130, 142] on button "Save" at bounding box center [112, 138] width 53 height 21
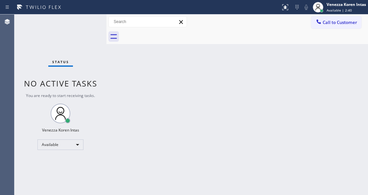
drag, startPoint x: 148, startPoint y: 42, endPoint x: 66, endPoint y: 66, distance: 85.5
click at [148, 43] on div at bounding box center [244, 36] width 247 height 15
click at [62, 28] on div "Status No active tasks You are ready to start receiving tasks. Venezza Koren In…" at bounding box center [60, 104] width 92 height 180
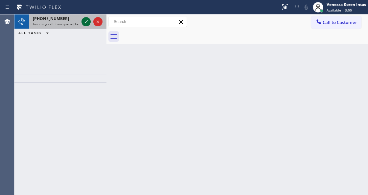
click at [84, 22] on icon at bounding box center [86, 22] width 8 height 8
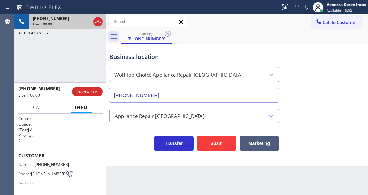
type input "(503) 386-0550"
click at [83, 95] on button "HANG UP" at bounding box center [87, 91] width 31 height 9
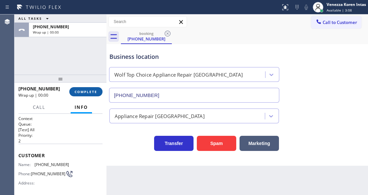
click at [83, 95] on button "COMPLETE" at bounding box center [85, 91] width 33 height 9
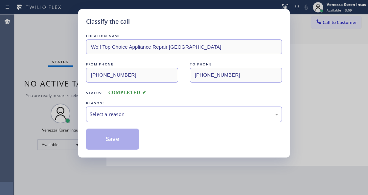
click at [137, 112] on div "Select a reason" at bounding box center [184, 114] width 188 height 8
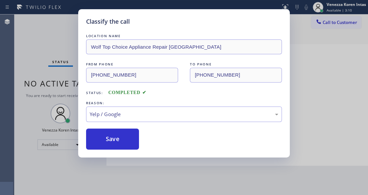
click at [121, 136] on button "Save" at bounding box center [112, 138] width 53 height 21
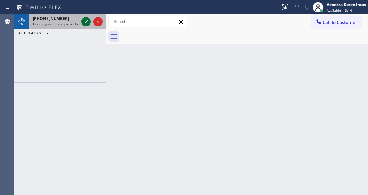
click at [82, 22] on icon at bounding box center [86, 22] width 8 height 8
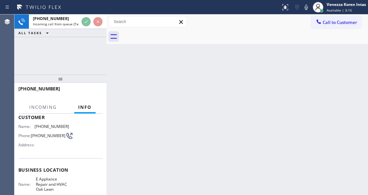
scroll to position [87, 0]
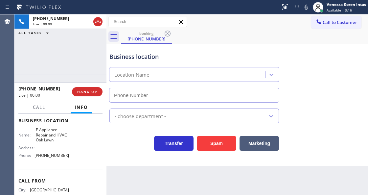
type input "(708) 556-2651"
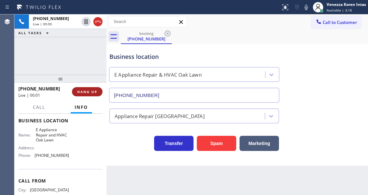
click at [80, 92] on span "HANG UP" at bounding box center [87, 91] width 20 height 5
click at [83, 91] on span "HANG UP" at bounding box center [87, 91] width 20 height 5
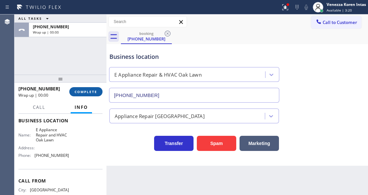
drag, startPoint x: 64, startPoint y: 87, endPoint x: 80, endPoint y: 88, distance: 16.1
click at [65, 87] on div "+17089260019 Wrap up | 00:00" at bounding box center [43, 91] width 51 height 17
click at [91, 89] on button "COMPLETE" at bounding box center [85, 91] width 33 height 9
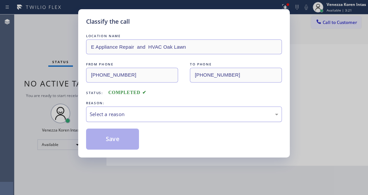
drag, startPoint x: 156, startPoint y: 106, endPoint x: 156, endPoint y: 117, distance: 10.5
click at [156, 108] on div "Select a reason" at bounding box center [184, 113] width 196 height 15
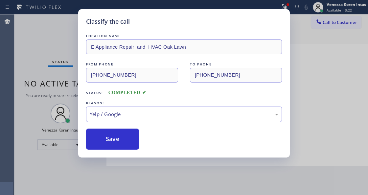
drag, startPoint x: 126, startPoint y: 138, endPoint x: 142, endPoint y: 192, distance: 56.5
click at [126, 140] on button "Save" at bounding box center [112, 138] width 53 height 21
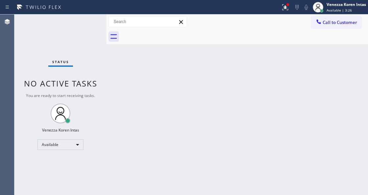
click at [85, 63] on div "Status No active tasks You are ready to start receiving tasks. Venezza Koren In…" at bounding box center [60, 104] width 92 height 180
drag, startPoint x: 280, startPoint y: 3, endPoint x: 281, endPoint y: 8, distance: 5.0
click at [281, 8] on icon at bounding box center [285, 7] width 8 height 8
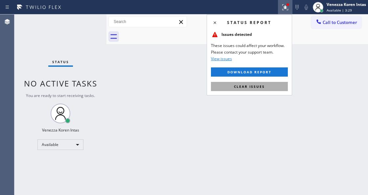
click at [276, 88] on button "Clear issues" at bounding box center [249, 86] width 77 height 9
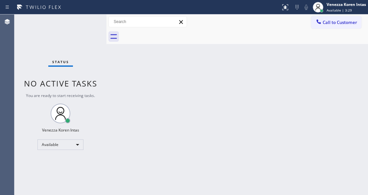
click at [155, 109] on div "Back to Dashboard Change Sender ID Customers Technicians Select a contact Outbo…" at bounding box center [236, 104] width 261 height 180
click at [60, 27] on div "Status No active tasks You are ready to start receiving tasks. Venezza Koren In…" at bounding box center [60, 104] width 92 height 180
click at [98, 79] on div "Status No active tasks You are ready to start receiving tasks. Venezza Koren In…" at bounding box center [60, 104] width 92 height 180
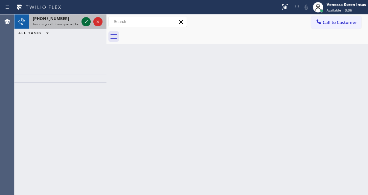
click at [86, 24] on icon at bounding box center [86, 22] width 8 height 8
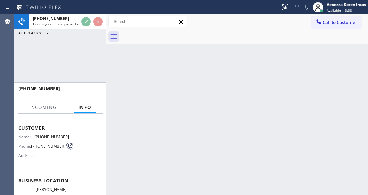
scroll to position [66, 0]
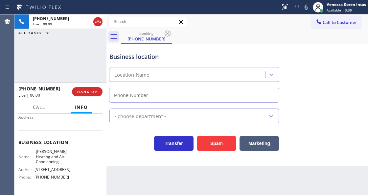
type input "(346) 336-5334"
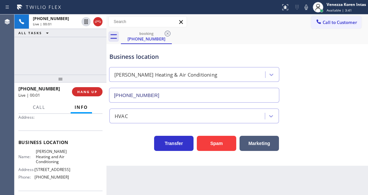
drag, startPoint x: 54, startPoint y: 56, endPoint x: 61, endPoint y: 53, distance: 7.3
click at [56, 56] on div "+13463239771 Live | 00:01 ALL TASKS ALL TASKS ACTIVE TASKS TASKS IN WRAP UP" at bounding box center [60, 44] width 92 height 60
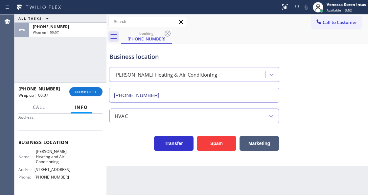
drag, startPoint x: 85, startPoint y: 91, endPoint x: 119, endPoint y: 97, distance: 34.6
click at [86, 92] on span "COMPLETE" at bounding box center [85, 91] width 23 height 5
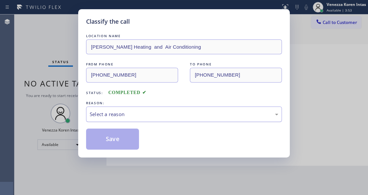
click at [126, 114] on div "Select a reason" at bounding box center [184, 114] width 188 height 8
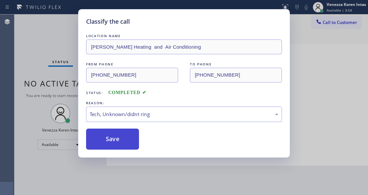
drag, startPoint x: 124, startPoint y: 141, endPoint x: 137, endPoint y: 179, distance: 39.8
click at [124, 141] on button "Save" at bounding box center [112, 138] width 53 height 21
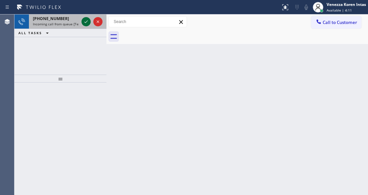
click at [84, 20] on icon at bounding box center [86, 22] width 8 height 8
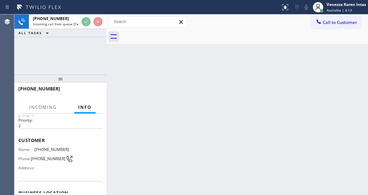
scroll to position [44, 0]
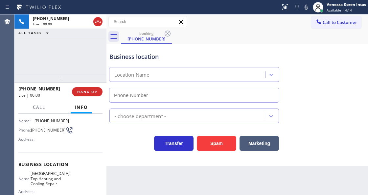
type input "(628) 214-2913"
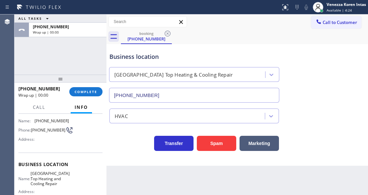
drag, startPoint x: 92, startPoint y: 91, endPoint x: 139, endPoint y: 100, distance: 47.9
click at [94, 93] on span "COMPLETE" at bounding box center [85, 91] width 23 height 5
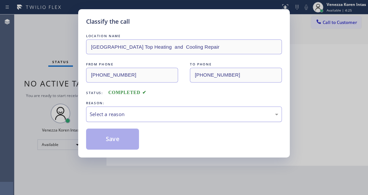
click at [143, 113] on div "Select a reason" at bounding box center [184, 114] width 188 height 8
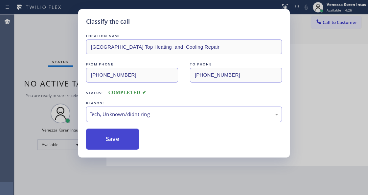
click at [129, 148] on button "Save" at bounding box center [112, 138] width 53 height 21
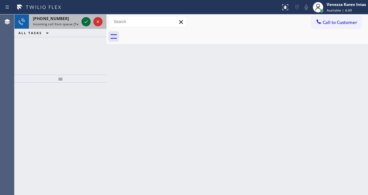
drag, startPoint x: 83, startPoint y: 19, endPoint x: 87, endPoint y: 22, distance: 4.7
click at [83, 19] on icon at bounding box center [86, 22] width 8 height 8
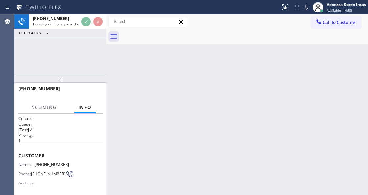
scroll to position [118, 0]
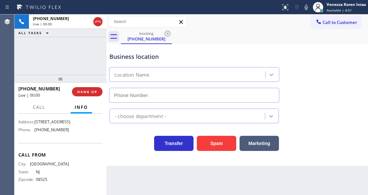
type input "(856) 502-1317"
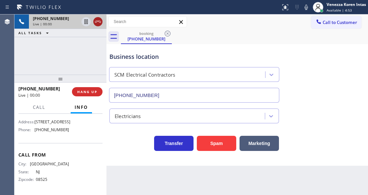
click at [99, 18] on icon at bounding box center [98, 22] width 8 height 8
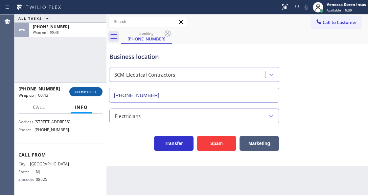
click at [99, 93] on button "COMPLETE" at bounding box center [85, 91] width 33 height 9
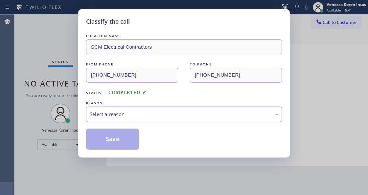
click at [141, 112] on div "Select a reason" at bounding box center [184, 114] width 188 height 8
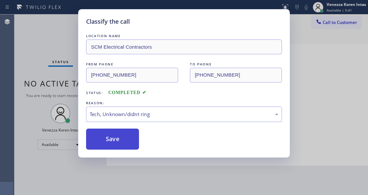
click at [124, 139] on button "Save" at bounding box center [112, 138] width 53 height 21
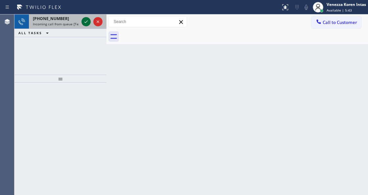
click at [87, 21] on icon at bounding box center [85, 21] width 3 height 3
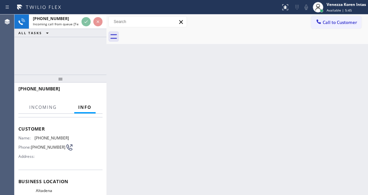
scroll to position [66, 0]
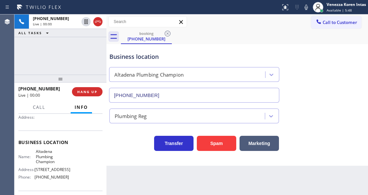
type input "(626) 263-4119"
drag, startPoint x: 88, startPoint y: 129, endPoint x: 93, endPoint y: 130, distance: 5.0
click at [88, 129] on div "Customer Name: (626) 481-6067 Phone: (626) 481-6067 Address:" at bounding box center [60, 104] width 84 height 53
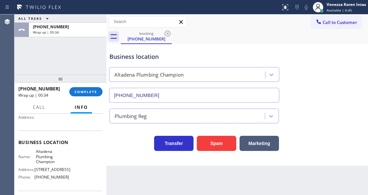
click at [95, 87] on div "+16264816067 Wrap up | 00:34 COMPLETE" at bounding box center [60, 91] width 84 height 17
click at [86, 92] on span "COMPLETE" at bounding box center [85, 91] width 23 height 5
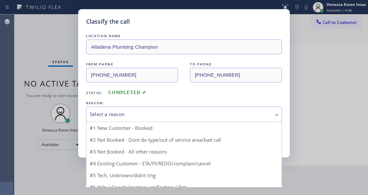
click at [156, 113] on div "Select a reason" at bounding box center [184, 114] width 188 height 8
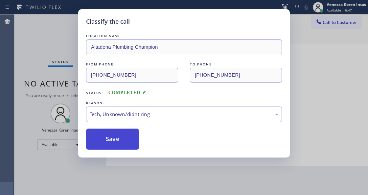
click at [135, 147] on button "Save" at bounding box center [112, 138] width 53 height 21
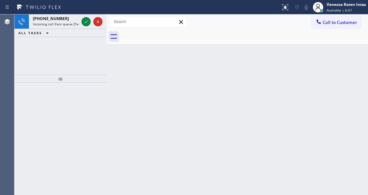
click at [158, 77] on div "Back to Dashboard Change Sender ID Customers Technicians Select a contact Outbo…" at bounding box center [236, 104] width 261 height 180
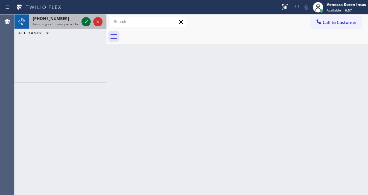
click at [88, 22] on icon at bounding box center [86, 22] width 8 height 8
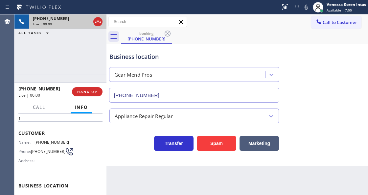
type input "(786) 481-4593"
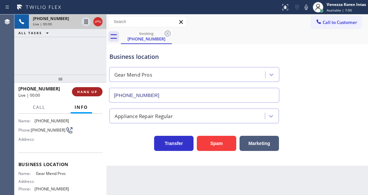
click at [83, 91] on span "HANG UP" at bounding box center [87, 91] width 20 height 5
click at [93, 93] on span "HANG UP" at bounding box center [87, 91] width 20 height 5
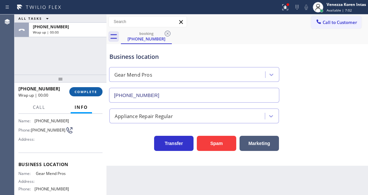
click at [92, 89] on button "COMPLETE" at bounding box center [85, 91] width 33 height 9
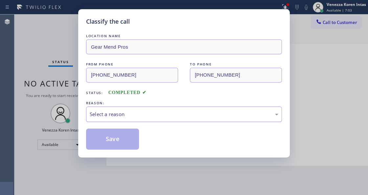
click at [144, 117] on div "Select a reason" at bounding box center [184, 114] width 188 height 8
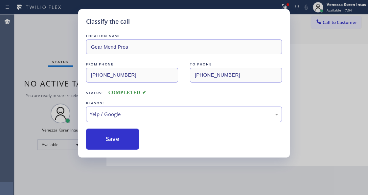
click at [125, 136] on button "Save" at bounding box center [112, 138] width 53 height 21
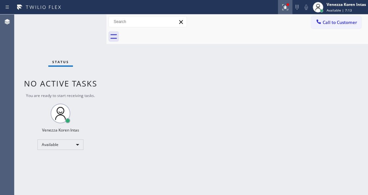
click at [285, 8] on icon at bounding box center [285, 7] width 6 height 6
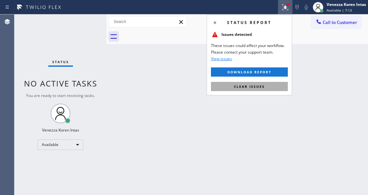
click at [257, 84] on span "Clear issues" at bounding box center [249, 86] width 31 height 5
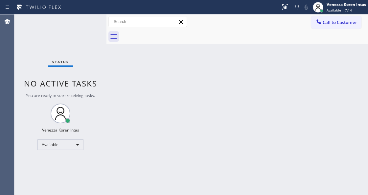
click at [233, 108] on div "Back to Dashboard Change Sender ID Customers Technicians Select a contact Outbo…" at bounding box center [236, 104] width 261 height 180
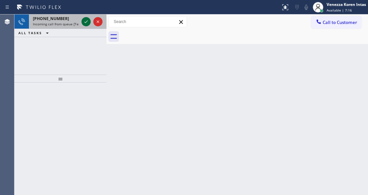
click at [87, 21] on icon at bounding box center [85, 21] width 3 height 3
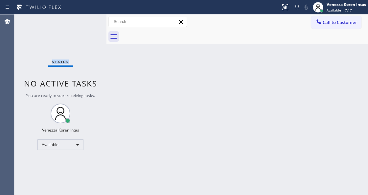
click at [87, 21] on div "Status No active tasks You are ready to start receiving tasks. Venezza Koren In…" at bounding box center [60, 104] width 92 height 180
click at [84, 24] on div "Status No active tasks You are ready to start receiving tasks. Venezza Koren In…" at bounding box center [60, 104] width 92 height 180
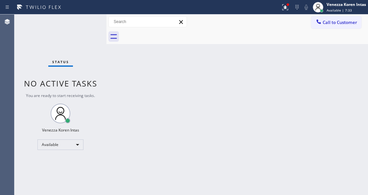
click at [84, 24] on div "Status No active tasks You are ready to start receiving tasks. Venezza Koren In…" at bounding box center [60, 104] width 92 height 180
click at [64, 32] on div "Status No active tasks You are ready to start receiving tasks. Venezza Koren In…" at bounding box center [60, 104] width 92 height 180
drag, startPoint x: 69, startPoint y: 28, endPoint x: 86, endPoint y: 58, distance: 34.8
click at [69, 28] on div "Status No active tasks You are ready to start receiving tasks. Venezza Koren In…" at bounding box center [60, 104] width 92 height 180
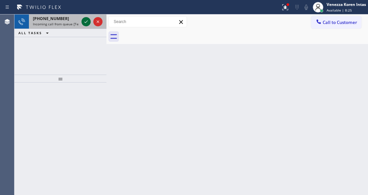
click at [85, 22] on icon at bounding box center [86, 22] width 8 height 8
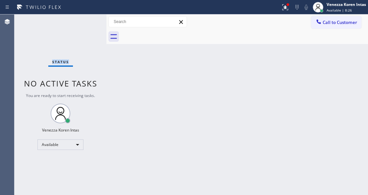
click at [85, 22] on div "Status No active tasks You are ready to start receiving tasks. Venezza Koren In…" at bounding box center [60, 104] width 92 height 180
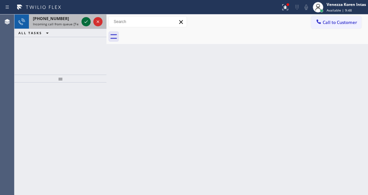
click at [85, 21] on icon at bounding box center [86, 22] width 8 height 8
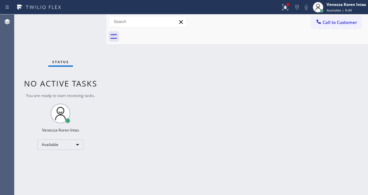
click at [85, 21] on div "Status No active tasks You are ready to start receiving tasks. Venezza Koren In…" at bounding box center [60, 104] width 92 height 180
click at [286, 1] on button at bounding box center [285, 7] width 14 height 14
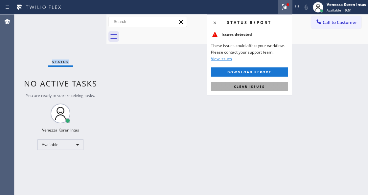
click at [271, 83] on button "Clear issues" at bounding box center [249, 86] width 77 height 9
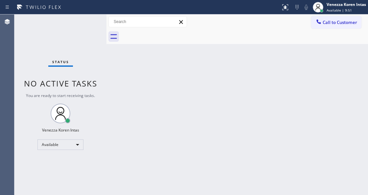
drag, startPoint x: 290, startPoint y: 90, endPoint x: 176, endPoint y: 52, distance: 119.9
click at [287, 91] on div "Back to Dashboard Change Sender ID Customers Technicians Select a contact Outbo…" at bounding box center [236, 104] width 261 height 180
click at [164, 63] on div "Back to Dashboard Change Sender ID Customers Technicians Select a contact Outbo…" at bounding box center [236, 104] width 261 height 180
click at [88, 27] on div "Status No active tasks You are ready to start receiving tasks. Venezza Koren In…" at bounding box center [60, 104] width 92 height 180
drag, startPoint x: 75, startPoint y: 28, endPoint x: 91, endPoint y: 52, distance: 28.4
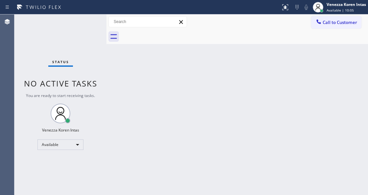
click at [75, 28] on div "Status No active tasks You are ready to start receiving tasks. Venezza Koren In…" at bounding box center [60, 104] width 92 height 180
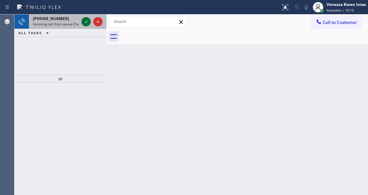
click at [83, 21] on icon at bounding box center [86, 22] width 8 height 8
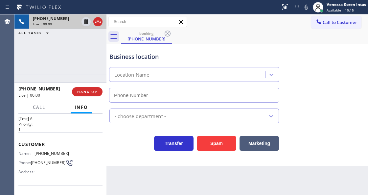
type input "(779) 212-7220"
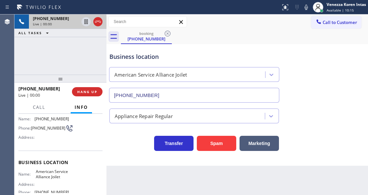
scroll to position [66, 0]
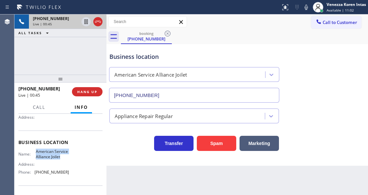
drag, startPoint x: 33, startPoint y: 151, endPoint x: 62, endPoint y: 158, distance: 30.0
click at [62, 158] on div "Name: American Service Alliance Joilet" at bounding box center [43, 154] width 51 height 10
click at [304, 11] on icon at bounding box center [306, 7] width 8 height 8
click at [84, 24] on icon at bounding box center [86, 22] width 8 height 8
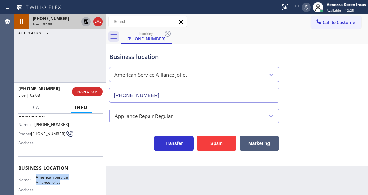
scroll to position [22, 0]
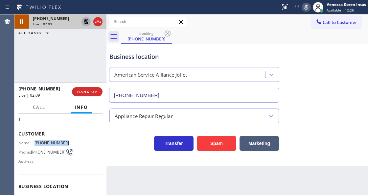
drag, startPoint x: 61, startPoint y: 138, endPoint x: 34, endPoint y: 138, distance: 26.9
click at [34, 138] on div "Customer Name: (815) 325-3811 Phone: (815) 325-3811 Address:" at bounding box center [60, 148] width 84 height 53
click at [304, 8] on icon at bounding box center [306, 7] width 8 height 8
click at [88, 22] on icon at bounding box center [86, 22] width 8 height 8
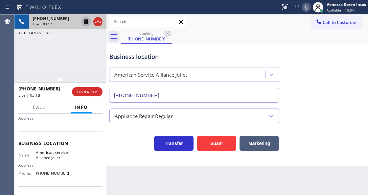
scroll to position [66, 0]
drag, startPoint x: 52, startPoint y: 170, endPoint x: 36, endPoint y: 173, distance: 16.6
click at [36, 173] on div "Name: American Service Alliance Joilet Address: Phone: (779) 212-7220" at bounding box center [60, 163] width 84 height 28
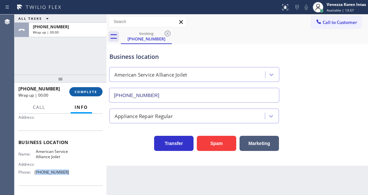
click at [95, 92] on span "COMPLETE" at bounding box center [85, 91] width 23 height 5
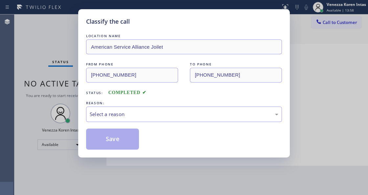
click at [144, 106] on div "REASON:" at bounding box center [184, 102] width 196 height 7
click at [137, 120] on div "Select a reason" at bounding box center [184, 113] width 196 height 15
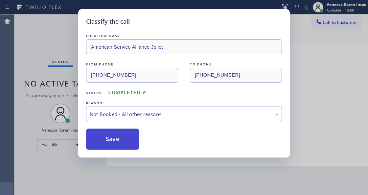
click at [120, 138] on button "Save" at bounding box center [112, 138] width 53 height 21
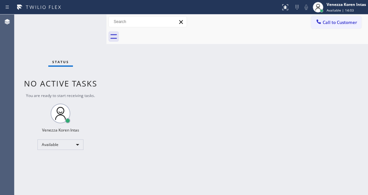
click at [134, 90] on div "Back to Dashboard Change Sender ID Customers Technicians Select a contact Outbo…" at bounding box center [236, 104] width 261 height 180
click at [75, 35] on div "Status No active tasks You are ready to start receiving tasks. Venezza Koren In…" at bounding box center [60, 104] width 92 height 180
drag, startPoint x: 145, startPoint y: 94, endPoint x: 250, endPoint y: 61, distance: 109.6
click at [150, 94] on div "Back to Dashboard Change Sender ID Customers Technicians Select a contact Outbo…" at bounding box center [236, 104] width 261 height 180
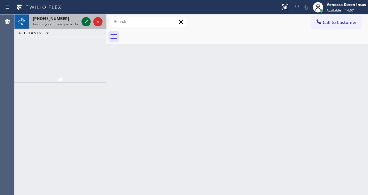
click at [86, 24] on icon at bounding box center [86, 22] width 8 height 8
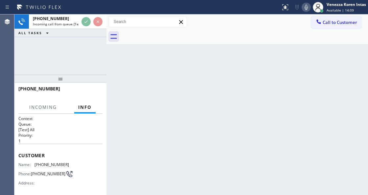
scroll to position [44, 0]
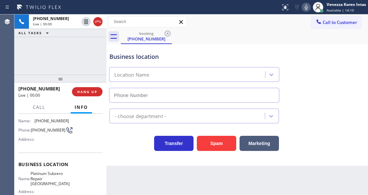
type input "(818) 797-7796"
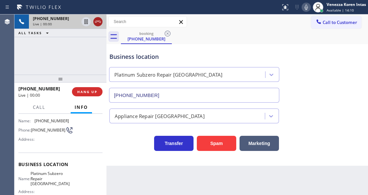
click at [98, 23] on icon at bounding box center [98, 22] width 8 height 8
click at [96, 90] on span "HANG UP" at bounding box center [87, 91] width 20 height 5
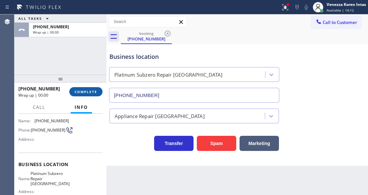
click at [92, 90] on span "COMPLETE" at bounding box center [85, 91] width 23 height 5
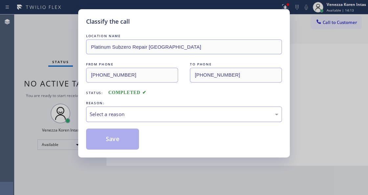
click at [155, 119] on div "Select a reason" at bounding box center [184, 113] width 196 height 15
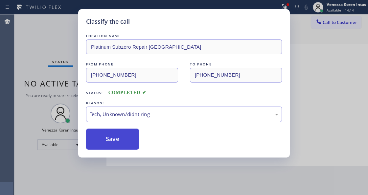
click at [125, 146] on button "Save" at bounding box center [112, 138] width 53 height 21
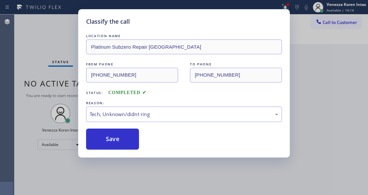
click at [46, 52] on div "Classify the call LOCATION NAME Platinum Subzero Repair Northridge FROM PHONE (…" at bounding box center [184, 97] width 368 height 195
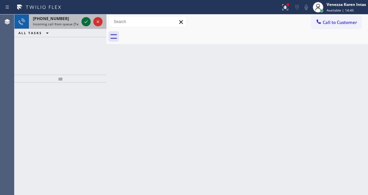
click at [84, 23] on icon at bounding box center [86, 22] width 8 height 8
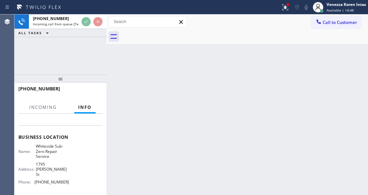
scroll to position [44, 0]
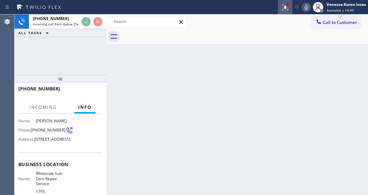
click at [283, 10] on icon at bounding box center [285, 7] width 8 height 8
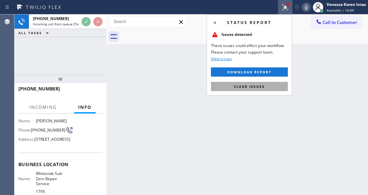
click at [265, 85] on button "Clear issues" at bounding box center [249, 86] width 77 height 9
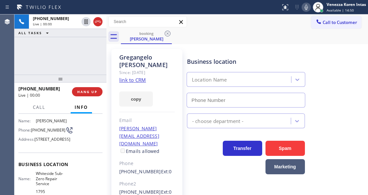
scroll to position [87, 0]
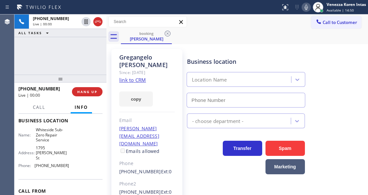
type input "(415) 991-1579"
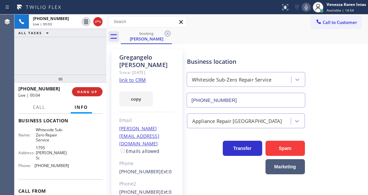
click at [133, 81] on link "link to CRM" at bounding box center [132, 79] width 27 height 7
click at [304, 7] on icon at bounding box center [306, 7] width 8 height 8
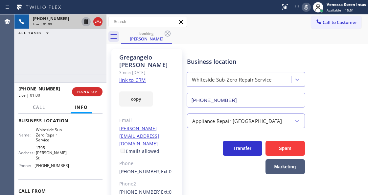
click at [85, 20] on icon at bounding box center [86, 22] width 8 height 8
click at [302, 5] on icon at bounding box center [306, 7] width 8 height 8
click at [86, 21] on icon at bounding box center [86, 22] width 8 height 8
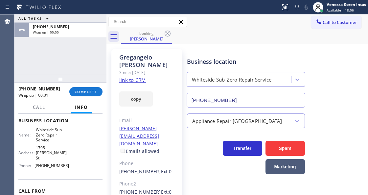
click at [95, 93] on span "COMPLETE" at bounding box center [85, 91] width 23 height 5
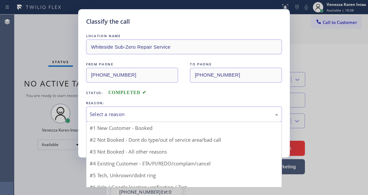
click at [162, 111] on div "Select a reason" at bounding box center [184, 114] width 188 height 8
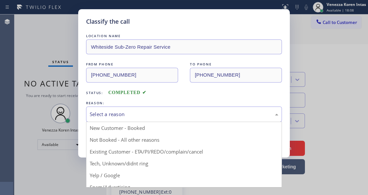
drag, startPoint x: 175, startPoint y: 153, endPoint x: 156, endPoint y: 146, distance: 20.0
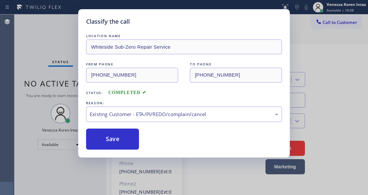
drag, startPoint x: 136, startPoint y: 140, endPoint x: 171, endPoint y: 96, distance: 56.6
click at [136, 140] on button "Save" at bounding box center [112, 138] width 53 height 21
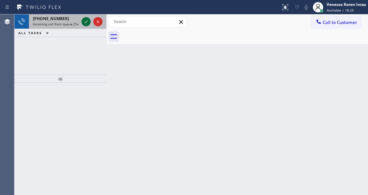
click at [86, 24] on icon at bounding box center [86, 22] width 8 height 8
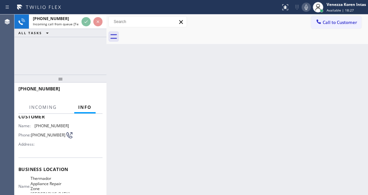
scroll to position [66, 0]
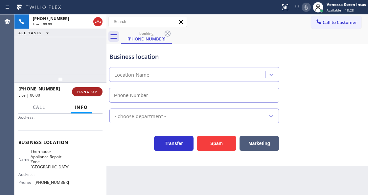
type input "(650) 665-6626"
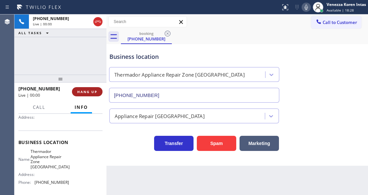
click at [88, 92] on span "HANG UP" at bounding box center [87, 91] width 20 height 5
click at [90, 94] on button "HANG UP" at bounding box center [87, 91] width 31 height 9
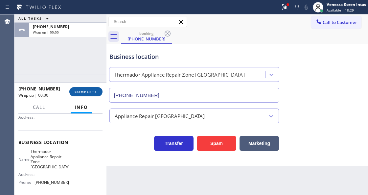
click at [90, 94] on button "COMPLETE" at bounding box center [85, 91] width 33 height 9
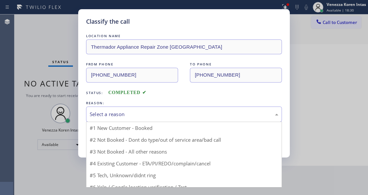
click at [149, 113] on div "Select a reason" at bounding box center [184, 114] width 188 height 8
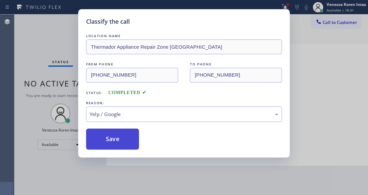
click at [129, 144] on button "Save" at bounding box center [112, 138] width 53 height 21
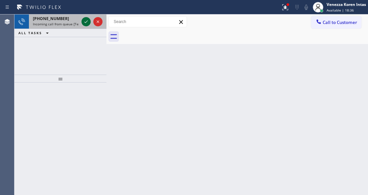
click at [85, 22] on icon at bounding box center [85, 21] width 3 height 3
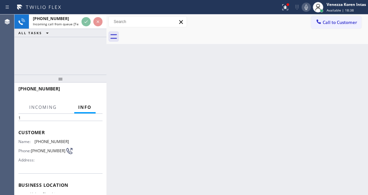
scroll to position [66, 0]
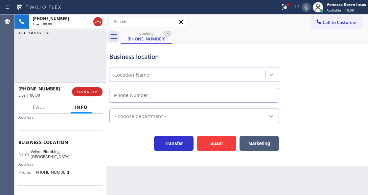
type input "(323) 746-8035"
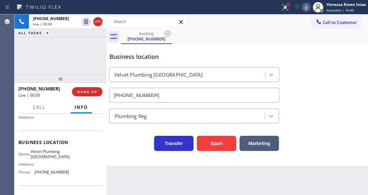
click at [287, 5] on div at bounding box center [287, 4] width 3 height 3
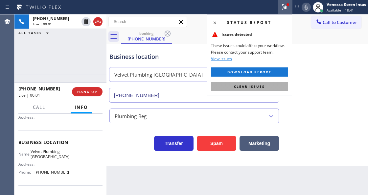
drag, startPoint x: 267, startPoint y: 87, endPoint x: 323, endPoint y: 93, distance: 56.5
click at [267, 87] on button "Clear issues" at bounding box center [249, 86] width 77 height 9
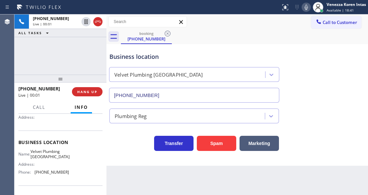
click at [324, 93] on div "Business location Velvet Plumbing Los Angeles (323) 746-8035" at bounding box center [237, 72] width 258 height 59
click at [59, 50] on div "+14084558349 Live | 00:06 ALL TASKS ALL TASKS ACTIVE TASKS TASKS IN WRAP UP" at bounding box center [60, 44] width 92 height 60
click at [59, 50] on div "+14084558349 Live | 00:07 ALL TASKS ALL TASKS ACTIVE TASKS TASKS IN WRAP UP" at bounding box center [60, 44] width 92 height 60
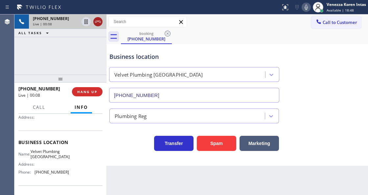
click at [96, 21] on icon at bounding box center [98, 22] width 8 height 8
click at [90, 95] on button "HANG UP" at bounding box center [87, 91] width 31 height 9
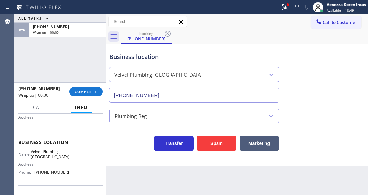
click at [154, 116] on div "Plumbing Reg" at bounding box center [187, 115] width 153 height 11
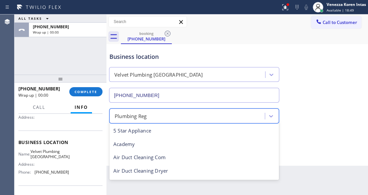
scroll to position [200, 0]
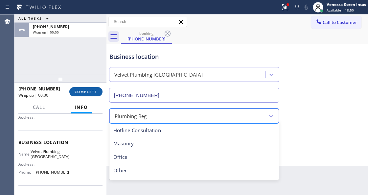
click at [91, 95] on button "COMPLETE" at bounding box center [85, 91] width 33 height 9
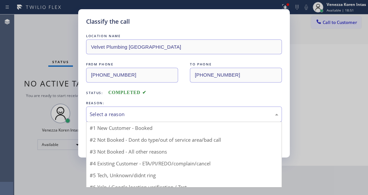
click at [134, 118] on div "Select a reason" at bounding box center [184, 113] width 196 height 15
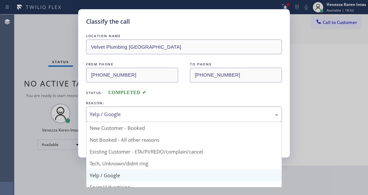
click at [127, 119] on div "Yelp / Google" at bounding box center [184, 113] width 196 height 15
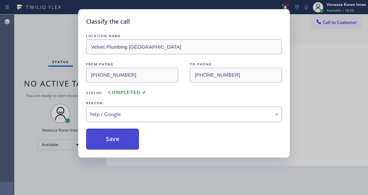
click at [126, 138] on button "Save" at bounding box center [112, 138] width 53 height 21
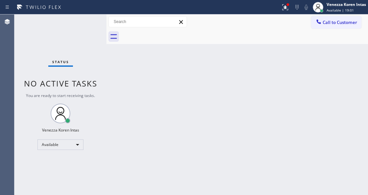
click at [111, 101] on div "Back to Dashboard Change Sender ID Customers Technicians Select a contact Outbo…" at bounding box center [236, 104] width 261 height 180
drag, startPoint x: 106, startPoint y: 91, endPoint x: 43, endPoint y: 69, distance: 67.3
click at [106, 91] on div at bounding box center [106, 104] width 0 height 180
drag, startPoint x: 68, startPoint y: 37, endPoint x: 72, endPoint y: 38, distance: 4.0
click at [68, 37] on div "Status No active tasks You are ready to start receiving tasks. Venezza Koren In…" at bounding box center [59, 104] width 91 height 180
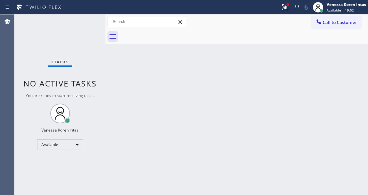
drag, startPoint x: 83, startPoint y: 54, endPoint x: 94, endPoint y: 91, distance: 38.9
click at [83, 56] on div "Status No active tasks You are ready to start receiving tasks. Venezza Koren In…" at bounding box center [59, 104] width 91 height 180
click at [46, 42] on div "Status No active tasks You are ready to start receiving tasks. Venezza Koren In…" at bounding box center [59, 104] width 91 height 180
click at [285, 9] on icon at bounding box center [285, 7] width 8 height 8
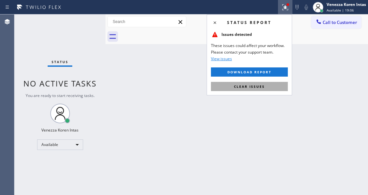
drag, startPoint x: 271, startPoint y: 88, endPoint x: 267, endPoint y: 88, distance: 4.3
click at [271, 88] on button "Clear issues" at bounding box center [249, 86] width 77 height 9
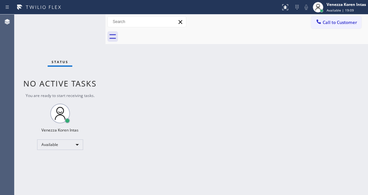
drag, startPoint x: 178, startPoint y: 74, endPoint x: 186, endPoint y: 89, distance: 17.8
click at [178, 74] on div "Back to Dashboard Change Sender ID Customers Technicians Select a contact Outbo…" at bounding box center [236, 104] width 262 height 180
click at [117, 85] on div "Back to Dashboard Change Sender ID Customers Technicians Select a contact Outbo…" at bounding box center [236, 104] width 262 height 180
click at [117, 83] on div "Back to Dashboard Change Sender ID Customers Technicians Select a contact Outbo…" at bounding box center [236, 104] width 262 height 180
click at [100, 16] on div "Status No active tasks You are ready to start receiving tasks. Venezza Koren In…" at bounding box center [59, 104] width 91 height 180
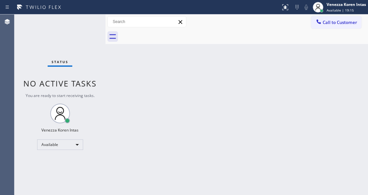
click at [86, 29] on div "Status No active tasks You are ready to start receiving tasks. Venezza Koren In…" at bounding box center [59, 104] width 91 height 180
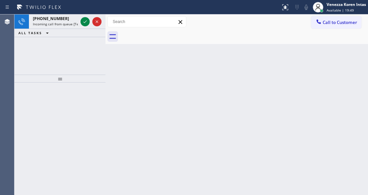
click at [168, 83] on div "Back to Dashboard Change Sender ID Customers Technicians Select a contact Outbo…" at bounding box center [236, 104] width 262 height 180
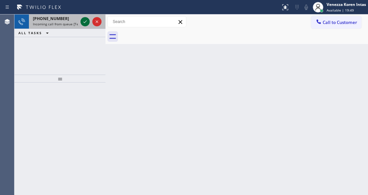
click at [88, 20] on icon at bounding box center [85, 22] width 8 height 8
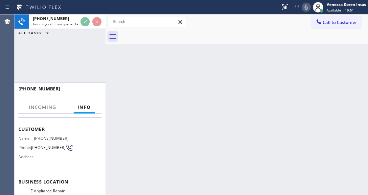
scroll to position [66, 0]
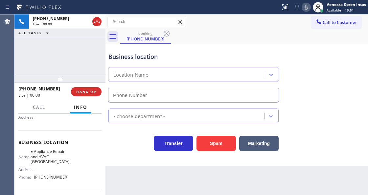
type input "(425) 333-7636"
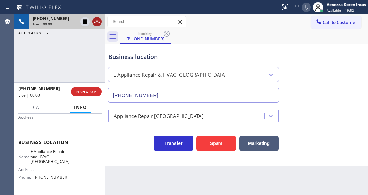
click at [97, 23] on icon at bounding box center [97, 22] width 8 height 8
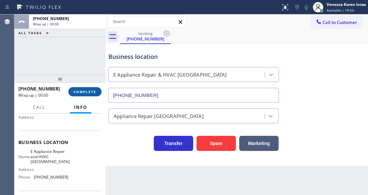
click at [87, 92] on span "COMPLETE" at bounding box center [85, 91] width 23 height 5
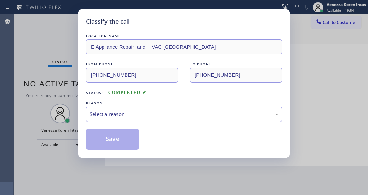
click at [131, 119] on div "Select a reason" at bounding box center [184, 113] width 196 height 15
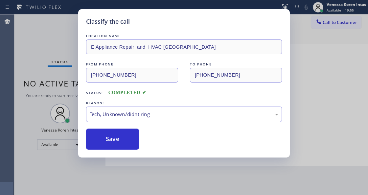
click at [130, 106] on div "REASON:" at bounding box center [184, 102] width 196 height 7
click at [124, 115] on div "Tech, Unknown/didnt ring" at bounding box center [184, 114] width 188 height 8
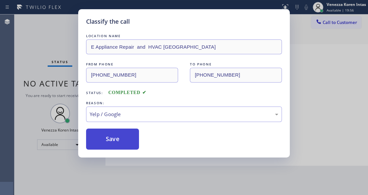
click at [117, 137] on button "Save" at bounding box center [112, 138] width 53 height 21
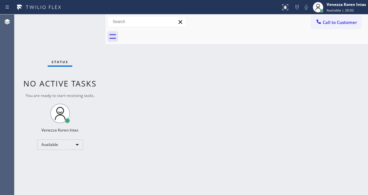
click at [119, 112] on div "Back to Dashboard Change Sender ID Customers Technicians Select a contact Outbo…" at bounding box center [236, 104] width 262 height 180
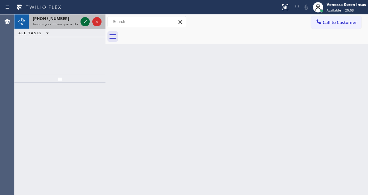
click at [83, 21] on icon at bounding box center [85, 22] width 8 height 8
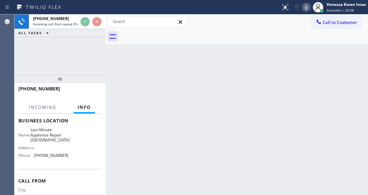
scroll to position [113, 0]
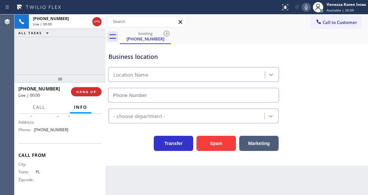
type input "(954) 807-4740"
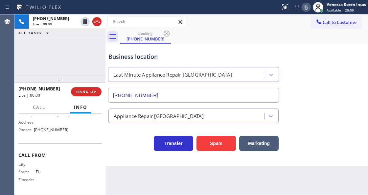
click at [177, 53] on div "Business location" at bounding box center [193, 56] width 170 height 9
drag, startPoint x: 342, startPoint y: 57, endPoint x: 207, endPoint y: 112, distance: 144.8
click at [342, 59] on div "Business location Last Minute Appliance Repair Pompano Beach (954) 807-4740" at bounding box center [236, 72] width 259 height 59
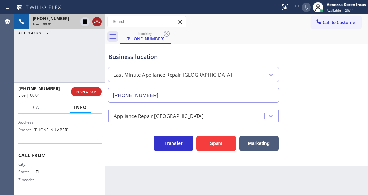
click at [96, 20] on icon at bounding box center [97, 22] width 8 height 8
drag, startPoint x: 92, startPoint y: 91, endPoint x: 159, endPoint y: 112, distance: 70.8
click at [92, 92] on span "HANG UP" at bounding box center [86, 91] width 20 height 5
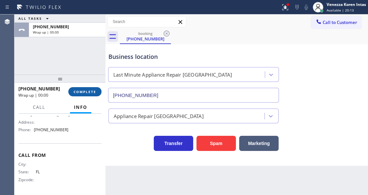
click at [93, 91] on span "COMPLETE" at bounding box center [85, 91] width 23 height 5
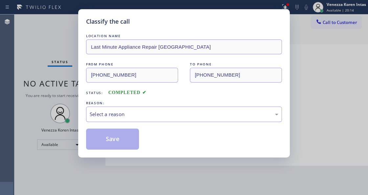
click at [163, 105] on div "REASON:" at bounding box center [184, 102] width 196 height 7
drag, startPoint x: 159, startPoint y: 116, endPoint x: 159, endPoint y: 121, distance: 5.3
click at [159, 116] on div "Select a reason" at bounding box center [184, 114] width 188 height 8
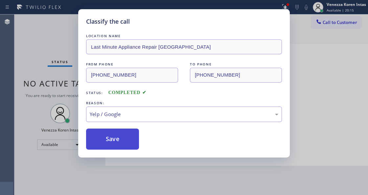
click at [125, 142] on button "Save" at bounding box center [112, 138] width 53 height 21
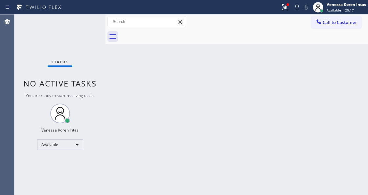
click at [266, 35] on div at bounding box center [244, 36] width 248 height 15
drag, startPoint x: 285, startPoint y: 9, endPoint x: 255, endPoint y: 100, distance: 96.0
click at [285, 9] on icon at bounding box center [285, 7] width 8 height 8
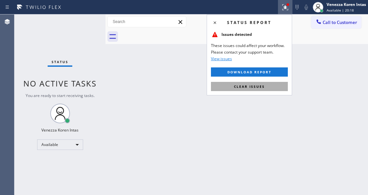
click at [261, 87] on span "Clear issues" at bounding box center [249, 86] width 31 height 5
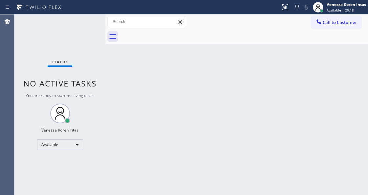
drag, startPoint x: 246, startPoint y: 119, endPoint x: 173, endPoint y: 177, distance: 93.2
click at [245, 119] on div "Back to Dashboard Change Sender ID Customers Technicians Select a contact Outbo…" at bounding box center [236, 104] width 262 height 180
click at [133, 103] on div "Back to Dashboard Change Sender ID Customers Technicians Select a contact Outbo…" at bounding box center [236, 104] width 262 height 180
drag, startPoint x: 116, startPoint y: 90, endPoint x: 151, endPoint y: 188, distance: 104.4
click at [116, 91] on div "Back to Dashboard Change Sender ID Customers Technicians Select a contact Outbo…" at bounding box center [236, 104] width 262 height 180
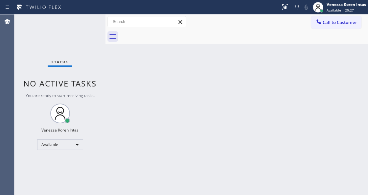
click at [119, 99] on div "Back to Dashboard Change Sender ID Customers Technicians Select a contact Outbo…" at bounding box center [236, 104] width 262 height 180
drag, startPoint x: 98, startPoint y: 59, endPoint x: 89, endPoint y: 30, distance: 31.0
click at [98, 58] on div "Status No active tasks You are ready to start receiving tasks. Venezza Koren In…" at bounding box center [59, 104] width 91 height 180
click at [89, 30] on div "Status No active tasks You are ready to start receiving tasks. Venezza Koren In…" at bounding box center [59, 104] width 91 height 180
drag, startPoint x: 96, startPoint y: 30, endPoint x: 96, endPoint y: 48, distance: 18.4
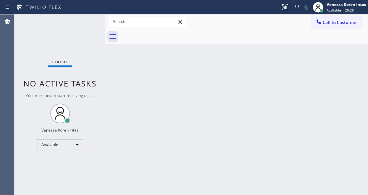
click at [96, 30] on div "Status No active tasks You are ready to start receiving tasks. Venezza Koren In…" at bounding box center [59, 104] width 91 height 180
click at [116, 94] on div "Back to Dashboard Change Sender ID Customers Technicians Select a contact Outbo…" at bounding box center [236, 104] width 262 height 180
drag, startPoint x: 198, startPoint y: 62, endPoint x: 203, endPoint y: 7, distance: 56.0
click at [198, 61] on div "Back to Dashboard Change Sender ID Customers Technicians Select a contact Outbo…" at bounding box center [236, 104] width 262 height 180
drag, startPoint x: 170, startPoint y: 45, endPoint x: 171, endPoint y: 51, distance: 5.7
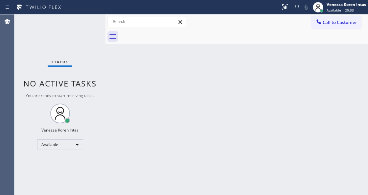
click at [171, 48] on div "Back to Dashboard Change Sender ID Customers Technicians Select a contact Outbo…" at bounding box center [236, 104] width 262 height 180
click at [125, 128] on div "Back to Dashboard Change Sender ID Customers Technicians Select a contact Outbo…" at bounding box center [236, 104] width 262 height 180
drag, startPoint x: 99, startPoint y: 85, endPoint x: 70, endPoint y: 20, distance: 70.5
click at [97, 81] on div "Status No active tasks You are ready to start receiving tasks. Venezza Koren In…" at bounding box center [59, 104] width 91 height 180
click at [70, 20] on div "Status No active tasks You are ready to start receiving tasks. Venezza Koren In…" at bounding box center [59, 104] width 91 height 180
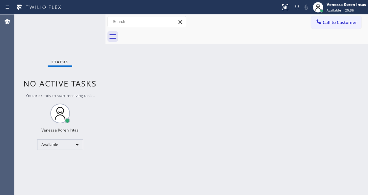
click at [68, 12] on div "Status report No issues detected If you experience an issue, please download th…" at bounding box center [184, 7] width 368 height 14
click at [82, 31] on div "Status No active tasks You are ready to start receiving tasks. Venezza Koren In…" at bounding box center [59, 104] width 91 height 180
click at [83, 17] on div "Status No active tasks You are ready to start receiving tasks. Venezza Koren In…" at bounding box center [59, 104] width 91 height 180
click at [84, 18] on div "Status No active tasks You are ready to start receiving tasks. Venezza Koren In…" at bounding box center [59, 104] width 91 height 180
click at [88, 21] on div "Status No active tasks You are ready to start receiving tasks. Venezza Koren In…" at bounding box center [59, 104] width 91 height 180
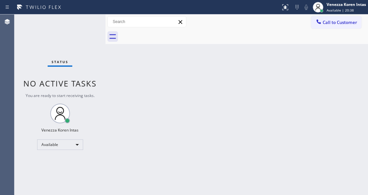
click at [78, 20] on div "Status No active tasks You are ready to start receiving tasks. Venezza Koren In…" at bounding box center [59, 104] width 91 height 180
click at [150, 73] on div "Back to Dashboard Change Sender ID Customers Technicians Select a contact Outbo…" at bounding box center [236, 104] width 262 height 180
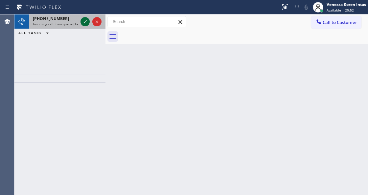
click at [84, 23] on icon at bounding box center [85, 22] width 8 height 8
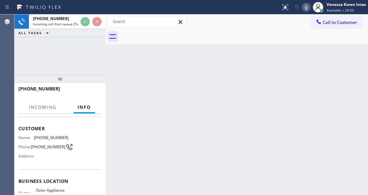
scroll to position [66, 0]
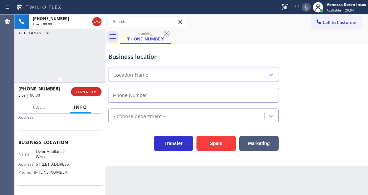
type input "(818) 960-1979"
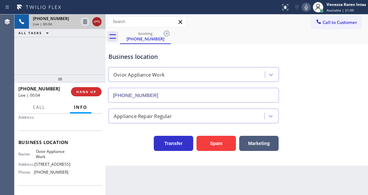
click at [97, 22] on icon at bounding box center [97, 22] width 8 height 8
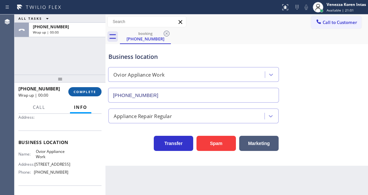
click at [84, 90] on span "COMPLETE" at bounding box center [85, 91] width 23 height 5
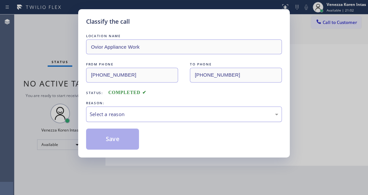
click at [159, 118] on div "Select a reason" at bounding box center [184, 114] width 188 height 8
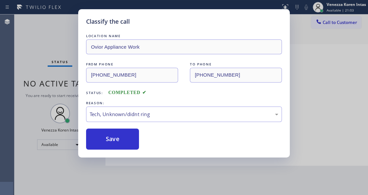
click at [131, 140] on button "Save" at bounding box center [112, 138] width 53 height 21
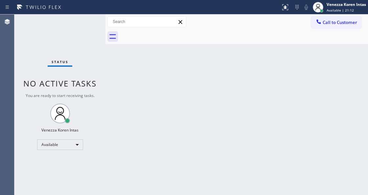
click at [105, 115] on div at bounding box center [105, 104] width 0 height 180
drag, startPoint x: 112, startPoint y: 98, endPoint x: 116, endPoint y: 87, distance: 11.7
click at [112, 98] on div "Back to Dashboard Change Sender ID Customers Technicians Select a contact Outbo…" at bounding box center [236, 104] width 262 height 180
click at [116, 87] on div "Back to Dashboard Change Sender ID Customers Technicians Select a contact Outbo…" at bounding box center [236, 104] width 262 height 180
click at [126, 85] on div "Back to Dashboard Change Sender ID Customers Technicians Select a contact Outbo…" at bounding box center [236, 104] width 262 height 180
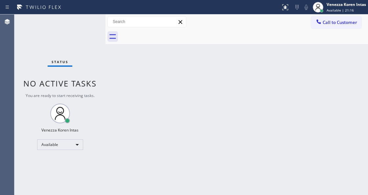
click at [108, 62] on div "Back to Dashboard Change Sender ID Customers Technicians Select a contact Outbo…" at bounding box center [236, 104] width 262 height 180
click at [91, 47] on div "Status No active tasks You are ready to start receiving tasks. Venezza Koren In…" at bounding box center [59, 104] width 91 height 180
click at [92, 37] on div "Status No active tasks You are ready to start receiving tasks. Venezza Koren In…" at bounding box center [59, 104] width 91 height 180
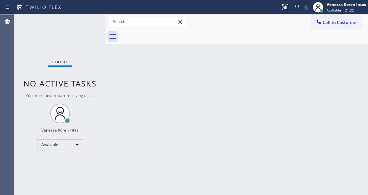
click at [86, 29] on div "Status No active tasks You are ready to start receiving tasks. Venezza Koren In…" at bounding box center [59, 104] width 91 height 180
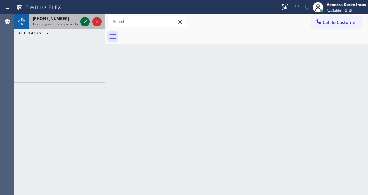
click at [84, 20] on icon at bounding box center [85, 22] width 8 height 8
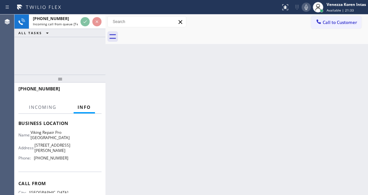
scroll to position [87, 0]
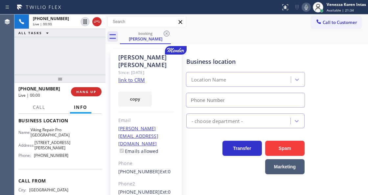
type input "(561) 944-5552"
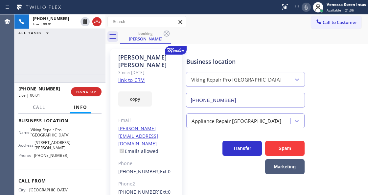
click at [45, 62] on div "+13303831954 Live | 00:01 ALL TASKS ALL TASKS ACTIVE TASKS TASKS IN WRAP UP" at bounding box center [59, 44] width 91 height 60
click at [137, 76] on link "link to CRM" at bounding box center [131, 79] width 27 height 7
click at [309, 5] on icon at bounding box center [306, 7] width 8 height 8
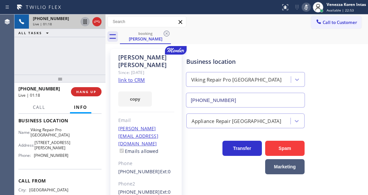
click at [83, 22] on icon at bounding box center [85, 22] width 8 height 8
click at [308, 6] on icon at bounding box center [306, 7] width 8 height 8
click at [84, 22] on icon at bounding box center [85, 22] width 8 height 8
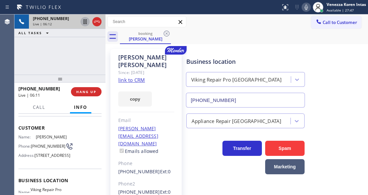
scroll to position [22, 0]
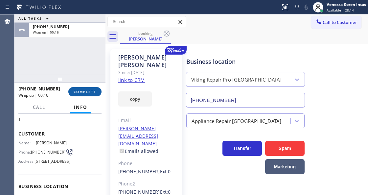
click at [94, 91] on span "COMPLETE" at bounding box center [85, 91] width 23 height 5
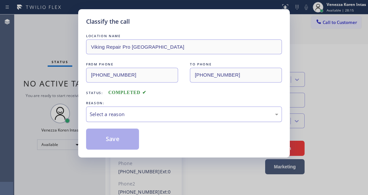
click at [156, 114] on div "Select a reason" at bounding box center [184, 114] width 188 height 8
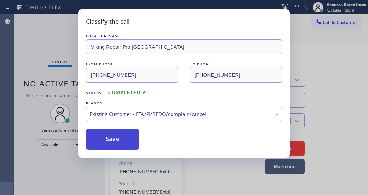
click at [133, 144] on button "Save" at bounding box center [112, 138] width 53 height 21
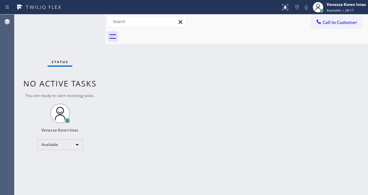
click at [91, 25] on div "Status No active tasks You are ready to start receiving tasks. Venezza Koren In…" at bounding box center [59, 104] width 91 height 180
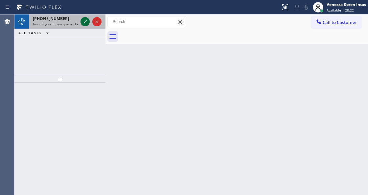
click at [87, 23] on icon at bounding box center [85, 22] width 8 height 8
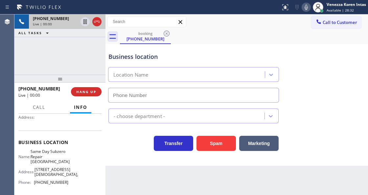
scroll to position [109, 0]
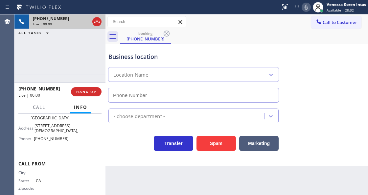
type input "(949) 649-6476"
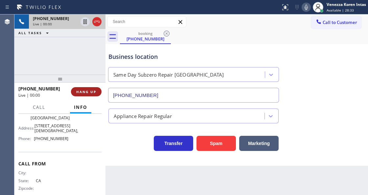
click at [95, 93] on span "HANG UP" at bounding box center [86, 91] width 20 height 5
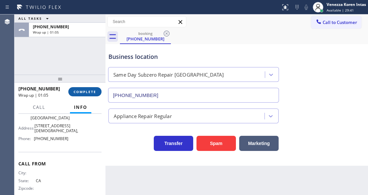
click at [90, 91] on span "COMPLETE" at bounding box center [85, 91] width 23 height 5
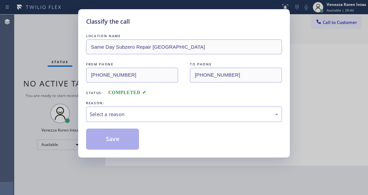
click at [142, 118] on div "Select a reason" at bounding box center [184, 113] width 196 height 15
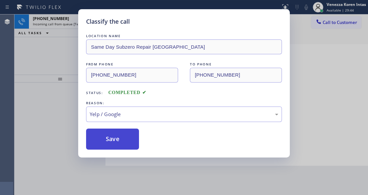
click at [132, 148] on button "Save" at bounding box center [112, 138] width 53 height 21
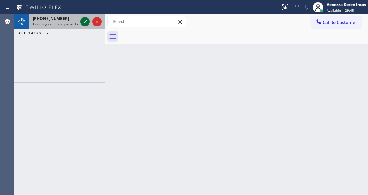
click at [84, 21] on icon at bounding box center [85, 22] width 8 height 8
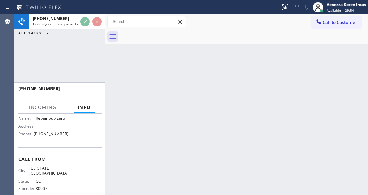
scroll to position [108, 0]
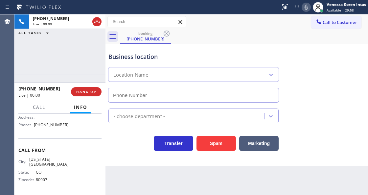
type input "(888) 990-7050"
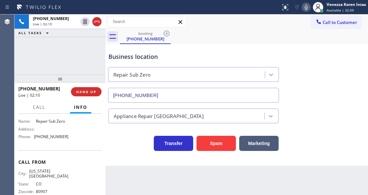
scroll to position [86, 0]
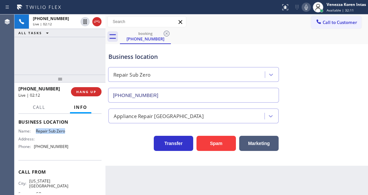
drag, startPoint x: 35, startPoint y: 131, endPoint x: 71, endPoint y: 134, distance: 36.2
click at [71, 134] on div "Name: Repair Sub Zero Address: Phone: (888) 990-7050" at bounding box center [59, 139] width 83 height 23
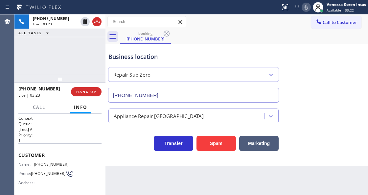
scroll to position [0, 0]
drag, startPoint x: 69, startPoint y: 162, endPoint x: 34, endPoint y: 162, distance: 35.1
click at [34, 162] on div "Name: (719) 648-4546 Phone: (719) 648-4546 Address:" at bounding box center [59, 175] width 83 height 26
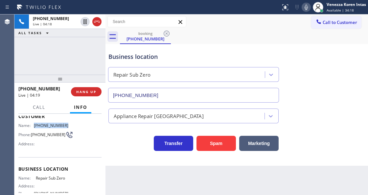
scroll to position [66, 0]
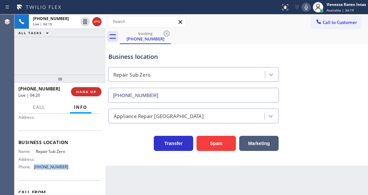
drag, startPoint x: 65, startPoint y: 168, endPoint x: 35, endPoint y: 165, distance: 30.3
click at [35, 165] on div "Name: Repair Sub Zero Address: Phone: (888) 990-7050" at bounding box center [59, 160] width 83 height 23
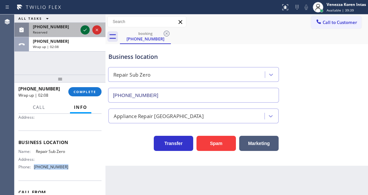
click at [84, 30] on icon at bounding box center [85, 30] width 8 height 8
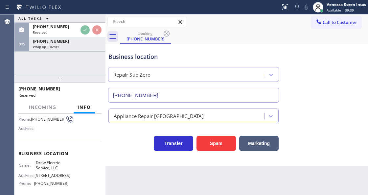
scroll to position [76, 0]
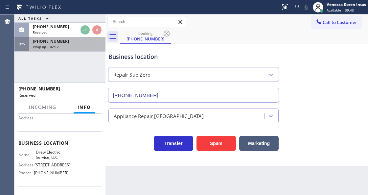
click at [63, 44] on div "Wrap up | 02:12" at bounding box center [67, 46] width 69 height 5
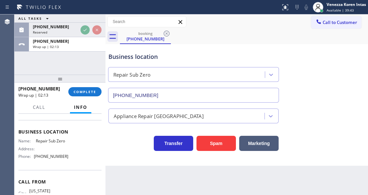
scroll to position [66, 0]
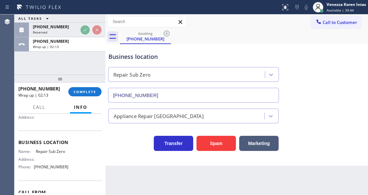
drag, startPoint x: 89, startPoint y: 92, endPoint x: 147, endPoint y: 99, distance: 58.5
click at [91, 95] on button "COMPLETE" at bounding box center [84, 91] width 33 height 9
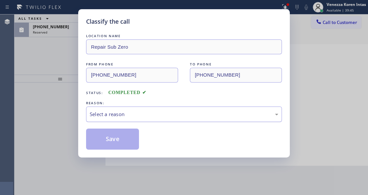
click at [136, 114] on div "Select a reason" at bounding box center [184, 114] width 188 height 8
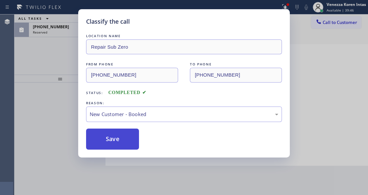
click at [128, 138] on button "Save" at bounding box center [112, 138] width 53 height 21
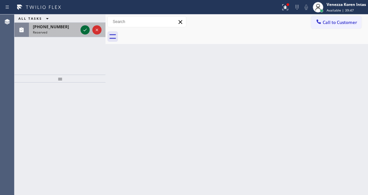
click at [82, 31] on icon at bounding box center [85, 30] width 8 height 8
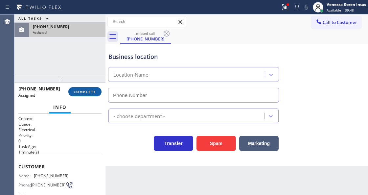
click at [92, 90] on span "COMPLETE" at bounding box center [85, 91] width 23 height 5
type input "(848) 315-2306"
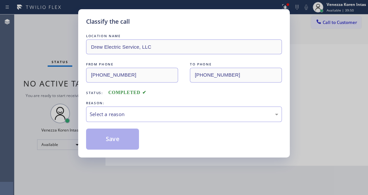
click at [139, 104] on div "REASON:" at bounding box center [184, 102] width 196 height 7
click at [140, 116] on div "Select a reason" at bounding box center [184, 114] width 188 height 8
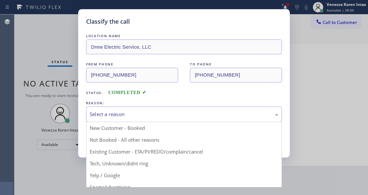
drag, startPoint x: 139, startPoint y: 164, endPoint x: 129, endPoint y: 153, distance: 14.9
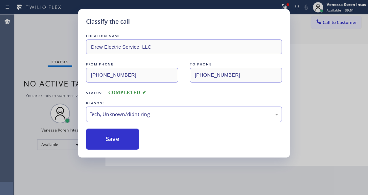
click at [127, 151] on div "Classify the call LOCATION NAME Drew Electric Service, LLC FROM PHONE (848) 298…" at bounding box center [183, 83] width 211 height 148
click at [133, 138] on button "Save" at bounding box center [112, 138] width 53 height 21
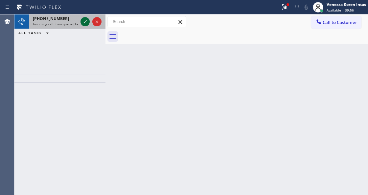
click at [85, 23] on icon at bounding box center [85, 22] width 8 height 8
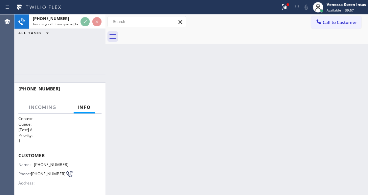
scroll to position [66, 0]
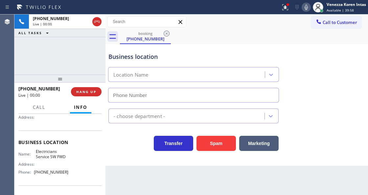
type input "(213) 566-1222"
drag, startPoint x: 83, startPoint y: 55, endPoint x: 95, endPoint y: 52, distance: 12.1
click at [85, 54] on div "+17609723302 Live | 00:19 ALL TASKS ALL TASKS ACTIVE TASKS TASKS IN WRAP UP" at bounding box center [59, 44] width 91 height 60
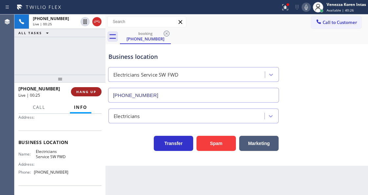
click at [91, 88] on button "HANG UP" at bounding box center [86, 91] width 31 height 9
click at [95, 92] on span "HANG UP" at bounding box center [86, 91] width 20 height 5
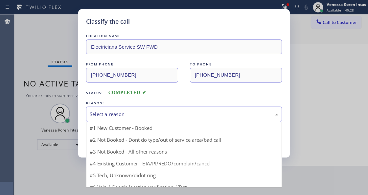
drag, startPoint x: 138, startPoint y: 106, endPoint x: 136, endPoint y: 154, distance: 47.7
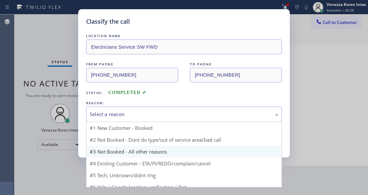
click at [134, 109] on div "Select a reason" at bounding box center [184, 113] width 196 height 15
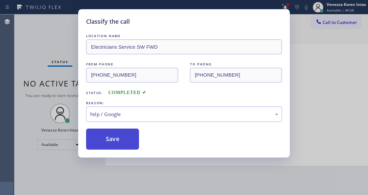
click at [118, 134] on button "Save" at bounding box center [112, 138] width 53 height 21
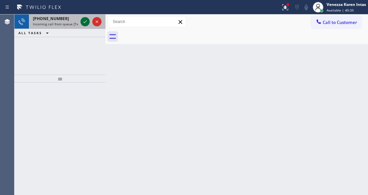
click at [82, 19] on icon at bounding box center [85, 22] width 8 height 8
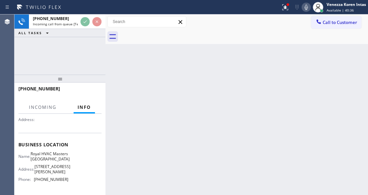
scroll to position [66, 0]
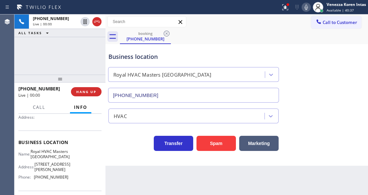
type input "(786) 375-5773"
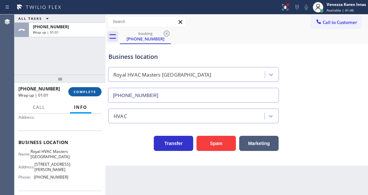
click at [91, 89] on span "COMPLETE" at bounding box center [85, 91] width 23 height 5
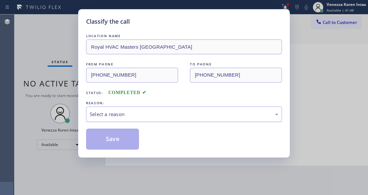
click at [148, 116] on div "Select a reason" at bounding box center [184, 114] width 188 height 8
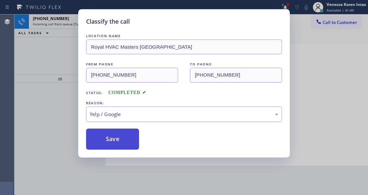
click at [127, 144] on button "Save" at bounding box center [112, 138] width 53 height 21
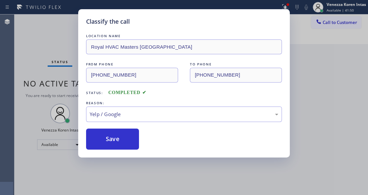
click at [86, 21] on h5 "Classify the call" at bounding box center [108, 21] width 44 height 9
click at [86, 21] on div "Status No active tasks You are ready to start receiving tasks. Venezza Koren In…" at bounding box center [59, 104] width 91 height 180
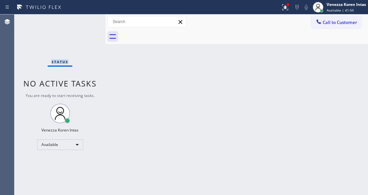
click at [86, 21] on div "Status No active tasks You are ready to start receiving tasks. Venezza Koren In…" at bounding box center [59, 104] width 91 height 180
click at [286, 6] on div at bounding box center [287, 4] width 3 height 3
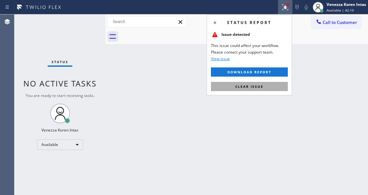
click at [274, 85] on button "Clear issue" at bounding box center [249, 86] width 77 height 9
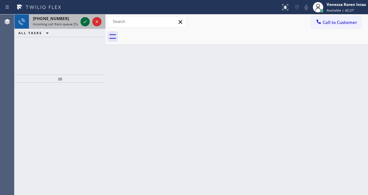
click at [83, 20] on icon at bounding box center [85, 22] width 8 height 8
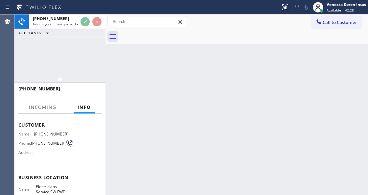
scroll to position [66, 0]
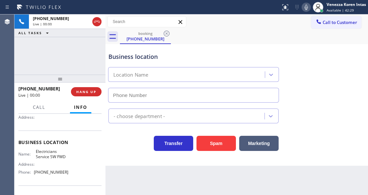
type input "(213) 566-1222"
click at [81, 43] on div "+18563726345 Live | 00:06 ALL TASKS ALL TASKS ACTIVE TASKS TASKS IN WRAP UP" at bounding box center [59, 44] width 91 height 60
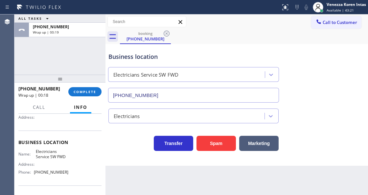
drag, startPoint x: 94, startPoint y: 93, endPoint x: 120, endPoint y: 103, distance: 28.2
click at [94, 93] on span "COMPLETE" at bounding box center [85, 91] width 23 height 5
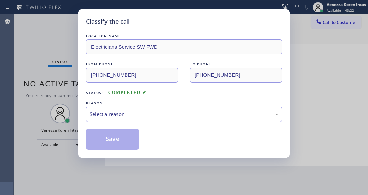
click at [147, 117] on div "Select a reason" at bounding box center [184, 114] width 188 height 8
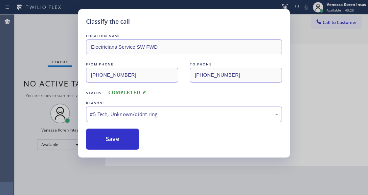
click at [147, 105] on div "REASON:" at bounding box center [184, 102] width 196 height 7
drag, startPoint x: 146, startPoint y: 110, endPoint x: 147, endPoint y: 116, distance: 5.6
click at [147, 110] on div "#5 Tech, Unknown/didnt ring" at bounding box center [184, 113] width 196 height 15
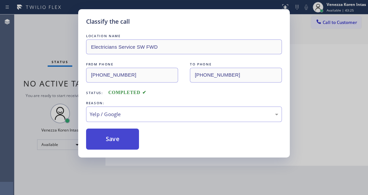
click at [126, 143] on button "Save" at bounding box center [112, 138] width 53 height 21
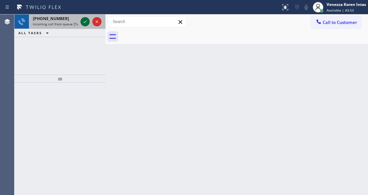
drag, startPoint x: 85, startPoint y: 17, endPoint x: 84, endPoint y: 21, distance: 4.0
click at [85, 17] on button at bounding box center [84, 21] width 9 height 9
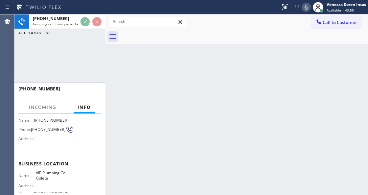
scroll to position [87, 0]
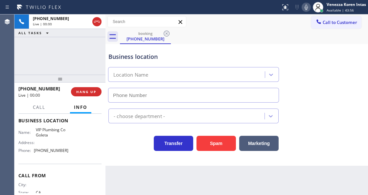
type input "(805) 600-2868"
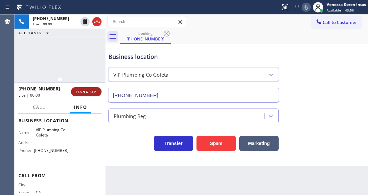
click at [86, 92] on span "HANG UP" at bounding box center [86, 91] width 20 height 5
click at [93, 93] on span "HANG UP" at bounding box center [86, 91] width 20 height 5
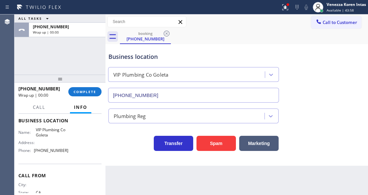
drag, startPoint x: 97, startPoint y: 95, endPoint x: 115, endPoint y: 102, distance: 19.4
click at [97, 95] on button "COMPLETE" at bounding box center [84, 91] width 33 height 9
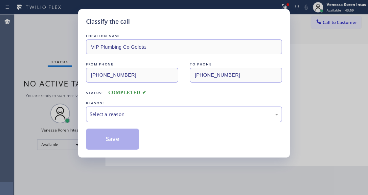
click at [142, 115] on div "Select a reason" at bounding box center [184, 114] width 188 height 8
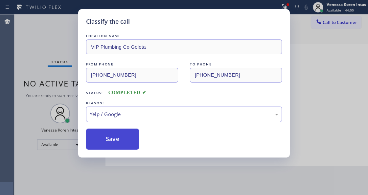
click at [120, 141] on button "Save" at bounding box center [112, 138] width 53 height 21
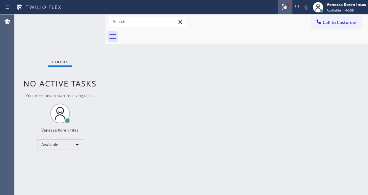
click at [285, 13] on button at bounding box center [285, 7] width 14 height 14
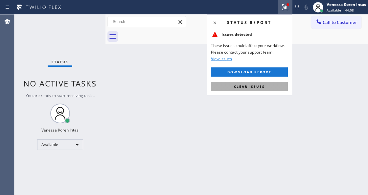
click at [277, 87] on button "Clear issues" at bounding box center [249, 86] width 77 height 9
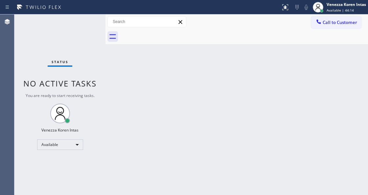
click at [120, 120] on div "Back to Dashboard Change Sender ID Customers Technicians Select a contact Outbo…" at bounding box center [236, 104] width 262 height 180
click at [69, 91] on div "Status No active tasks You are ready to start receiving tasks. Venezza Koren In…" at bounding box center [59, 104] width 91 height 180
drag, startPoint x: 56, startPoint y: 40, endPoint x: 74, endPoint y: 45, distance: 18.7
click at [58, 40] on div "Status No active tasks You are ready to start receiving tasks. Venezza Koren In…" at bounding box center [59, 104] width 91 height 180
drag, startPoint x: 100, startPoint y: 89, endPoint x: 158, endPoint y: 85, distance: 58.2
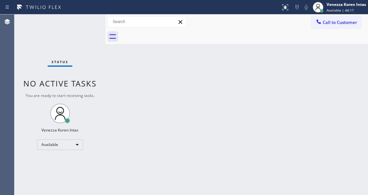
click at [107, 93] on div "Status No active tasks You are ready to start receiving tasks. Venezza Koren In…" at bounding box center [190, 104] width 353 height 180
click at [159, 83] on div "Back to Dashboard Change Sender ID Customers Technicians Select a contact Outbo…" at bounding box center [236, 104] width 262 height 180
click at [37, 31] on div "Status No active tasks You are ready to start receiving tasks. Venezza Koren In…" at bounding box center [59, 104] width 91 height 180
drag, startPoint x: 96, startPoint y: 57, endPoint x: 221, endPoint y: 105, distance: 133.6
click at [101, 63] on div "Status No active tasks You are ready to start receiving tasks. Venezza Koren In…" at bounding box center [59, 104] width 91 height 180
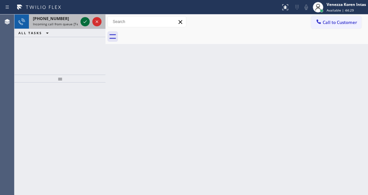
click at [79, 25] on div at bounding box center [91, 21] width 24 height 14
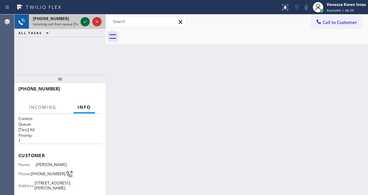
click at [87, 20] on icon at bounding box center [85, 22] width 8 height 8
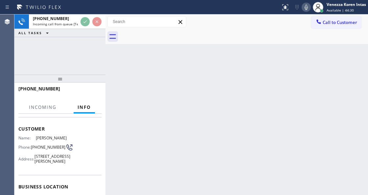
scroll to position [66, 0]
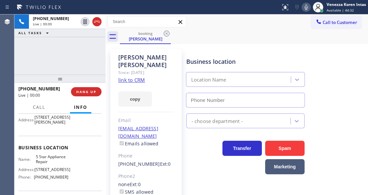
click at [127, 76] on link "link to CRM" at bounding box center [131, 79] width 27 height 7
type input "(855) 731-4952"
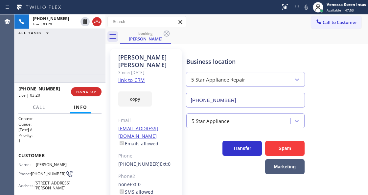
scroll to position [66, 0]
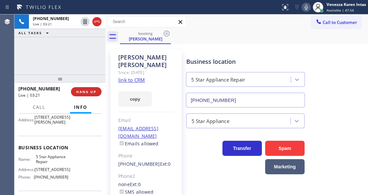
click at [304, 6] on icon at bounding box center [306, 7] width 8 height 8
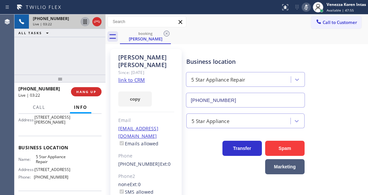
click at [87, 22] on icon at bounding box center [85, 22] width 8 height 8
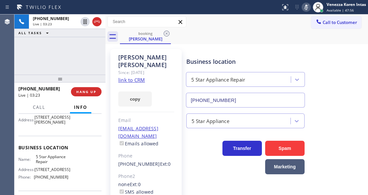
click at [308, 10] on icon at bounding box center [306, 7] width 8 height 8
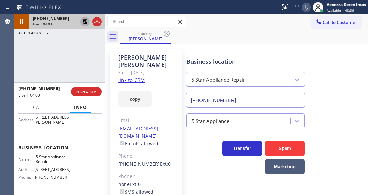
click at [86, 21] on icon at bounding box center [85, 21] width 5 height 5
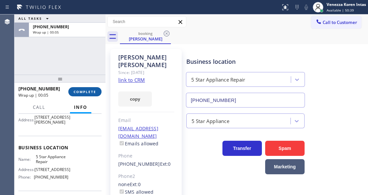
drag, startPoint x: 90, startPoint y: 95, endPoint x: 116, endPoint y: 98, distance: 25.6
click at [92, 95] on button "COMPLETE" at bounding box center [84, 91] width 33 height 9
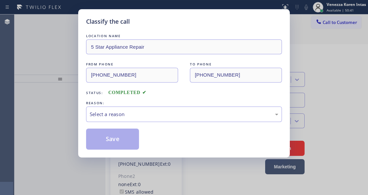
click at [162, 108] on div "Select a reason" at bounding box center [184, 113] width 196 height 15
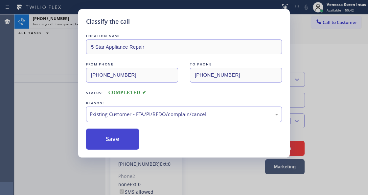
click at [133, 139] on button "Save" at bounding box center [112, 138] width 53 height 21
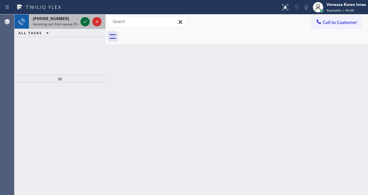
click at [82, 23] on icon at bounding box center [85, 22] width 8 height 8
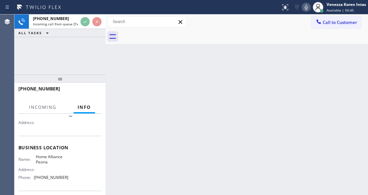
scroll to position [66, 0]
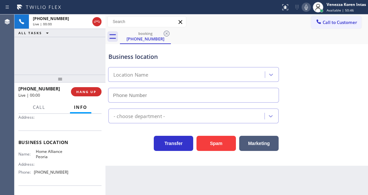
type input "(623) 323-7833"
drag, startPoint x: 92, startPoint y: 93, endPoint x: 102, endPoint y: 95, distance: 10.9
click at [92, 93] on span "HANG UP" at bounding box center [86, 91] width 20 height 5
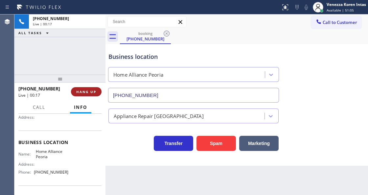
click at [96, 94] on span "HANG UP" at bounding box center [86, 91] width 20 height 5
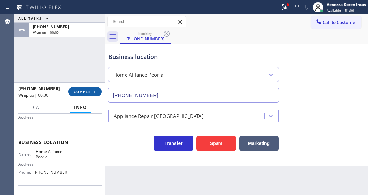
click at [99, 94] on button "COMPLETE" at bounding box center [84, 91] width 33 height 9
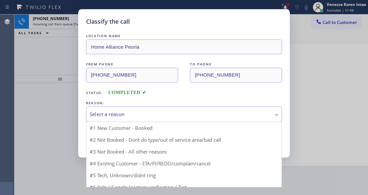
click at [165, 119] on div "Select a reason" at bounding box center [184, 113] width 196 height 15
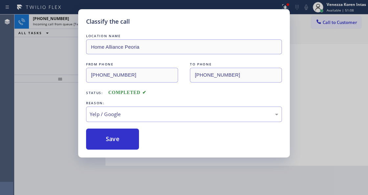
click at [121, 122] on div "LOCATION NAME Home Alliance Peoria FROM PHONE (928) 394-4290 TO PHONE (623) 323…" at bounding box center [184, 90] width 196 height 117
drag, startPoint x: 124, startPoint y: 133, endPoint x: 130, endPoint y: 107, distance: 26.4
click at [124, 133] on button "Save" at bounding box center [112, 138] width 53 height 21
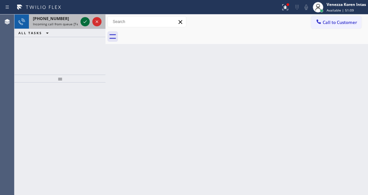
click at [84, 22] on icon at bounding box center [84, 21] width 3 height 3
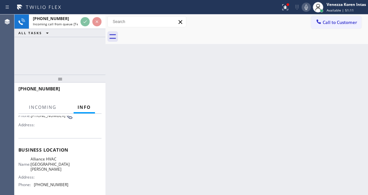
scroll to position [87, 0]
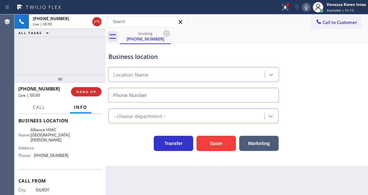
type input "(408) 676-5458"
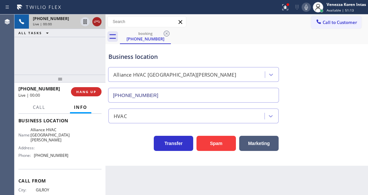
click at [96, 24] on icon at bounding box center [97, 22] width 8 height 8
click at [91, 91] on span "HANG UP" at bounding box center [86, 91] width 20 height 5
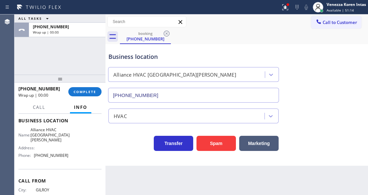
click at [92, 94] on button "COMPLETE" at bounding box center [84, 91] width 33 height 9
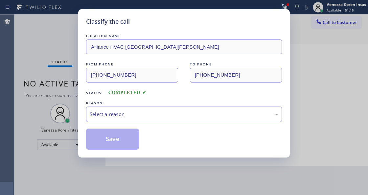
click at [163, 115] on div "Select a reason" at bounding box center [184, 114] width 188 height 8
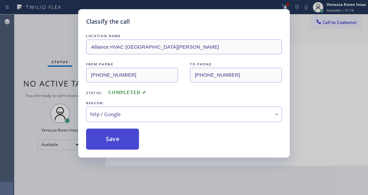
click at [125, 148] on button "Save" at bounding box center [112, 138] width 53 height 21
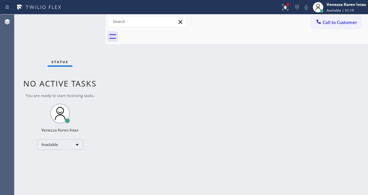
click at [177, 81] on div "Back to Dashboard Change Sender ID Customers Technicians Select a contact Outbo…" at bounding box center [236, 104] width 262 height 180
click at [287, 2] on button at bounding box center [285, 7] width 14 height 14
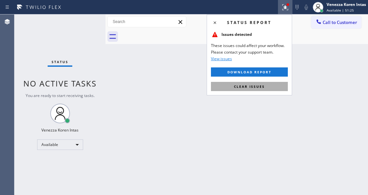
click at [258, 86] on span "Clear issues" at bounding box center [249, 86] width 31 height 5
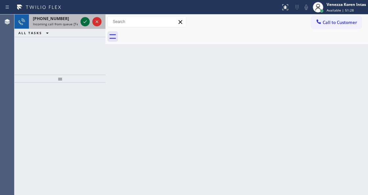
click at [86, 19] on icon at bounding box center [85, 22] width 8 height 8
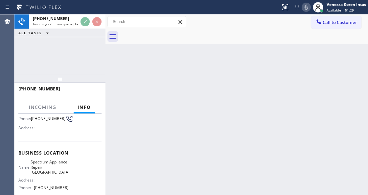
scroll to position [87, 0]
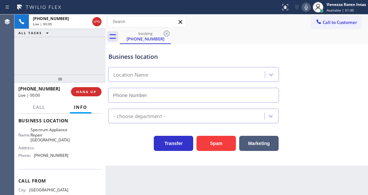
type input "(510) 822-8070"
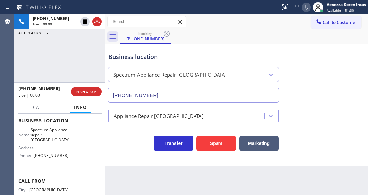
drag, startPoint x: 97, startPoint y: 74, endPoint x: 94, endPoint y: 87, distance: 14.2
click at [97, 77] on div at bounding box center [59, 78] width 91 height 8
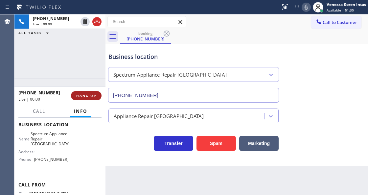
click at [93, 86] on div at bounding box center [59, 82] width 91 height 8
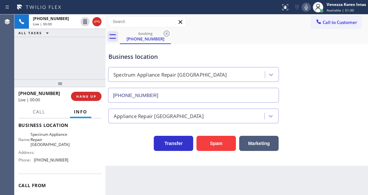
click at [95, 104] on div "+15105610004 Live | 00:00 HANG UP" at bounding box center [59, 96] width 83 height 17
click at [96, 99] on button "HANG UP" at bounding box center [86, 96] width 31 height 9
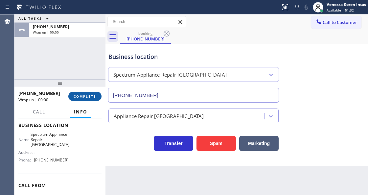
drag, startPoint x: 91, startPoint y: 94, endPoint x: 94, endPoint y: 95, distance: 3.3
click at [91, 95] on span "COMPLETE" at bounding box center [85, 96] width 23 height 5
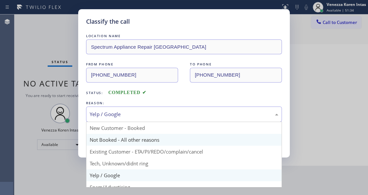
drag, startPoint x: 120, startPoint y: 119, endPoint x: 127, endPoint y: 140, distance: 22.5
click at [120, 122] on div "Yelp / Google New Customer - Booked Not Booked - All other reasons Existing Cus…" at bounding box center [184, 113] width 196 height 15
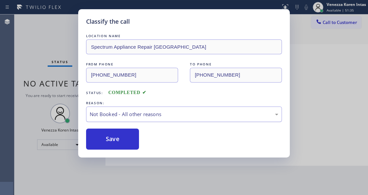
click at [133, 120] on div "Not Booked - All other reasons" at bounding box center [184, 113] width 196 height 15
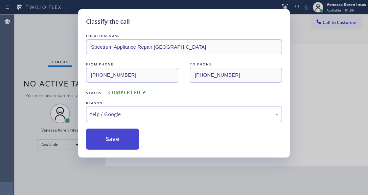
click at [125, 140] on button "Save" at bounding box center [112, 138] width 53 height 21
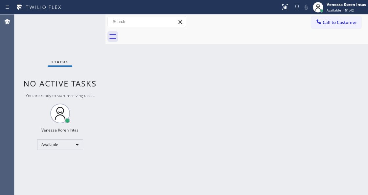
click at [124, 99] on div "Back to Dashboard Change Sender ID Customers Technicians Select a contact Outbo…" at bounding box center [236, 104] width 262 height 180
click at [105, 87] on div at bounding box center [105, 104] width 0 height 180
drag, startPoint x: 62, startPoint y: 40, endPoint x: 83, endPoint y: 56, distance: 26.4
click at [63, 40] on div "Status No active tasks You are ready to start receiving tasks. Venezza Koren In…" at bounding box center [59, 104] width 91 height 180
click at [86, 58] on div "Status No active tasks You are ready to start receiving tasks. Venezza Koren In…" at bounding box center [59, 104] width 91 height 180
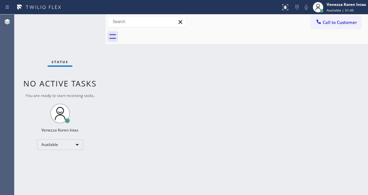
click at [73, 40] on div "Status No active tasks You are ready to start receiving tasks. Venezza Koren In…" at bounding box center [59, 104] width 91 height 180
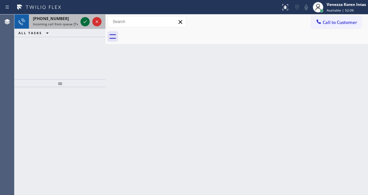
click at [86, 25] on icon at bounding box center [85, 22] width 8 height 8
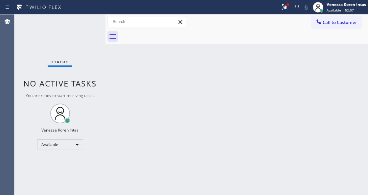
click at [86, 25] on div "Status No active tasks You are ready to start receiving tasks. Venezza Koren In…" at bounding box center [59, 104] width 91 height 180
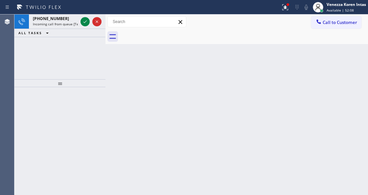
click at [86, 25] on icon at bounding box center [85, 22] width 8 height 8
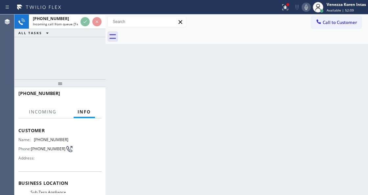
scroll to position [66, 0]
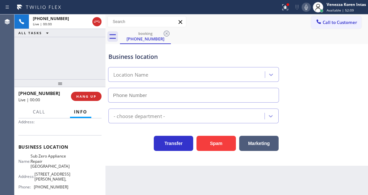
type input "(360) 205-1831"
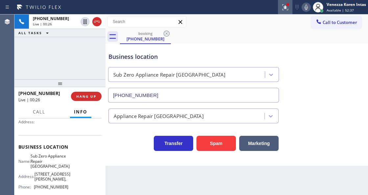
click at [286, 7] on icon at bounding box center [285, 7] width 8 height 8
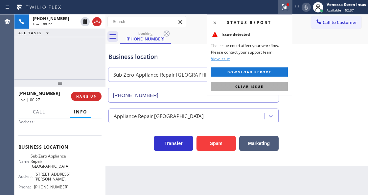
click at [224, 90] on button "Clear issue" at bounding box center [249, 86] width 77 height 9
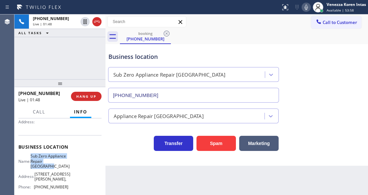
drag, startPoint x: 34, startPoint y: 155, endPoint x: 59, endPoint y: 168, distance: 28.3
click at [59, 168] on div "Name: Sub Zero Appliance Repair Bellingham" at bounding box center [43, 160] width 50 height 15
copy span "Sub Zero Appliance Repair Bellingham"
click at [308, 7] on icon at bounding box center [306, 7] width 8 height 8
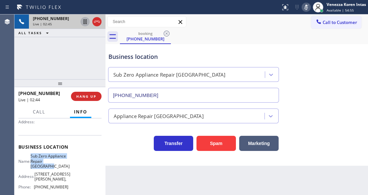
click at [84, 24] on icon at bounding box center [85, 22] width 8 height 8
click at [306, 5] on icon at bounding box center [306, 7] width 8 height 8
click at [84, 20] on icon at bounding box center [85, 21] width 5 height 5
click at [86, 19] on icon at bounding box center [85, 21] width 5 height 5
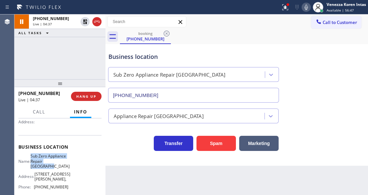
scroll to position [22, 0]
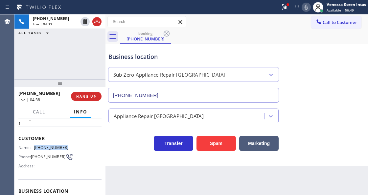
drag, startPoint x: 75, startPoint y: 145, endPoint x: 35, endPoint y: 146, distance: 40.4
click at [35, 146] on div "Name: (206) 502-7181 Phone: (206) 502-7181 Address:" at bounding box center [59, 158] width 83 height 26
copy div "(206) 502-7181"
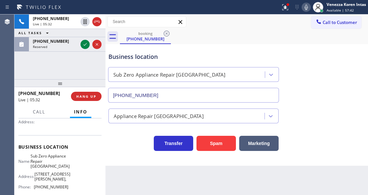
click at [82, 46] on icon at bounding box center [85, 44] width 8 height 8
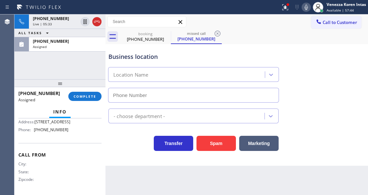
scroll to position [123, 0]
type input "(424) 352-8240"
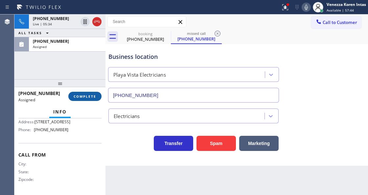
click at [90, 97] on span "COMPLETE" at bounding box center [85, 96] width 23 height 5
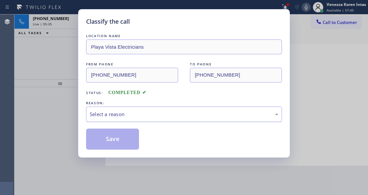
click at [142, 118] on div "Select a reason" at bounding box center [184, 113] width 196 height 15
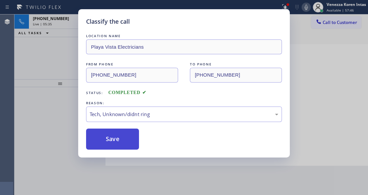
click at [129, 131] on button "Save" at bounding box center [112, 138] width 53 height 21
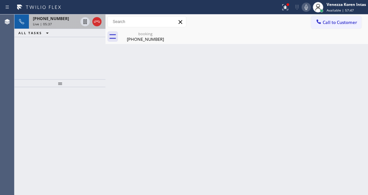
click at [44, 22] on span "Live | 05:37" at bounding box center [42, 24] width 19 height 5
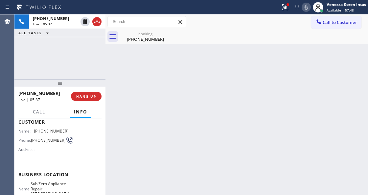
scroll to position [66, 0]
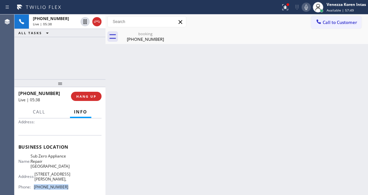
drag, startPoint x: 76, startPoint y: 181, endPoint x: 35, endPoint y: 181, distance: 41.7
click at [35, 181] on div "Name: Sub Zero Appliance Repair Bellingham Address: 2410 James St, Phone: (360)…" at bounding box center [59, 172] width 83 height 38
copy div "(360) 205-1831"
click at [283, 9] on icon at bounding box center [285, 7] width 6 height 6
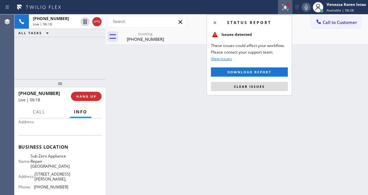
click at [268, 81] on div "Status report Issues detected These issues could affect your workflow. Please c…" at bounding box center [248, 54] width 85 height 81
click at [269, 85] on button "Clear issues" at bounding box center [249, 86] width 77 height 9
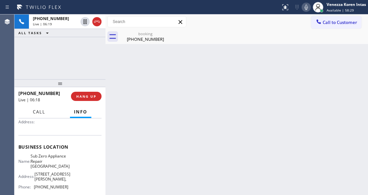
click at [42, 112] on span "Call" at bounding box center [39, 112] width 12 height 6
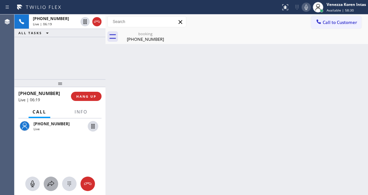
click at [50, 182] on icon at bounding box center [51, 183] width 7 height 6
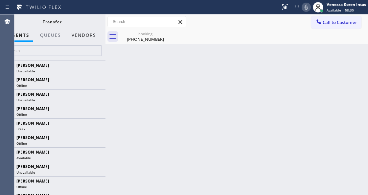
click at [93, 39] on button "Vendors" at bounding box center [84, 35] width 32 height 13
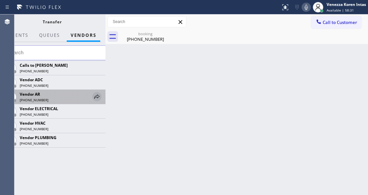
click at [100, 97] on icon at bounding box center [97, 97] width 8 height 8
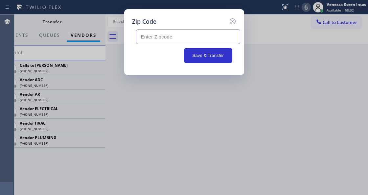
click at [175, 39] on input "text" at bounding box center [188, 36] width 104 height 15
paste input "98277"
type input "98277"
click at [202, 53] on button "Save & Transfer" at bounding box center [208, 55] width 48 height 15
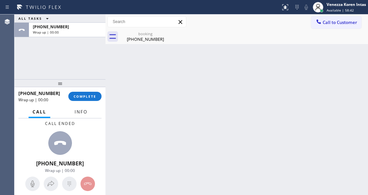
click at [81, 112] on span "Info" at bounding box center [80, 112] width 13 height 6
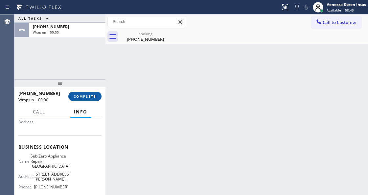
drag, startPoint x: 87, startPoint y: 98, endPoint x: 126, endPoint y: 102, distance: 39.6
click at [87, 97] on span "COMPLETE" at bounding box center [85, 96] width 23 height 5
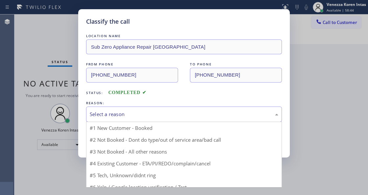
click at [142, 114] on div "Select a reason" at bounding box center [184, 114] width 188 height 8
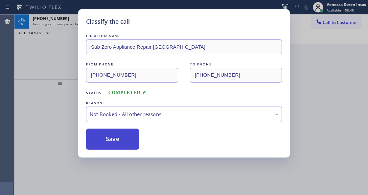
click at [129, 141] on button "Save" at bounding box center [112, 138] width 53 height 21
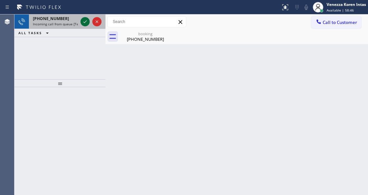
click at [84, 24] on icon at bounding box center [85, 22] width 8 height 8
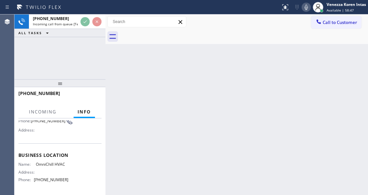
scroll to position [66, 0]
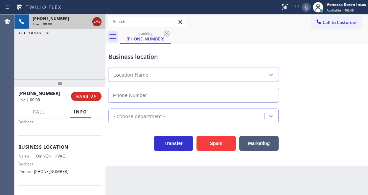
type input "(760) 239-5576"
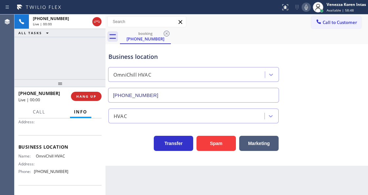
drag, startPoint x: 95, startPoint y: 20, endPoint x: 90, endPoint y: 51, distance: 31.9
click at [95, 20] on icon at bounding box center [97, 22] width 8 height 8
click at [86, 93] on button "HANG UP" at bounding box center [86, 96] width 31 height 9
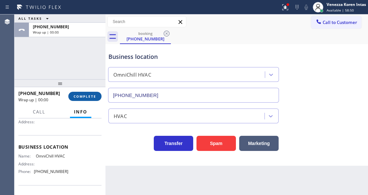
click at [88, 90] on div "+17608236350 Wrap up | 00:00 COMPLETE" at bounding box center [59, 96] width 83 height 17
click at [88, 94] on span "COMPLETE" at bounding box center [85, 96] width 23 height 5
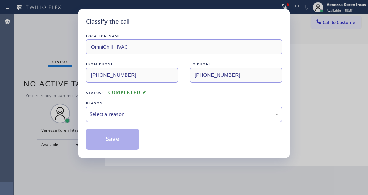
click at [122, 117] on div "Select a reason" at bounding box center [184, 114] width 188 height 8
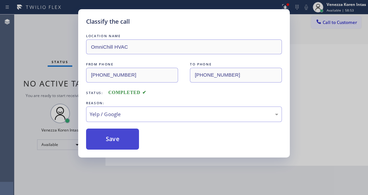
click at [127, 139] on button "Save" at bounding box center [112, 138] width 53 height 21
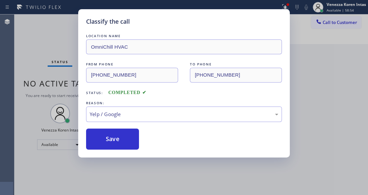
click at [133, 141] on div "Back to Dashboard Change Sender ID Customers Technicians Select a contact Outbo…" at bounding box center [236, 104] width 262 height 180
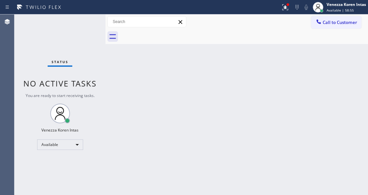
drag, startPoint x: 95, startPoint y: 22, endPoint x: 106, endPoint y: 70, distance: 49.6
click at [95, 22] on div "Status No active tasks You are ready to start receiving tasks. Venezza Koren In…" at bounding box center [59, 104] width 91 height 180
drag, startPoint x: 119, startPoint y: 131, endPoint x: 139, endPoint y: 165, distance: 40.0
click at [121, 134] on div "Back to Dashboard Change Sender ID Customers Technicians Select a contact Outbo…" at bounding box center [236, 104] width 262 height 180
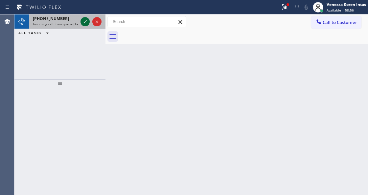
click at [84, 22] on icon at bounding box center [85, 22] width 8 height 8
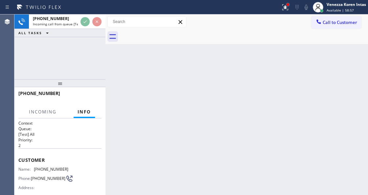
click at [287, 4] on div at bounding box center [287, 4] width 3 height 3
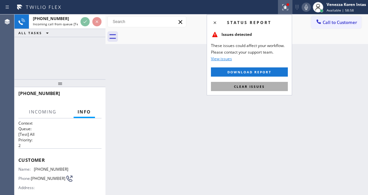
click at [265, 86] on button "Clear issues" at bounding box center [249, 86] width 77 height 9
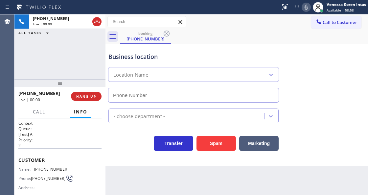
type input "(650) 640-3466"
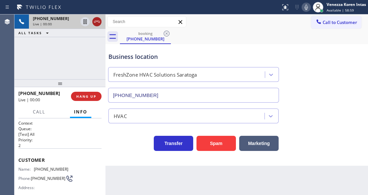
click at [98, 24] on icon at bounding box center [97, 22] width 8 height 8
click at [95, 97] on span "HANG UP" at bounding box center [86, 96] width 20 height 5
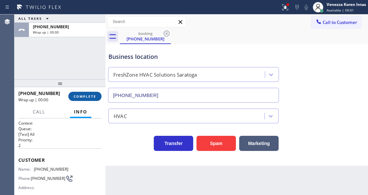
drag, startPoint x: 91, startPoint y: 96, endPoint x: 175, endPoint y: 107, distance: 85.3
click at [91, 97] on span "COMPLETE" at bounding box center [85, 96] width 23 height 5
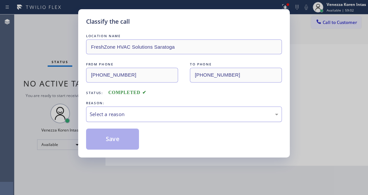
click at [182, 116] on div "Select a reason" at bounding box center [184, 114] width 188 height 8
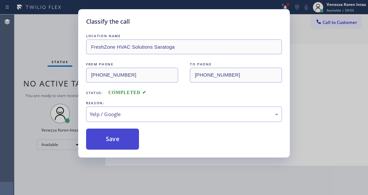
click at [125, 138] on button "Save" at bounding box center [112, 138] width 53 height 21
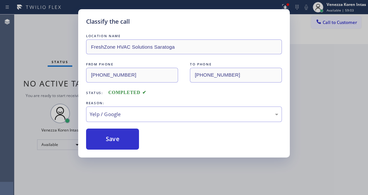
click at [61, 35] on div "Classify the call LOCATION NAME FreshZone HVAC Solutions Saratoga FROM PHONE (6…" at bounding box center [184, 97] width 368 height 195
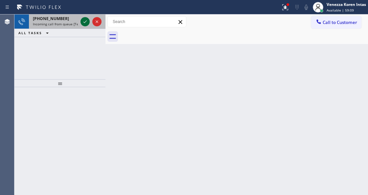
click at [83, 21] on icon at bounding box center [85, 22] width 8 height 8
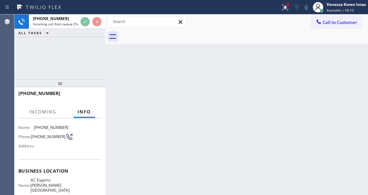
scroll to position [66, 0]
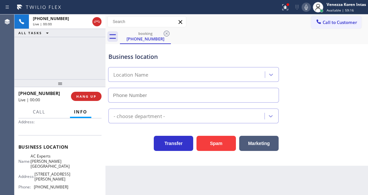
type input "(424) 365-8556"
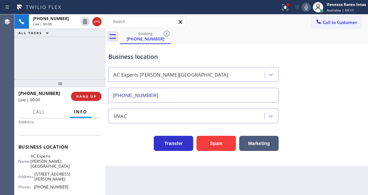
click at [75, 66] on div "+14244764294 Live | 00:00 ALL TASKS ALL TASKS ACTIVE TASKS TASKS IN WRAP UP" at bounding box center [59, 46] width 91 height 65
click at [283, 5] on icon at bounding box center [285, 7] width 8 height 8
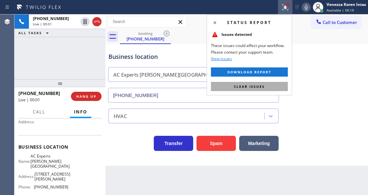
click at [274, 87] on button "Clear issues" at bounding box center [249, 86] width 77 height 9
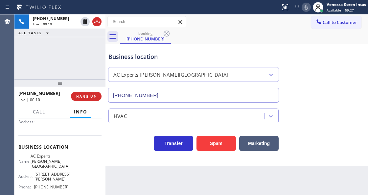
click at [95, 22] on icon at bounding box center [97, 22] width 8 height 8
click at [98, 95] on button "HANG UP" at bounding box center [86, 96] width 31 height 9
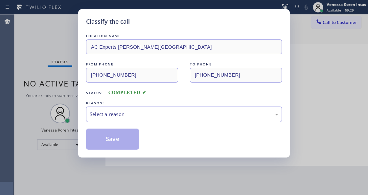
drag, startPoint x: 153, startPoint y: 110, endPoint x: 153, endPoint y: 118, distance: 8.2
click at [153, 112] on div "Select a reason" at bounding box center [184, 113] width 196 height 15
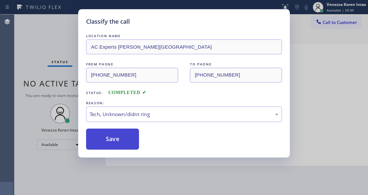
click at [135, 145] on button "Save" at bounding box center [112, 138] width 53 height 21
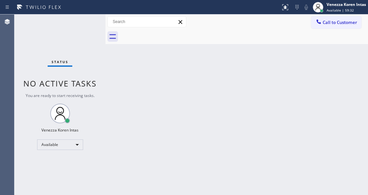
click at [74, 77] on div "Status No active tasks You are ready to start receiving tasks. Venezza Koren In…" at bounding box center [59, 104] width 91 height 180
drag, startPoint x: 76, startPoint y: 26, endPoint x: 14, endPoint y: 52, distance: 66.7
click at [76, 27] on div "Status No active tasks You are ready to start receiving tasks. Venezza Koren In…" at bounding box center [59, 104] width 91 height 180
click at [86, 27] on div "Status No active tasks You are ready to start receiving tasks. Venezza Koren In…" at bounding box center [59, 104] width 91 height 180
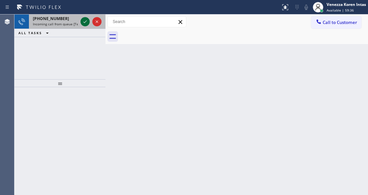
click at [86, 20] on icon at bounding box center [85, 22] width 8 height 8
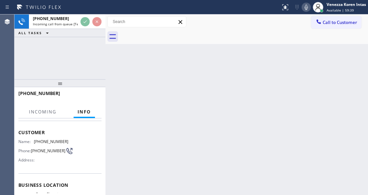
scroll to position [44, 0]
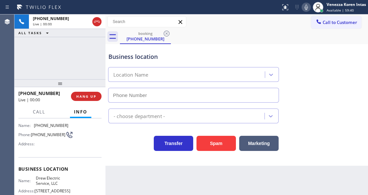
type input "(848) 315-2306"
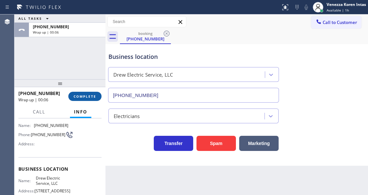
click at [87, 98] on span "COMPLETE" at bounding box center [85, 96] width 23 height 5
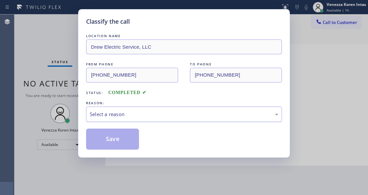
click at [157, 119] on div "Select a reason" at bounding box center [184, 113] width 196 height 15
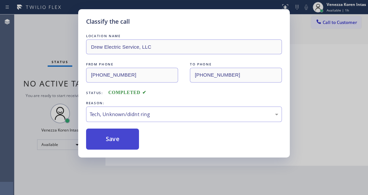
click at [134, 138] on button "Save" at bounding box center [112, 138] width 53 height 21
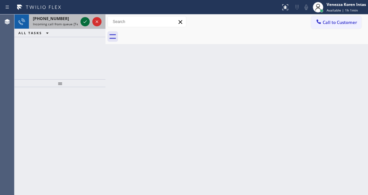
click at [86, 23] on icon at bounding box center [85, 22] width 8 height 8
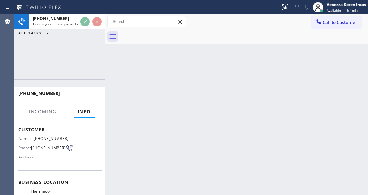
scroll to position [66, 0]
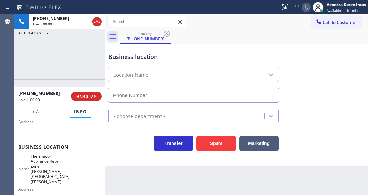
type input "(929) 419-3990"
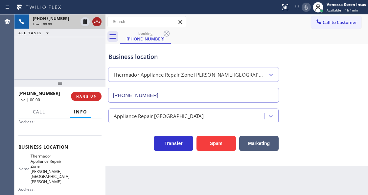
click at [95, 24] on icon at bounding box center [97, 22] width 8 height 8
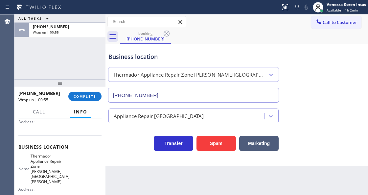
drag, startPoint x: 86, startPoint y: 91, endPoint x: 129, endPoint y: 97, distance: 43.7
click at [86, 91] on div "+15162132913 Wrap up | 00:55 COMPLETE" at bounding box center [59, 96] width 83 height 17
click at [95, 95] on span "COMPLETE" at bounding box center [85, 96] width 23 height 5
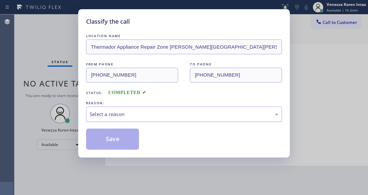
click at [132, 110] on div "Select a reason" at bounding box center [184, 113] width 196 height 15
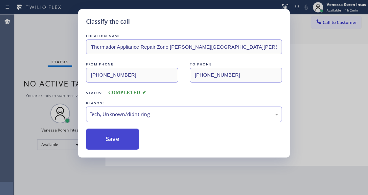
click at [118, 141] on button "Save" at bounding box center [112, 138] width 53 height 21
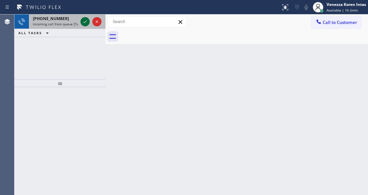
click at [84, 24] on icon at bounding box center [85, 22] width 8 height 8
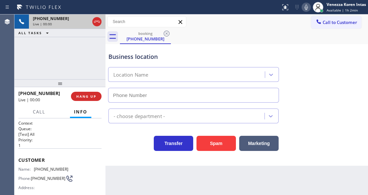
scroll to position [44, 0]
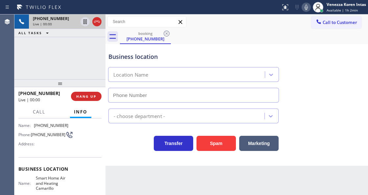
type input "(442) 281-9939"
click at [96, 22] on icon at bounding box center [97, 22] width 8 height 8
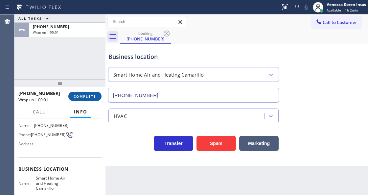
click at [89, 98] on span "COMPLETE" at bounding box center [85, 96] width 23 height 5
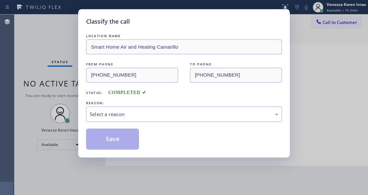
click at [151, 110] on div "Select a reason" at bounding box center [184, 113] width 196 height 15
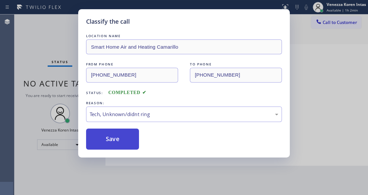
click at [129, 136] on button "Save" at bounding box center [112, 138] width 53 height 21
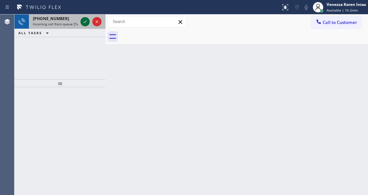
click at [85, 23] on icon at bounding box center [85, 22] width 8 height 8
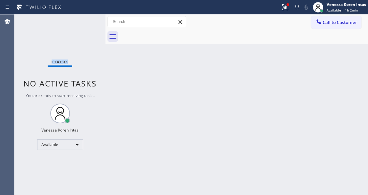
click at [85, 23] on div "Status No active tasks You are ready to start receiving tasks. Venezza Koren In…" at bounding box center [59, 104] width 91 height 180
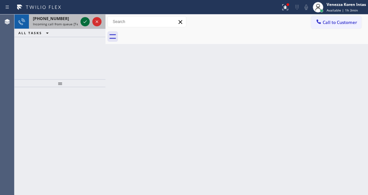
click at [89, 25] on icon at bounding box center [85, 22] width 8 height 8
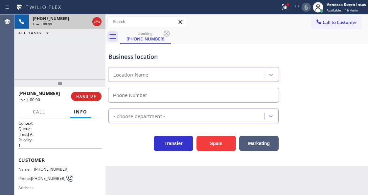
scroll to position [87, 0]
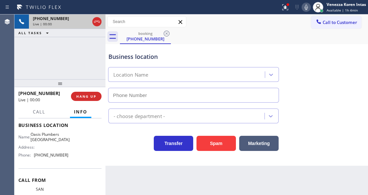
type input "(714) 706-3926"
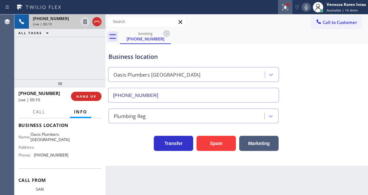
click at [286, 10] on icon at bounding box center [285, 7] width 8 height 8
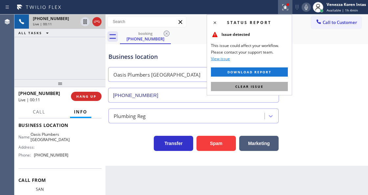
click at [213, 85] on button "Clear issue" at bounding box center [249, 86] width 77 height 9
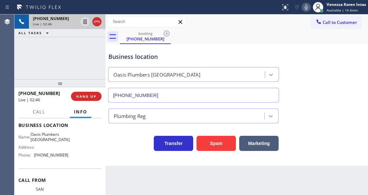
click at [307, 9] on icon at bounding box center [306, 7] width 8 height 8
click at [84, 22] on icon at bounding box center [85, 22] width 8 height 8
drag, startPoint x: 34, startPoint y: 132, endPoint x: 60, endPoint y: 140, distance: 27.1
click at [60, 140] on div "Name: Oasis Plumbers Anaheim" at bounding box center [43, 137] width 50 height 10
drag, startPoint x: 308, startPoint y: 8, endPoint x: 270, endPoint y: 28, distance: 42.9
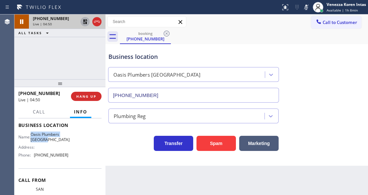
click at [308, 8] on icon at bounding box center [306, 7] width 8 height 8
click at [83, 21] on icon at bounding box center [85, 22] width 8 height 8
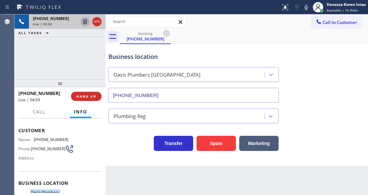
scroll to position [22, 0]
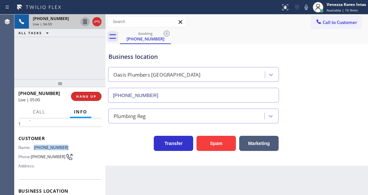
drag, startPoint x: 66, startPoint y: 146, endPoint x: 33, endPoint y: 144, distance: 33.5
click at [33, 145] on div "Name: (949) 370-2225 Phone: (949) 370-2225 Address:" at bounding box center [59, 158] width 83 height 26
copy div "(949) 370-2225"
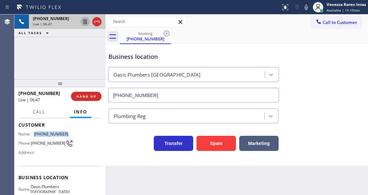
scroll to position [66, 0]
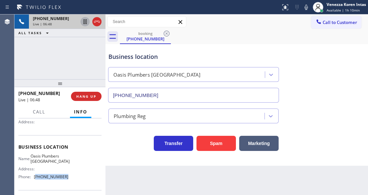
drag, startPoint x: 70, startPoint y: 179, endPoint x: 36, endPoint y: 179, distance: 33.8
click at [36, 179] on div "Name: Oasis Plumbers Anaheim Address: Phone: (714) 706-3926" at bounding box center [59, 167] width 83 height 28
copy span "714) 706-3926"
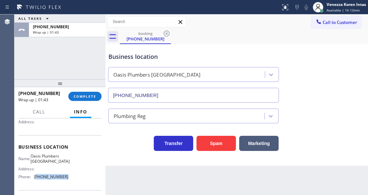
drag, startPoint x: 87, startPoint y: 99, endPoint x: 111, endPoint y: 104, distance: 24.8
click at [87, 99] on button "COMPLETE" at bounding box center [84, 96] width 33 height 9
click at [137, 107] on div "Plumbing Reg" at bounding box center [236, 114] width 259 height 17
click at [84, 101] on div "+19493702225 Wrap up | 01:47 COMPLETE" at bounding box center [59, 96] width 83 height 17
drag, startPoint x: 89, startPoint y: 92, endPoint x: 142, endPoint y: 95, distance: 52.6
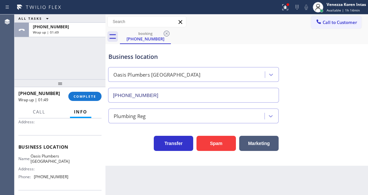
click at [90, 93] on button "COMPLETE" at bounding box center [84, 96] width 33 height 9
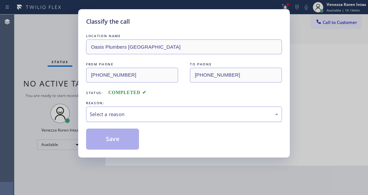
click at [141, 107] on div "Select a reason" at bounding box center [184, 113] width 196 height 15
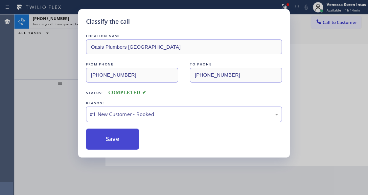
click at [124, 134] on button "Save" at bounding box center [112, 138] width 53 height 21
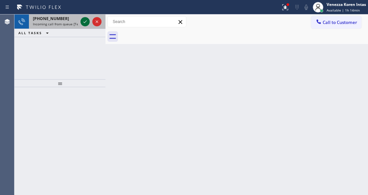
click at [87, 22] on icon at bounding box center [85, 22] width 8 height 8
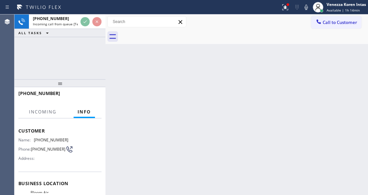
scroll to position [44, 0]
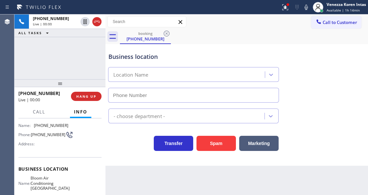
type input "(714) 844-8904"
click at [285, 12] on button at bounding box center [285, 7] width 14 height 14
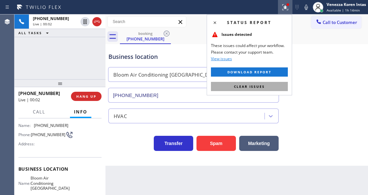
click at [263, 88] on span "Clear issues" at bounding box center [249, 86] width 31 height 5
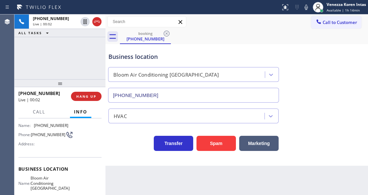
click at [303, 79] on div "Business location Bloom Air Conditioning Huntigton Beach (714) 844-8904" at bounding box center [236, 72] width 259 height 59
click at [98, 21] on icon at bounding box center [97, 22] width 8 height 8
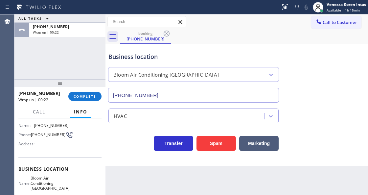
drag, startPoint x: 88, startPoint y: 94, endPoint x: 134, endPoint y: 103, distance: 46.9
click at [88, 94] on span "COMPLETE" at bounding box center [85, 96] width 23 height 5
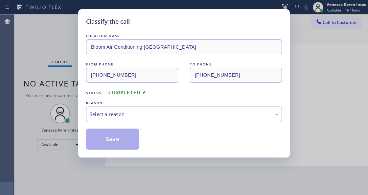
click at [146, 110] on div "Select a reason" at bounding box center [184, 113] width 196 height 15
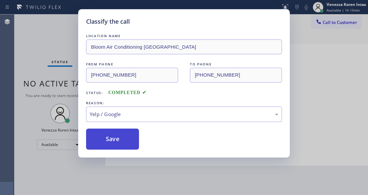
click at [129, 138] on button "Save" at bounding box center [112, 138] width 53 height 21
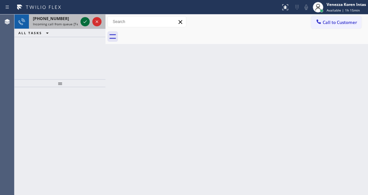
click at [85, 23] on icon at bounding box center [85, 22] width 8 height 8
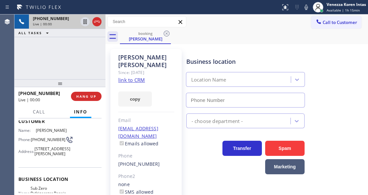
scroll to position [44, 0]
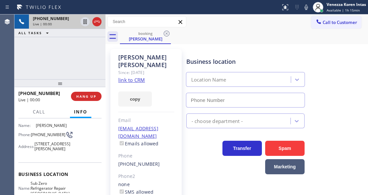
type input "(773) 917-0590"
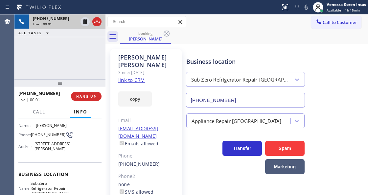
click at [126, 76] on link "link to CRM" at bounding box center [131, 79] width 27 height 7
click at [303, 9] on icon at bounding box center [306, 7] width 8 height 8
click at [81, 22] on icon at bounding box center [85, 22] width 8 height 8
click at [306, 8] on icon at bounding box center [306, 7] width 8 height 8
click at [85, 23] on icon at bounding box center [85, 21] width 5 height 5
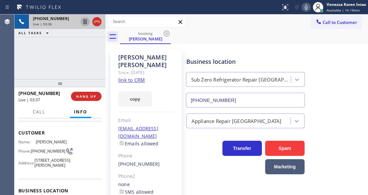
scroll to position [0, 0]
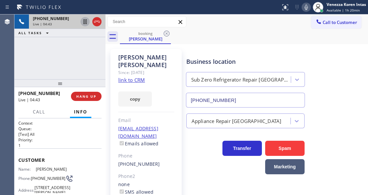
click at [132, 76] on link "link to CRM" at bounding box center [131, 79] width 27 height 7
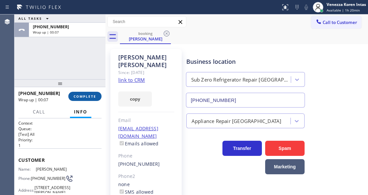
click at [85, 91] on div "+13127782599 Wrap up | 00:07 COMPLETE" at bounding box center [59, 96] width 83 height 17
drag, startPoint x: 87, startPoint y: 93, endPoint x: 123, endPoint y: 100, distance: 36.9
click at [87, 93] on button "COMPLETE" at bounding box center [84, 96] width 33 height 9
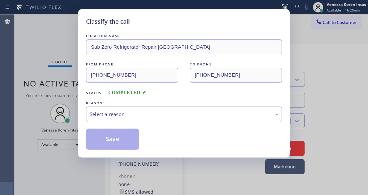
click at [159, 114] on div "Select a reason" at bounding box center [184, 114] width 188 height 8
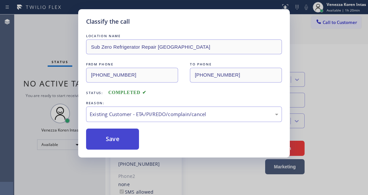
click at [124, 142] on button "Save" at bounding box center [112, 138] width 53 height 21
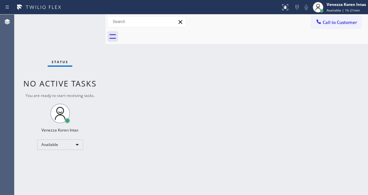
drag, startPoint x: 150, startPoint y: 74, endPoint x: 158, endPoint y: 75, distance: 8.0
click at [151, 74] on div "Back to Dashboard Change Sender ID Customers Technicians Select a contact Outbo…" at bounding box center [236, 104] width 262 height 180
click at [151, 99] on div "Back to Dashboard Change Sender ID Customers Technicians Select a contact Outbo…" at bounding box center [236, 104] width 262 height 180
drag, startPoint x: 20, startPoint y: 44, endPoint x: 7, endPoint y: 47, distance: 12.7
click at [18, 45] on div "Status No active tasks You are ready to start receiving tasks. Venezza Koren In…" at bounding box center [59, 104] width 91 height 180
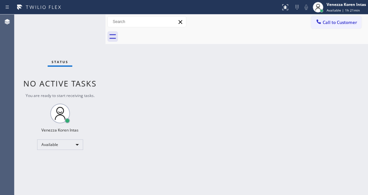
click at [84, 27] on div "Status No active tasks You are ready to start receiving tasks. Venezza Koren In…" at bounding box center [59, 104] width 91 height 180
click at [151, 77] on div "Back to Dashboard Change Sender ID Customers Technicians Select a contact Outbo…" at bounding box center [236, 104] width 262 height 180
click at [45, 60] on div "Status No active tasks You are ready to start receiving tasks. Venezza Koren In…" at bounding box center [59, 104] width 91 height 180
click at [70, 49] on div "Status No active tasks You are ready to start receiving tasks. Venezza Koren In…" at bounding box center [59, 104] width 91 height 180
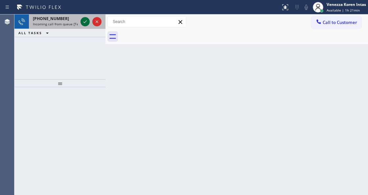
click at [85, 19] on icon at bounding box center [85, 22] width 8 height 8
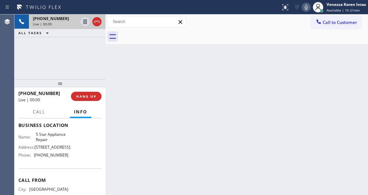
scroll to position [122, 0]
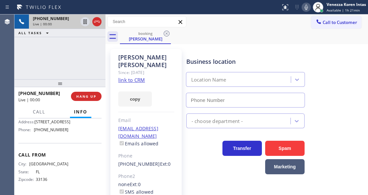
type input "(855) 731-4952"
click at [130, 84] on div "copy" at bounding box center [146, 95] width 56 height 23
click at [131, 76] on link "link to CRM" at bounding box center [131, 79] width 27 height 7
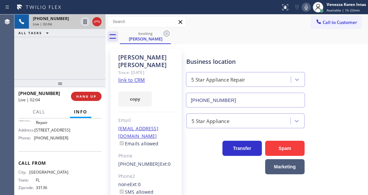
scroll to position [79, 0]
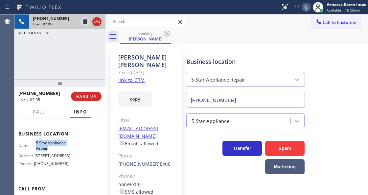
drag, startPoint x: 35, startPoint y: 151, endPoint x: 47, endPoint y: 158, distance: 14.1
click at [47, 150] on span "5 Star Appliance Repair" at bounding box center [52, 145] width 32 height 10
copy span "5 Star Appliance Repair"
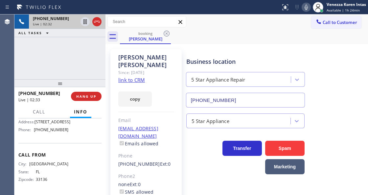
scroll to position [122, 0]
drag, startPoint x: 58, startPoint y: 132, endPoint x: 36, endPoint y: 133, distance: 22.0
click at [36, 133] on div "Name: 5 Star Appliance Repair Address: 510 Foothill Rd Phone: (855) 731-4952" at bounding box center [43, 120] width 50 height 28
copy span "855) 731-4952"
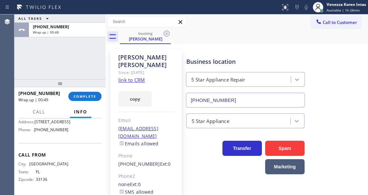
drag, startPoint x: 89, startPoint y: 101, endPoint x: 122, endPoint y: 100, distance: 33.5
click at [89, 101] on div "+13057332005 Wrap up | 00:49 COMPLETE" at bounding box center [59, 96] width 83 height 17
click at [92, 94] on span "COMPLETE" at bounding box center [85, 96] width 23 height 5
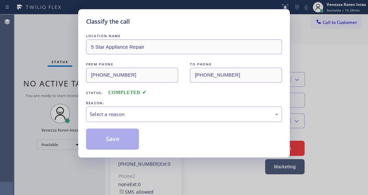
click at [142, 113] on div "Select a reason" at bounding box center [184, 114] width 188 height 8
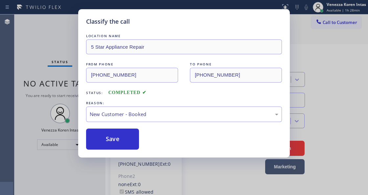
click at [130, 138] on button "Save" at bounding box center [112, 138] width 53 height 21
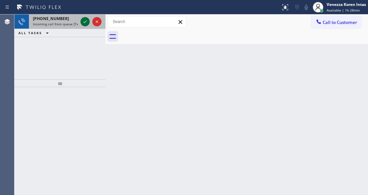
click at [83, 23] on icon at bounding box center [85, 22] width 8 height 8
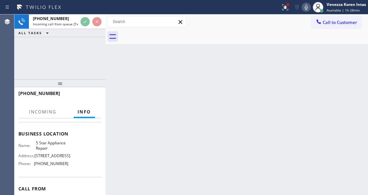
scroll to position [87, 0]
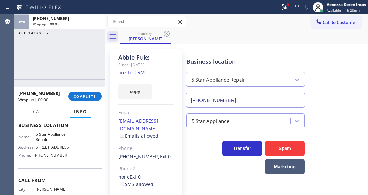
type input "(855) 731-4952"
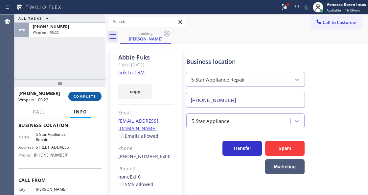
click at [93, 96] on span "COMPLETE" at bounding box center [85, 96] width 23 height 5
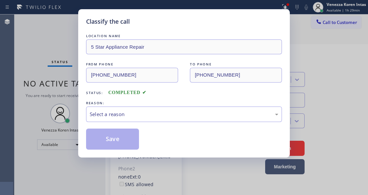
click at [147, 116] on div "Select a reason" at bounding box center [184, 114] width 188 height 8
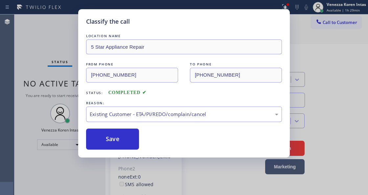
click at [112, 139] on button "Save" at bounding box center [112, 138] width 53 height 21
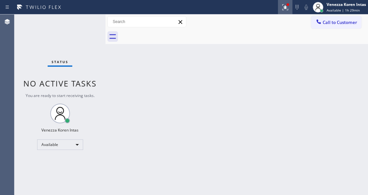
drag, startPoint x: 292, startPoint y: 9, endPoint x: 286, endPoint y: 9, distance: 6.2
click at [293, 9] on icon at bounding box center [297, 7] width 8 height 8
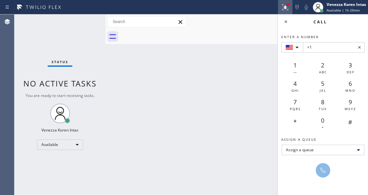
click at [286, 9] on icon at bounding box center [285, 7] width 8 height 8
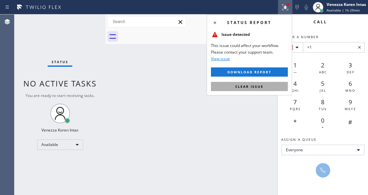
click at [257, 87] on span "Clear issue" at bounding box center [249, 86] width 28 height 5
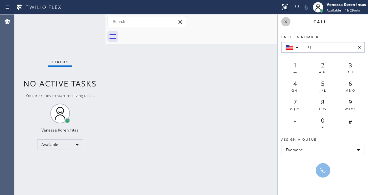
click at [287, 21] on icon at bounding box center [286, 22] width 8 height 8
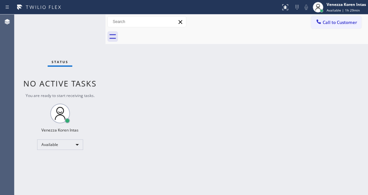
click at [96, 86] on span "No active tasks" at bounding box center [59, 83] width 73 height 11
click at [74, 44] on div "Status No active tasks You are ready to start receiving tasks. Venezza Koren In…" at bounding box center [59, 104] width 91 height 180
click at [169, 101] on div "Back to Dashboard Change Sender ID Customers Technicians Select a contact Outbo…" at bounding box center [236, 104] width 262 height 180
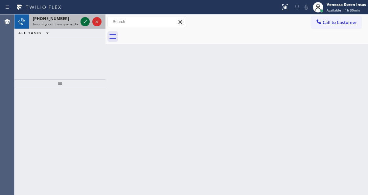
click at [87, 19] on icon at bounding box center [85, 22] width 8 height 8
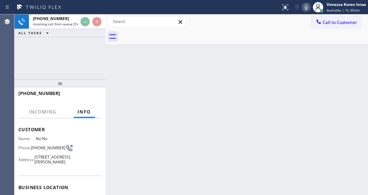
scroll to position [66, 0]
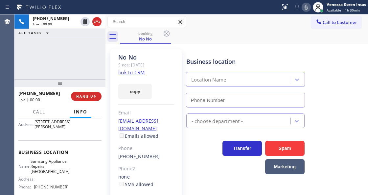
type input "(415) 480-7108"
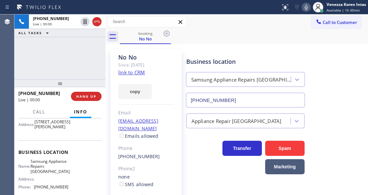
click at [130, 74] on link "link to CRM" at bounding box center [131, 72] width 27 height 7
drag, startPoint x: 33, startPoint y: 163, endPoint x: 58, endPoint y: 180, distance: 29.9
click at [58, 180] on div "Business location Name: Samsung Appliance Repairs San Francisco Address: Phone:…" at bounding box center [59, 170] width 83 height 60
copy span "Samsung Appliance Repairs San Francisco"
drag, startPoint x: 215, startPoint y: 181, endPoint x: 208, endPoint y: 191, distance: 12.5
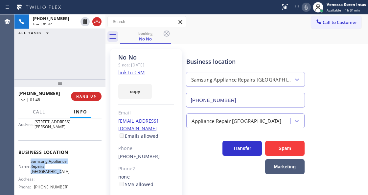
click at [215, 181] on div "Business location Samsung Appliance Repairs San Francisco (415) 480-7108 Applia…" at bounding box center [275, 146] width 181 height 191
click at [207, 193] on div "Business location Samsung Appliance Repairs San Francisco (415) 480-7108 Applia…" at bounding box center [275, 146] width 181 height 191
drag, startPoint x: 154, startPoint y: 49, endPoint x: 154, endPoint y: 56, distance: 6.6
click at [154, 49] on div "No No Since: 20 may 2020 link to CRM copy Email no@gmail.com Emails allowed Pho…" at bounding box center [145, 150] width 71 height 203
click at [302, 10] on icon at bounding box center [306, 7] width 8 height 8
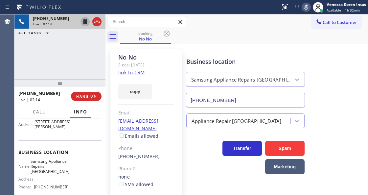
click at [85, 19] on icon at bounding box center [85, 22] width 8 height 8
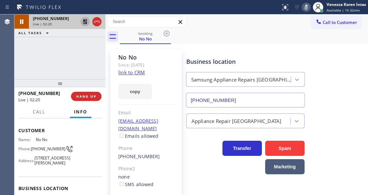
scroll to position [22, 0]
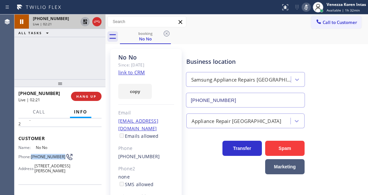
drag, startPoint x: 32, startPoint y: 151, endPoint x: 50, endPoint y: 159, distance: 19.7
click at [50, 159] on span "(415) 885-2500" at bounding box center [48, 156] width 34 height 5
copy span "(415) 885-2500"
click at [307, 6] on icon at bounding box center [305, 7] width 3 height 5
click at [82, 22] on icon at bounding box center [85, 22] width 8 height 8
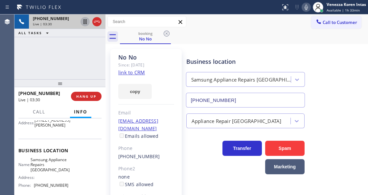
scroll to position [87, 0]
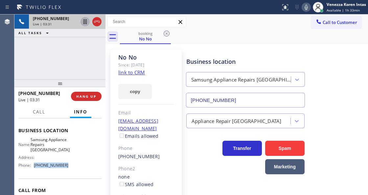
drag, startPoint x: 69, startPoint y: 176, endPoint x: 34, endPoint y: 176, distance: 34.8
click at [34, 170] on div "Name: Samsung Appliance Repairs San Francisco Address: Phone: (415) 480-7108" at bounding box center [59, 153] width 83 height 33
copy div "(415) 480-7108"
click at [42, 113] on span "Call" at bounding box center [39, 112] width 12 height 6
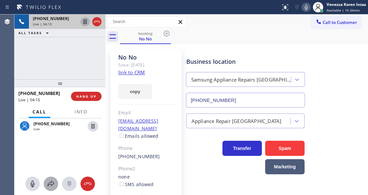
click at [54, 183] on icon at bounding box center [51, 183] width 8 height 8
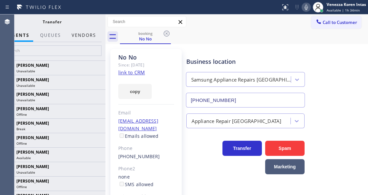
click at [91, 32] on button "Vendors" at bounding box center [84, 35] width 32 height 13
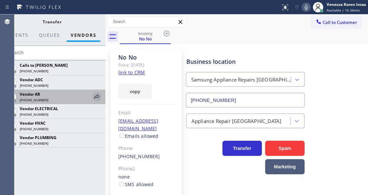
click at [94, 96] on icon at bounding box center [97, 97] width 8 height 8
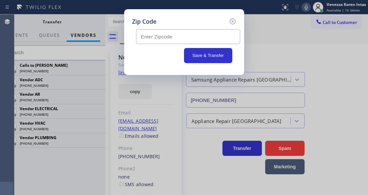
click at [156, 36] on input "text" at bounding box center [188, 36] width 104 height 15
paste input "94102"
type input "94102"
click at [197, 55] on button "Save & Transfer" at bounding box center [208, 55] width 48 height 15
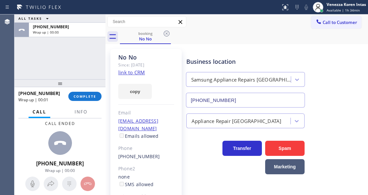
click at [87, 101] on div "+14158852500 Wrap up | 00:01 COMPLETE" at bounding box center [59, 96] width 83 height 17
click at [83, 114] on span "Info" at bounding box center [80, 112] width 13 height 6
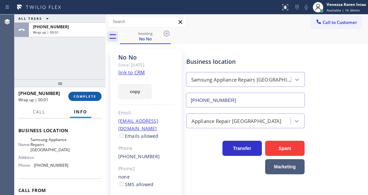
click at [84, 98] on button "COMPLETE" at bounding box center [84, 96] width 33 height 9
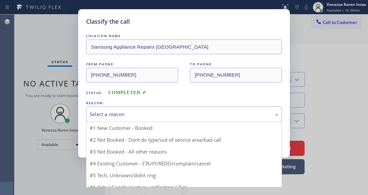
click at [159, 115] on div "Select a reason" at bounding box center [184, 114] width 188 height 8
drag, startPoint x: 140, startPoint y: 146, endPoint x: 124, endPoint y: 141, distance: 17.4
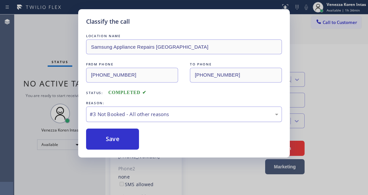
click at [133, 109] on div "#3 Not Booked - All other reasons" at bounding box center [184, 113] width 196 height 15
click at [123, 136] on button "Save" at bounding box center [112, 138] width 53 height 21
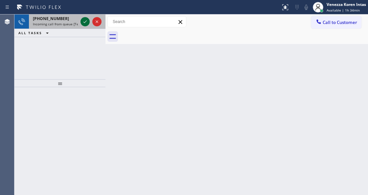
click at [87, 22] on icon at bounding box center [85, 22] width 8 height 8
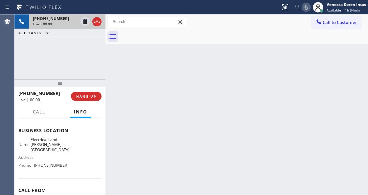
scroll to position [87, 0]
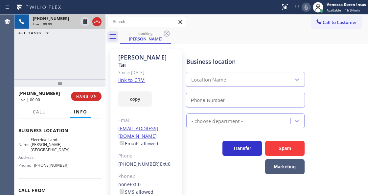
type input "(818) 423-4024"
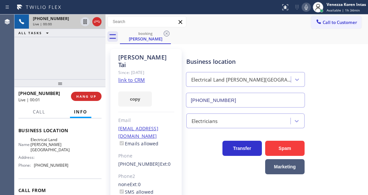
click at [139, 76] on link "link to CRM" at bounding box center [131, 79] width 27 height 7
click at [302, 6] on icon at bounding box center [306, 7] width 8 height 8
click at [85, 21] on icon at bounding box center [85, 22] width 8 height 8
click at [58, 71] on div "+18182598106 Live | 03:12 ALL TASKS ALL TASKS ACTIVE TASKS TASKS IN WRAP UP" at bounding box center [59, 46] width 91 height 65
click at [50, 56] on div "+18182598106 Live | 03:13 ALL TASKS ALL TASKS ACTIVE TASKS TASKS IN WRAP UP" at bounding box center [59, 46] width 91 height 65
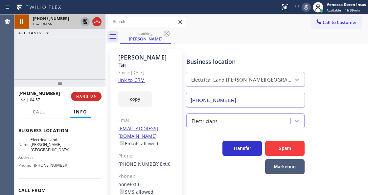
click at [308, 11] on icon at bounding box center [306, 7] width 8 height 8
click at [85, 22] on icon at bounding box center [85, 21] width 5 height 5
click at [305, 9] on icon at bounding box center [305, 7] width 3 height 5
click at [82, 22] on icon at bounding box center [85, 22] width 8 height 8
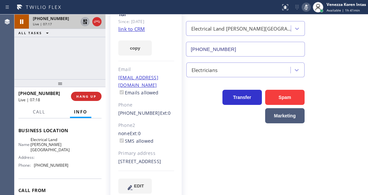
scroll to position [54, 0]
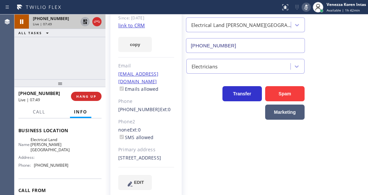
click at [306, 7] on icon at bounding box center [306, 7] width 8 height 8
click at [81, 19] on icon at bounding box center [85, 22] width 8 height 8
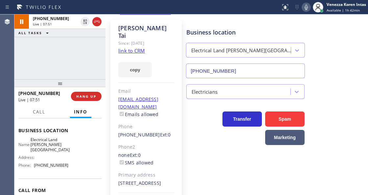
scroll to position [0, 0]
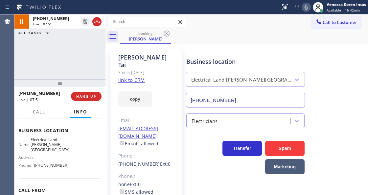
click at [184, 75] on div "Electrical Land Sherman Oaks" at bounding box center [244, 79] width 121 height 15
drag, startPoint x: 306, startPoint y: 6, endPoint x: 152, endPoint y: 54, distance: 161.4
click at [305, 7] on icon at bounding box center [306, 7] width 8 height 8
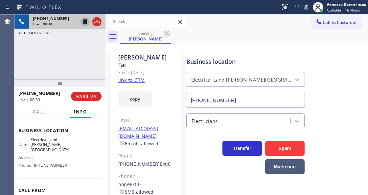
click at [84, 24] on icon at bounding box center [84, 21] width 3 height 5
click at [306, 7] on icon at bounding box center [306, 7] width 8 height 8
click at [85, 23] on icon at bounding box center [85, 21] width 5 height 5
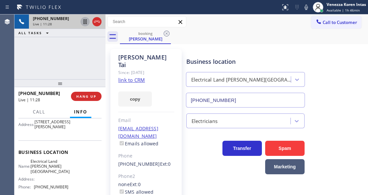
scroll to position [22, 0]
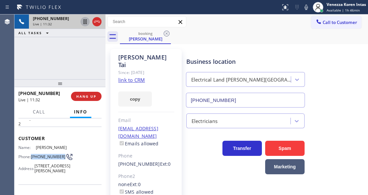
drag, startPoint x: 44, startPoint y: 157, endPoint x: 32, endPoint y: 154, distance: 12.9
click at [32, 154] on div "Phone: (818) 259-8106" at bounding box center [43, 157] width 50 height 8
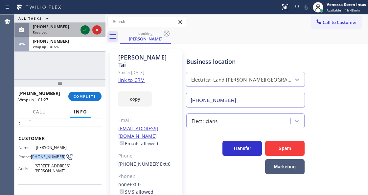
click at [82, 32] on icon at bounding box center [85, 30] width 8 height 8
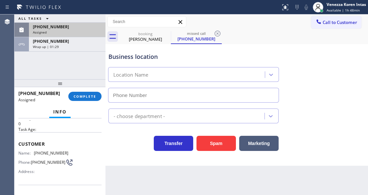
click at [96, 103] on div "(800) 809-3875 Assigned COMPLETE" at bounding box center [59, 96] width 83 height 17
type input "(360) 205-1831"
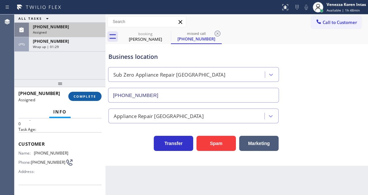
click at [93, 99] on button "COMPLETE" at bounding box center [84, 96] width 33 height 9
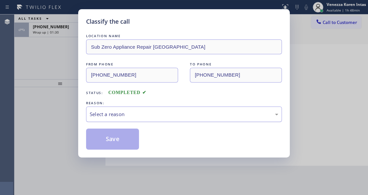
click at [153, 117] on div "Select a reason" at bounding box center [184, 114] width 188 height 8
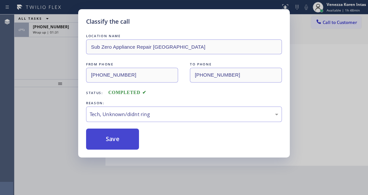
drag, startPoint x: 150, startPoint y: 166, endPoint x: 125, endPoint y: 140, distance: 35.5
click at [125, 140] on button "Save" at bounding box center [112, 138] width 53 height 21
type input "(818) 423-4024"
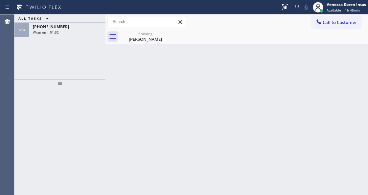
click at [63, 31] on div "Wrap up | 01:32" at bounding box center [67, 32] width 69 height 5
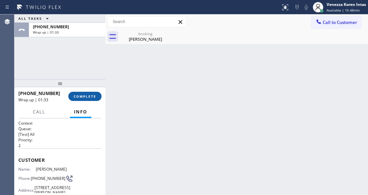
click at [91, 93] on button "COMPLETE" at bounding box center [84, 96] width 33 height 9
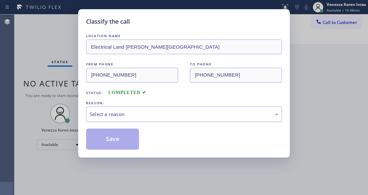
click at [157, 107] on div "Select a reason" at bounding box center [184, 113] width 196 height 15
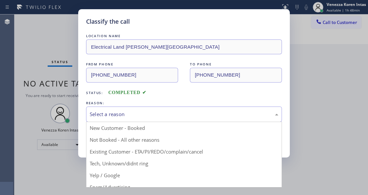
drag, startPoint x: 160, startPoint y: 153, endPoint x: 125, endPoint y: 140, distance: 37.3
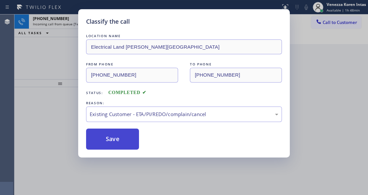
click at [125, 140] on button "Save" at bounding box center [112, 138] width 53 height 21
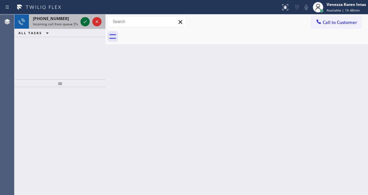
click at [85, 23] on icon at bounding box center [85, 22] width 8 height 8
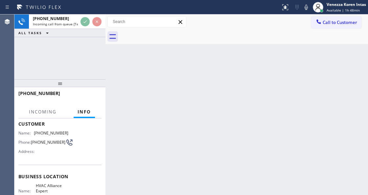
scroll to position [66, 0]
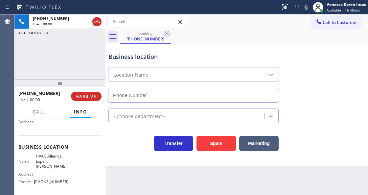
type input "(737) 355-5352"
click at [75, 54] on div "+14805826531 Live | 00:03 ALL TASKS ALL TASKS ACTIVE TASKS TASKS IN WRAP UP" at bounding box center [59, 46] width 91 height 65
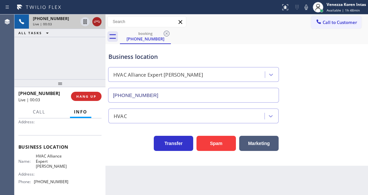
click at [94, 23] on icon at bounding box center [97, 22] width 8 height 8
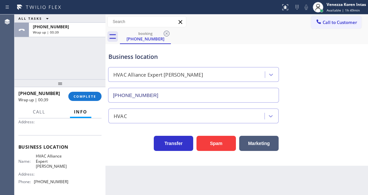
drag, startPoint x: 89, startPoint y: 95, endPoint x: 141, endPoint y: 107, distance: 53.4
click at [89, 95] on span "COMPLETE" at bounding box center [85, 96] width 23 height 5
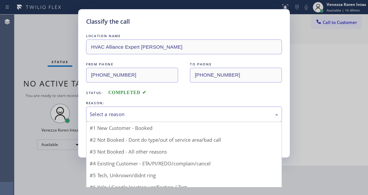
click at [145, 120] on div "Select a reason" at bounding box center [184, 113] width 196 height 15
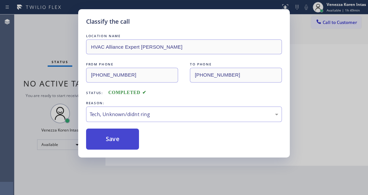
click at [126, 142] on button "Save" at bounding box center [112, 138] width 53 height 21
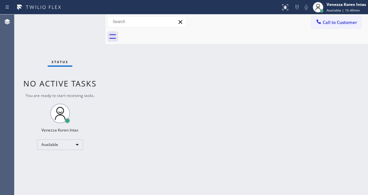
drag, startPoint x: 84, startPoint y: 54, endPoint x: 69, endPoint y: 50, distance: 15.2
click at [84, 54] on div "Status No active tasks You are ready to start receiving tasks. Venezza Koren In…" at bounding box center [59, 104] width 91 height 180
click at [26, 45] on div "Status No active tasks You are ready to start receiving tasks. Venezza Koren In…" at bounding box center [59, 104] width 91 height 180
click at [100, 30] on div "Status No active tasks You are ready to start receiving tasks. Venezza Koren In…" at bounding box center [59, 104] width 91 height 180
click at [85, 23] on div "Status No active tasks You are ready to start receiving tasks. Venezza Koren In…" at bounding box center [59, 104] width 91 height 180
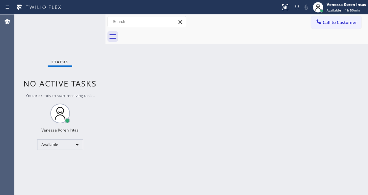
click at [85, 23] on div "Status No active tasks You are ready to start receiving tasks. Venezza Koren In…" at bounding box center [59, 104] width 91 height 180
drag, startPoint x: 98, startPoint y: 69, endPoint x: 86, endPoint y: 40, distance: 31.5
click at [98, 69] on div "Status No active tasks You are ready to start receiving tasks. Venezza Koren In…" at bounding box center [59, 104] width 91 height 180
click at [89, 24] on div "Status No active tasks You are ready to start receiving tasks. Venezza Koren In…" at bounding box center [59, 104] width 91 height 180
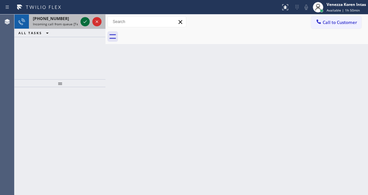
click at [84, 21] on icon at bounding box center [85, 22] width 8 height 8
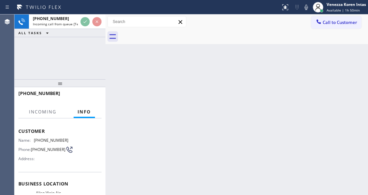
scroll to position [66, 0]
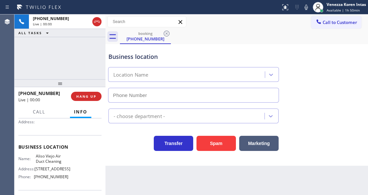
type input "(949) 558-3143"
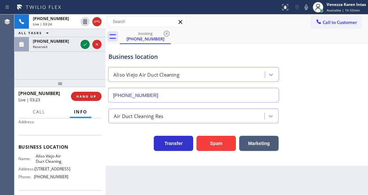
drag, startPoint x: 303, startPoint y: 7, endPoint x: 269, endPoint y: 34, distance: 43.9
click at [303, 7] on icon at bounding box center [306, 7] width 8 height 8
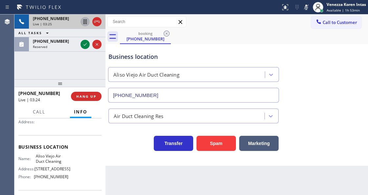
click at [87, 22] on icon at bounding box center [85, 22] width 8 height 8
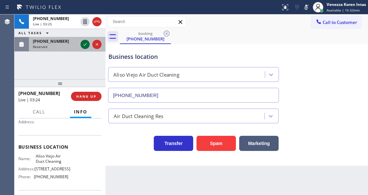
click at [86, 47] on icon at bounding box center [85, 44] width 8 height 8
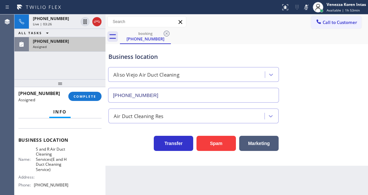
scroll to position [78, 0]
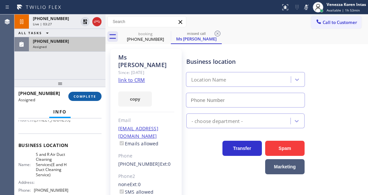
click at [90, 97] on span "COMPLETE" at bounding box center [85, 96] width 23 height 5
type input "(855) 231-3158"
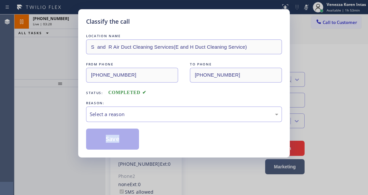
drag, startPoint x: 159, startPoint y: 116, endPoint x: 159, endPoint y: 136, distance: 20.3
click at [159, 115] on div "LOCATION NAME S and R Air Duct Cleaning Services(E and H Duct Cleaning Service)…" at bounding box center [184, 90] width 196 height 117
click at [151, 119] on div "Select a reason" at bounding box center [184, 113] width 196 height 15
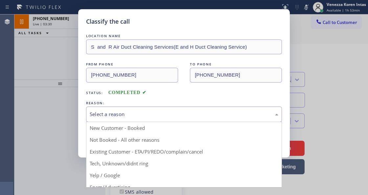
click at [212, 100] on div "REASON:" at bounding box center [184, 102] width 196 height 7
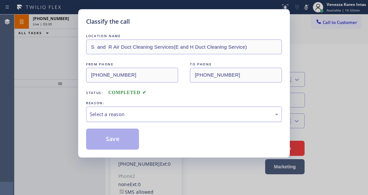
drag, startPoint x: 172, startPoint y: 117, endPoint x: 169, endPoint y: 121, distance: 5.0
click at [172, 117] on div "Select a reason" at bounding box center [184, 114] width 188 height 8
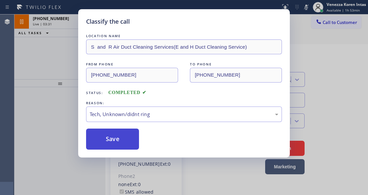
click at [121, 140] on button "Save" at bounding box center [112, 138] width 53 height 21
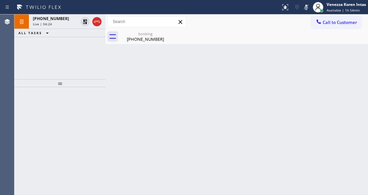
drag, startPoint x: 44, startPoint y: 23, endPoint x: 55, endPoint y: 77, distance: 55.9
click at [44, 23] on span "Live | 04:24" at bounding box center [42, 24] width 19 height 5
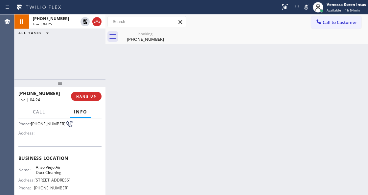
scroll to position [66, 0]
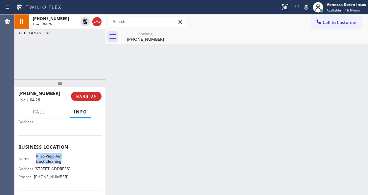
drag, startPoint x: 33, startPoint y: 154, endPoint x: 61, endPoint y: 163, distance: 29.5
click at [61, 163] on div "Name: Aliso Viejo Air Duct Cleaning" at bounding box center [43, 158] width 50 height 10
click at [136, 85] on div "Back to Dashboard Change Sender ID Customers Technicians Select a contact Outbo…" at bounding box center [236, 104] width 262 height 180
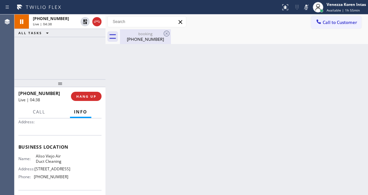
click at [145, 40] on div "(213) 842-5222" at bounding box center [145, 39] width 50 height 6
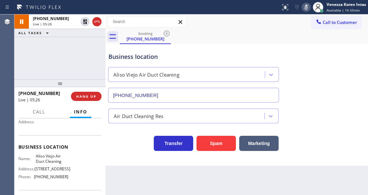
click at [304, 6] on icon at bounding box center [305, 7] width 3 height 5
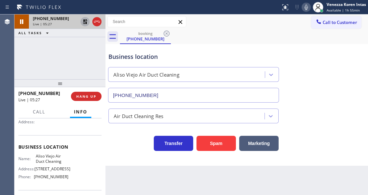
click at [82, 24] on icon at bounding box center [85, 22] width 8 height 8
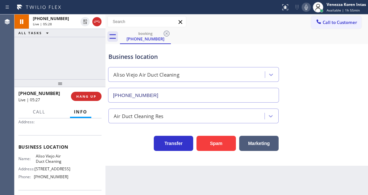
click at [202, 52] on div "Business location Aliso Viejo Air Duct Cleaning (949) 558-3143" at bounding box center [193, 74] width 173 height 57
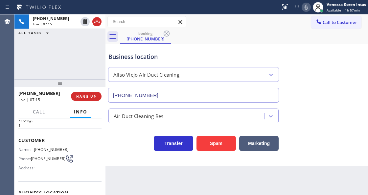
scroll to position [0, 0]
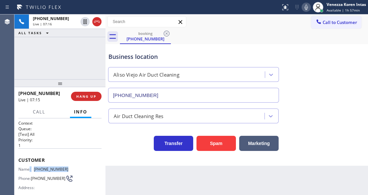
drag, startPoint x: 65, startPoint y: 166, endPoint x: 30, endPoint y: 166, distance: 35.4
click at [30, 166] on div "Name: (213) 842-5222 Phone: (213) 842-5222 Address:" at bounding box center [59, 179] width 83 height 26
click at [47, 171] on div "Name: (213) 842-5222 Phone: (213) 842-5222 Address:" at bounding box center [43, 179] width 50 height 26
drag, startPoint x: 66, startPoint y: 168, endPoint x: 31, endPoint y: 169, distance: 35.1
click at [31, 169] on div "Name: (213) 842-5222" at bounding box center [43, 168] width 50 height 5
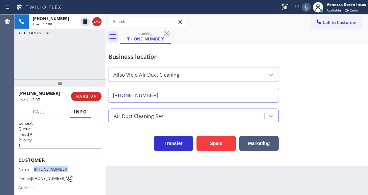
click at [307, 5] on icon at bounding box center [306, 7] width 8 height 8
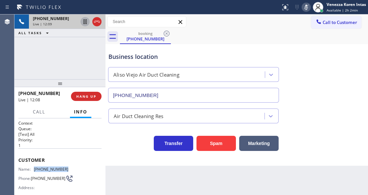
click at [84, 22] on icon at bounding box center [84, 21] width 3 height 5
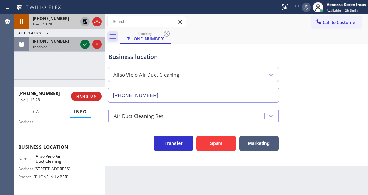
click at [85, 47] on icon at bounding box center [85, 44] width 8 height 8
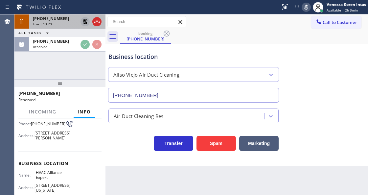
scroll to position [81, 0]
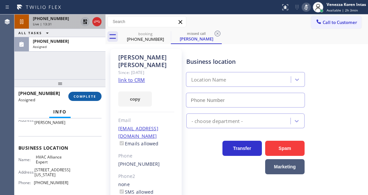
click at [91, 95] on span "COMPLETE" at bounding box center [85, 96] width 23 height 5
type input "(855) 999-4417"
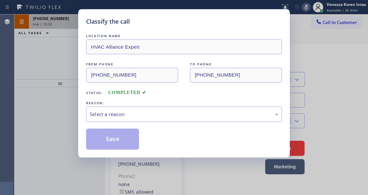
drag, startPoint x: 165, startPoint y: 108, endPoint x: 163, endPoint y: 121, distance: 12.6
click at [166, 108] on div "Select a reason" at bounding box center [184, 113] width 196 height 15
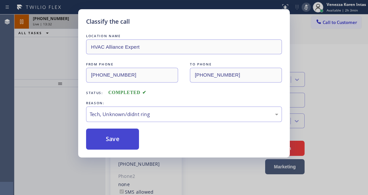
click at [131, 138] on button "Save" at bounding box center [112, 138] width 53 height 21
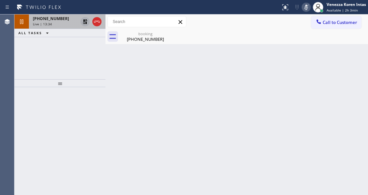
click at [51, 24] on div "Live | 13:34" at bounding box center [55, 24] width 45 height 5
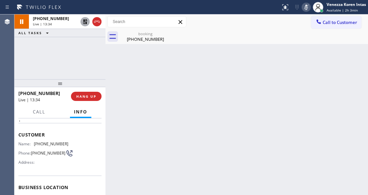
scroll to position [66, 0]
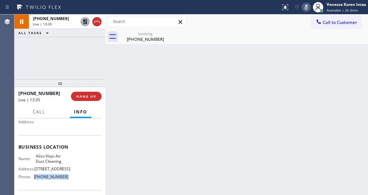
drag, startPoint x: 65, startPoint y: 180, endPoint x: 56, endPoint y: 184, distance: 10.3
click at [35, 179] on span "(949) 558-3143" at bounding box center [51, 176] width 34 height 5
click at [304, 9] on rect at bounding box center [306, 6] width 5 height 5
click at [87, 23] on icon at bounding box center [85, 22] width 8 height 8
click at [306, 6] on icon at bounding box center [306, 7] width 8 height 8
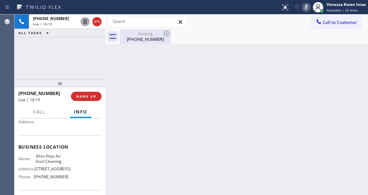
click at [151, 38] on div "(213) 842-5222" at bounding box center [145, 39] width 50 height 6
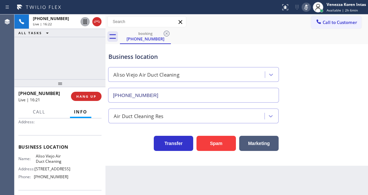
click at [85, 24] on icon at bounding box center [84, 21] width 3 height 5
click at [135, 55] on div "Business location" at bounding box center [193, 56] width 170 height 9
click at [303, 8] on icon at bounding box center [306, 7] width 8 height 8
click at [85, 24] on icon at bounding box center [85, 22] width 8 height 8
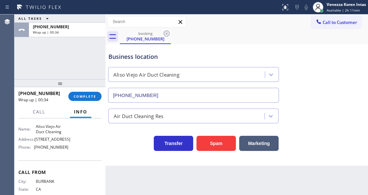
scroll to position [87, 0]
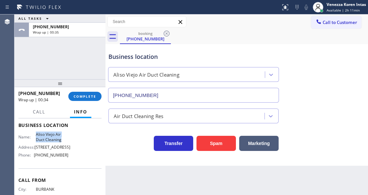
drag, startPoint x: 34, startPoint y: 130, endPoint x: 65, endPoint y: 138, distance: 32.4
click at [65, 138] on div "Business location Name: Aliso Viejo Air Duct Cleaning Address: 24502 Pacific Pa…" at bounding box center [59, 140] width 83 height 55
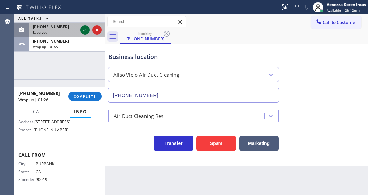
click at [82, 30] on icon at bounding box center [85, 30] width 8 height 8
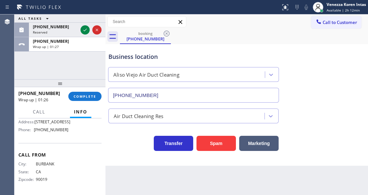
scroll to position [123, 0]
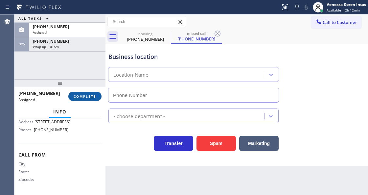
click at [89, 94] on span "COMPLETE" at bounding box center [85, 96] width 23 height 5
type input "(949) 353-6582"
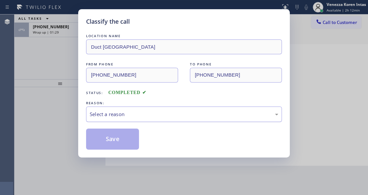
click at [143, 107] on div "Select a reason" at bounding box center [184, 113] width 196 height 15
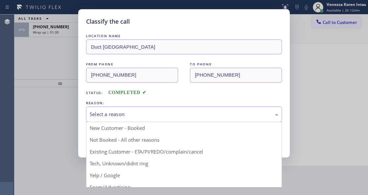
drag, startPoint x: 142, startPoint y: 165, endPoint x: 133, endPoint y: 147, distance: 20.0
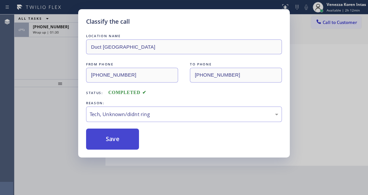
drag, startPoint x: 129, startPoint y: 143, endPoint x: 317, endPoint y: 62, distance: 204.9
click at [129, 142] on button "Save" at bounding box center [112, 138] width 53 height 21
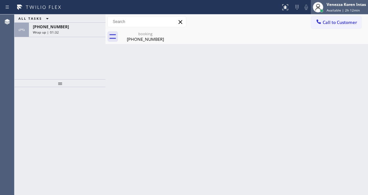
click at [345, 9] on span "Available | 2h 12min" at bounding box center [342, 10] width 33 height 5
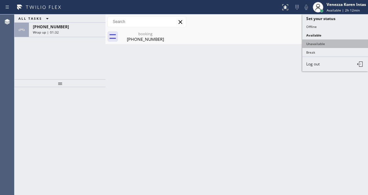
click at [320, 44] on button "Unavailable" at bounding box center [335, 43] width 66 height 9
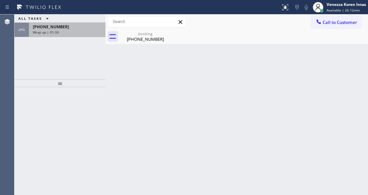
click at [63, 32] on div "Wrap up | 01:33" at bounding box center [67, 32] width 69 height 5
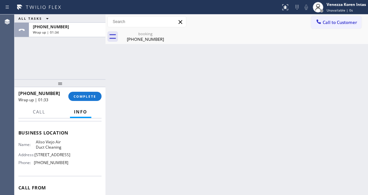
scroll to position [87, 0]
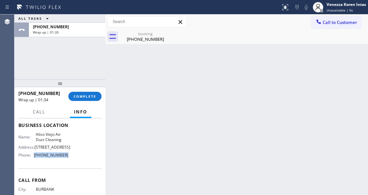
drag, startPoint x: 69, startPoint y: 161, endPoint x: 35, endPoint y: 159, distance: 33.9
click at [35, 159] on div "Name: Aliso Viejo Air Duct Cleaning Address: 24502 Pacific Park Dr Phone: (949)…" at bounding box center [59, 146] width 83 height 28
click at [85, 100] on button "COMPLETE" at bounding box center [84, 96] width 33 height 9
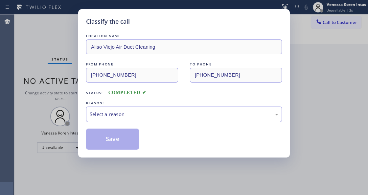
click at [144, 113] on div "Select a reason" at bounding box center [184, 114] width 188 height 8
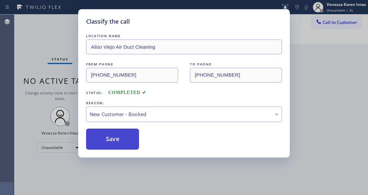
click at [128, 134] on button "Save" at bounding box center [112, 138] width 53 height 21
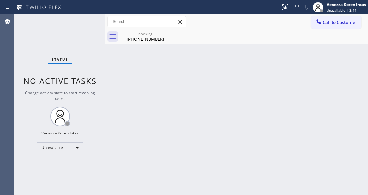
click at [133, 99] on div "Back to Dashboard Change Sender ID Customers Technicians Select a contact Outbo…" at bounding box center [236, 104] width 262 height 180
click at [142, 25] on input "text" at bounding box center [147, 21] width 78 height 11
click at [150, 32] on div "booking" at bounding box center [145, 33] width 50 height 5
drag, startPoint x: 182, startPoint y: 47, endPoint x: 202, endPoint y: 55, distance: 21.8
click at [182, 49] on div "Back to Dashboard Change Sender ID Customers Technicians Select a contact Outbo…" at bounding box center [236, 104] width 262 height 180
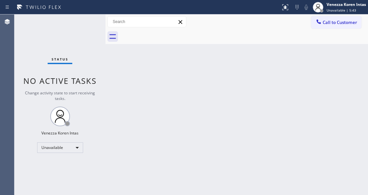
drag, startPoint x: 116, startPoint y: 112, endPoint x: 125, endPoint y: 112, distance: 8.9
click at [120, 112] on div "Back to Dashboard Change Sender ID Customers Technicians Select a contact Outbo…" at bounding box center [236, 104] width 262 height 180
click at [346, 3] on div "Venezza Koren Intas" at bounding box center [345, 5] width 39 height 6
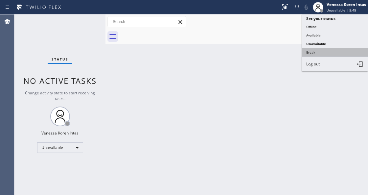
click at [311, 50] on button "Break" at bounding box center [335, 52] width 66 height 9
